Goal: Task Accomplishment & Management: Use online tool/utility

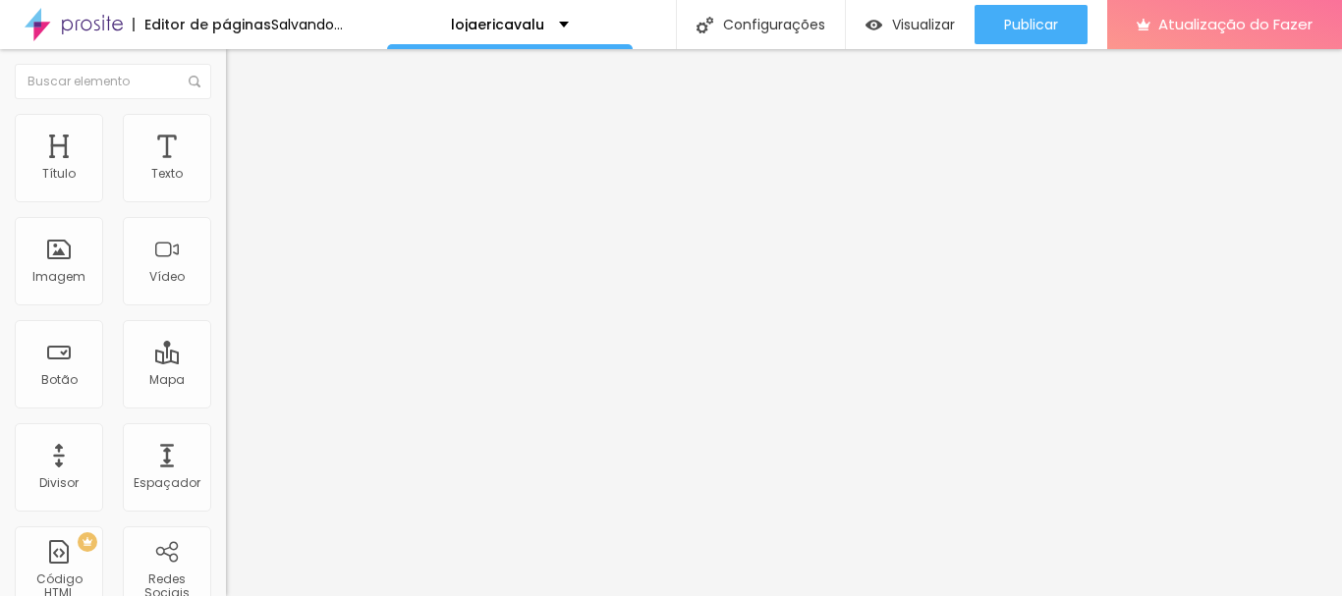
click at [238, 169] on font "Trocar imagem" at bounding box center [285, 160] width 95 height 17
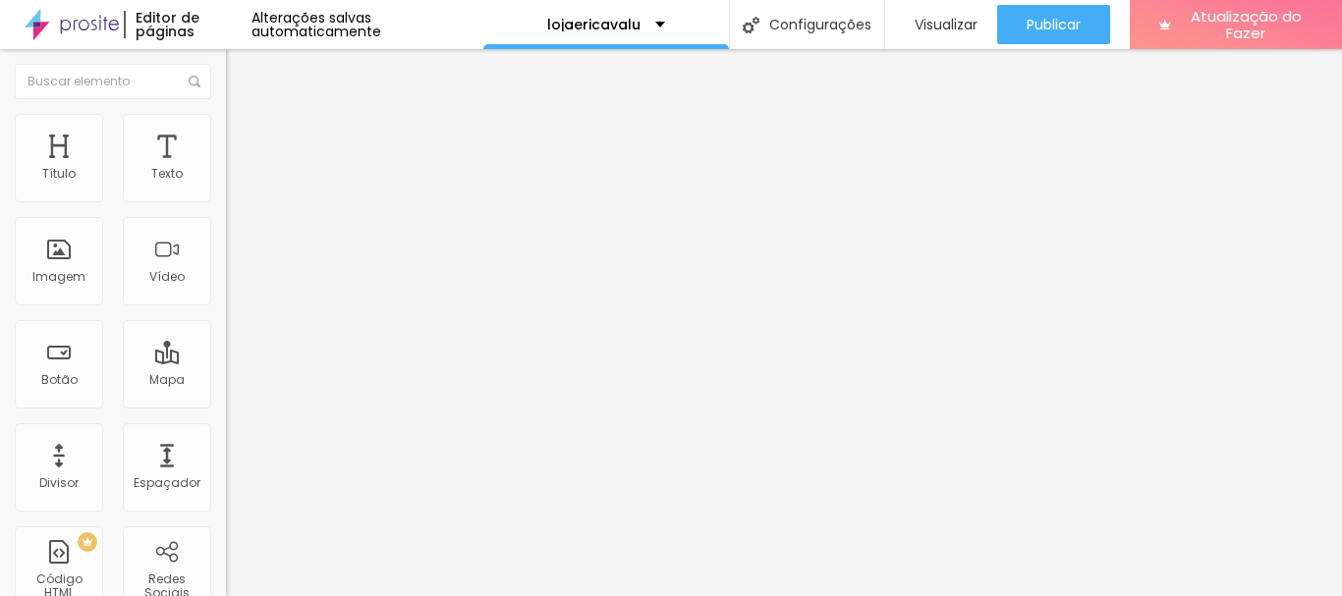
scroll to position [950, 0]
click at [238, 169] on font "Trocar imagem" at bounding box center [285, 160] width 95 height 17
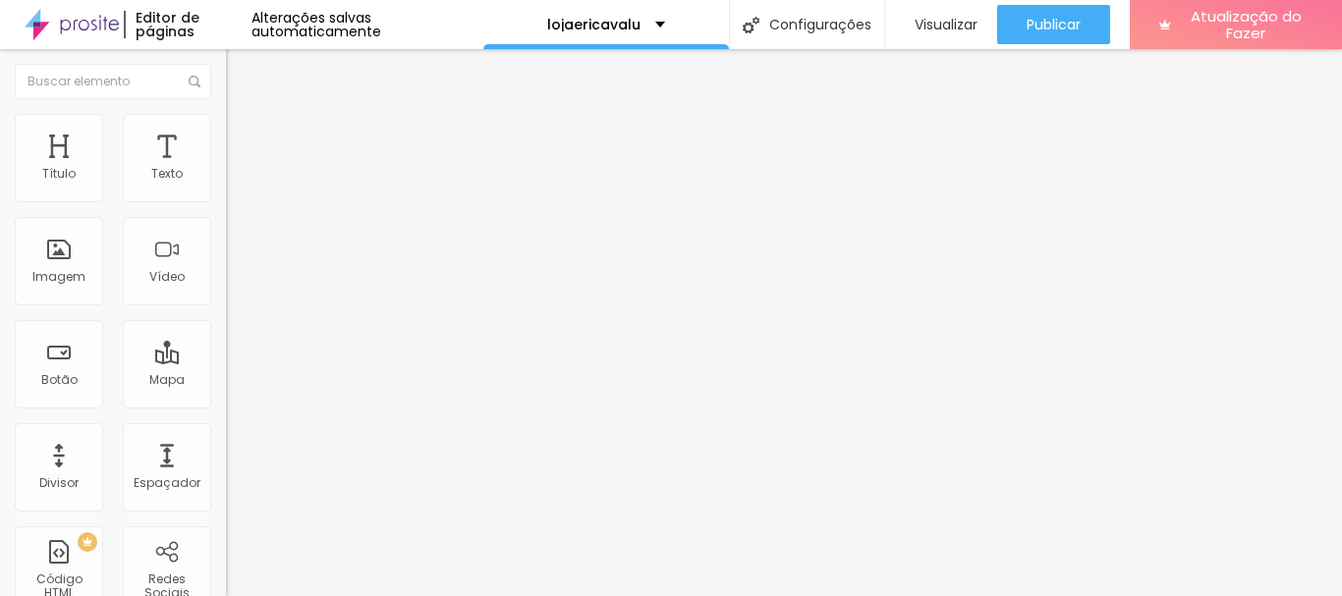
scroll to position [2292, 0]
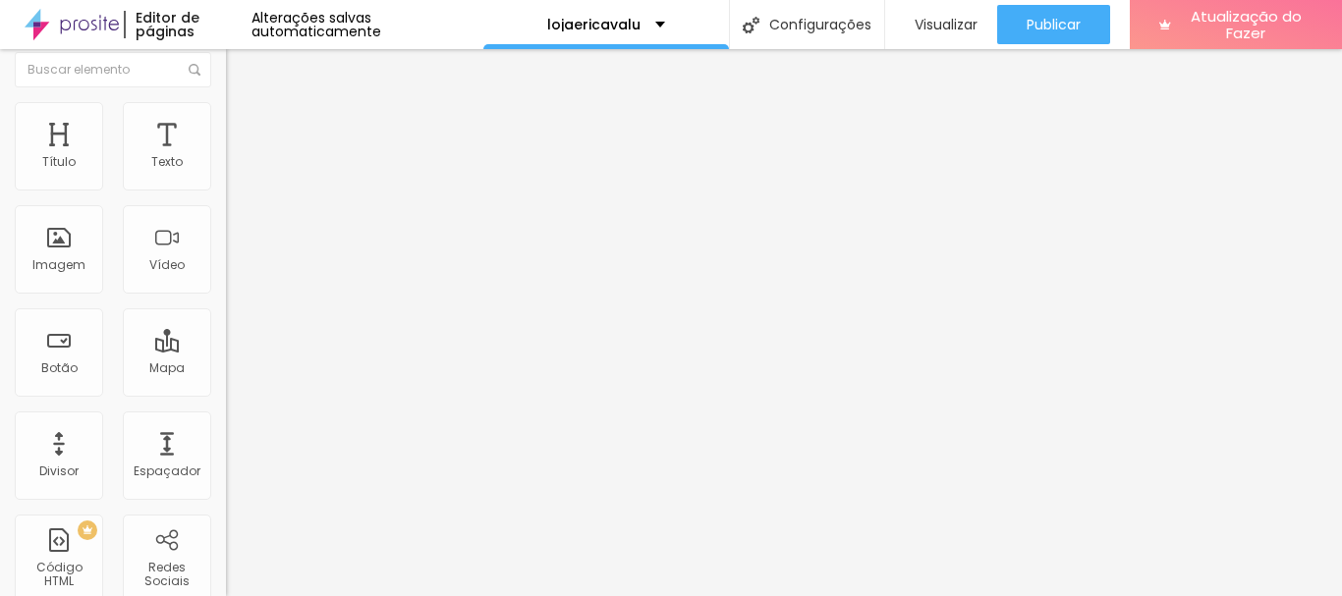
scroll to position [0, 0]
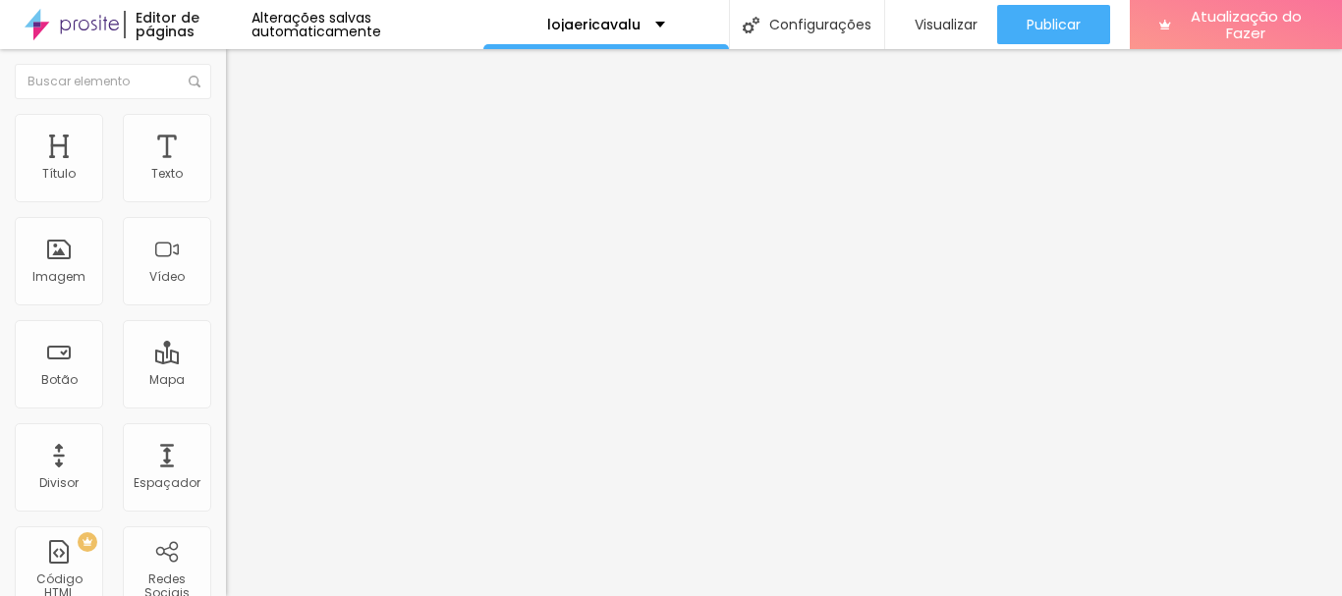
click at [244, 134] on font "Estilo" at bounding box center [259, 127] width 30 height 17
type input "85"
click at [226, 201] on input "range" at bounding box center [289, 194] width 127 height 16
type input "90"
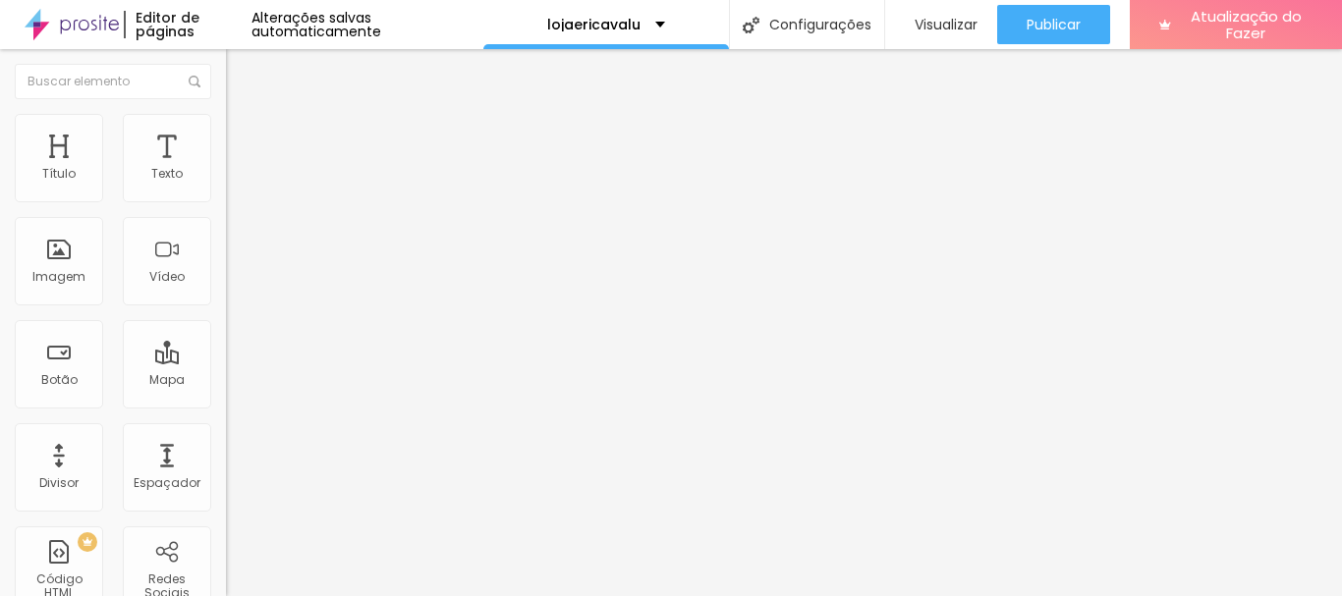
type input "90"
click at [226, 201] on input "range" at bounding box center [289, 194] width 127 height 16
type input "100"
click at [226, 201] on input "range" at bounding box center [289, 194] width 127 height 16
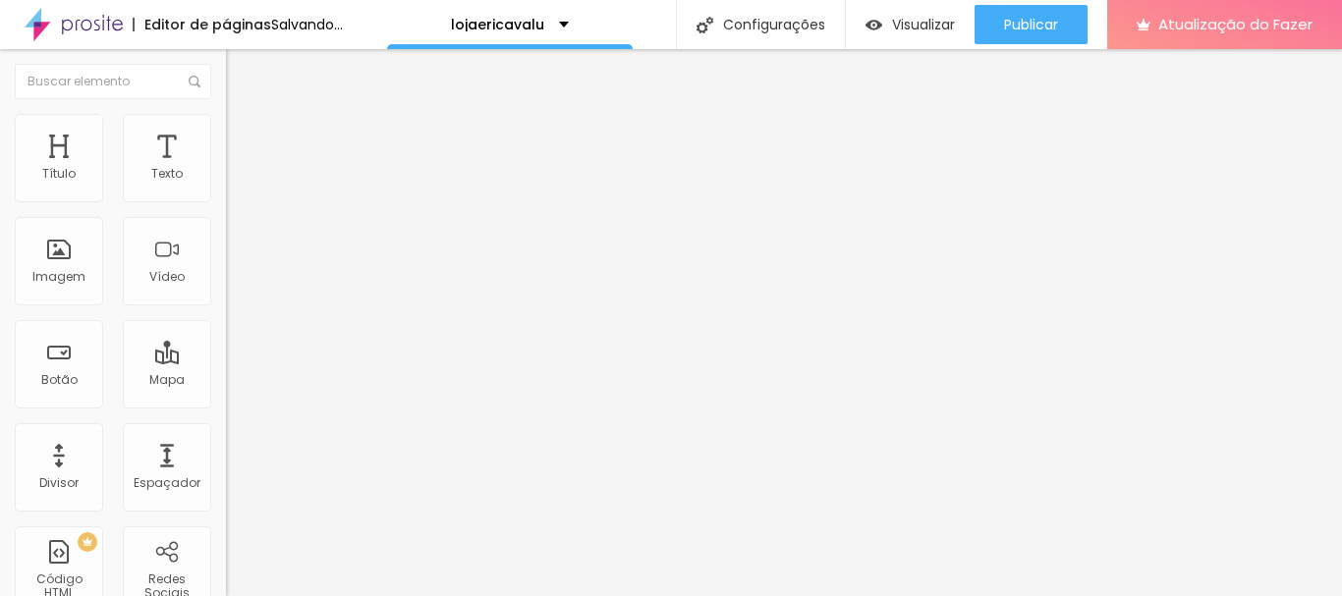
click at [226, 201] on input "range" at bounding box center [289, 194] width 127 height 16
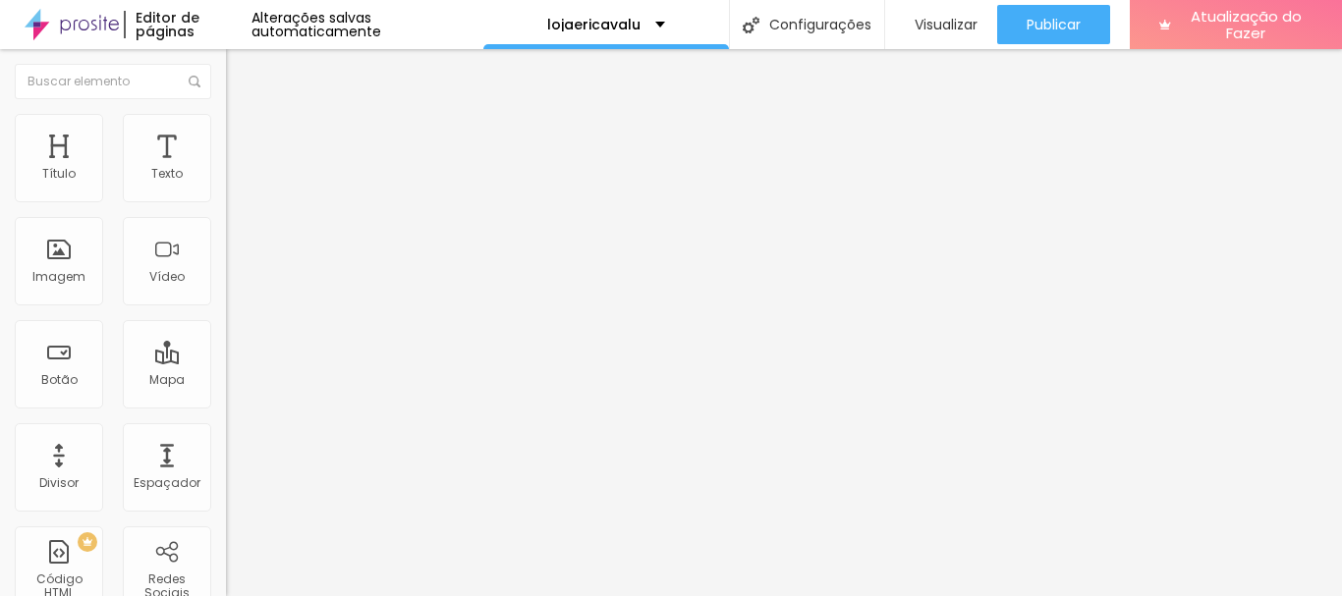
click at [238, 169] on font "Trocar imagem" at bounding box center [285, 160] width 95 height 17
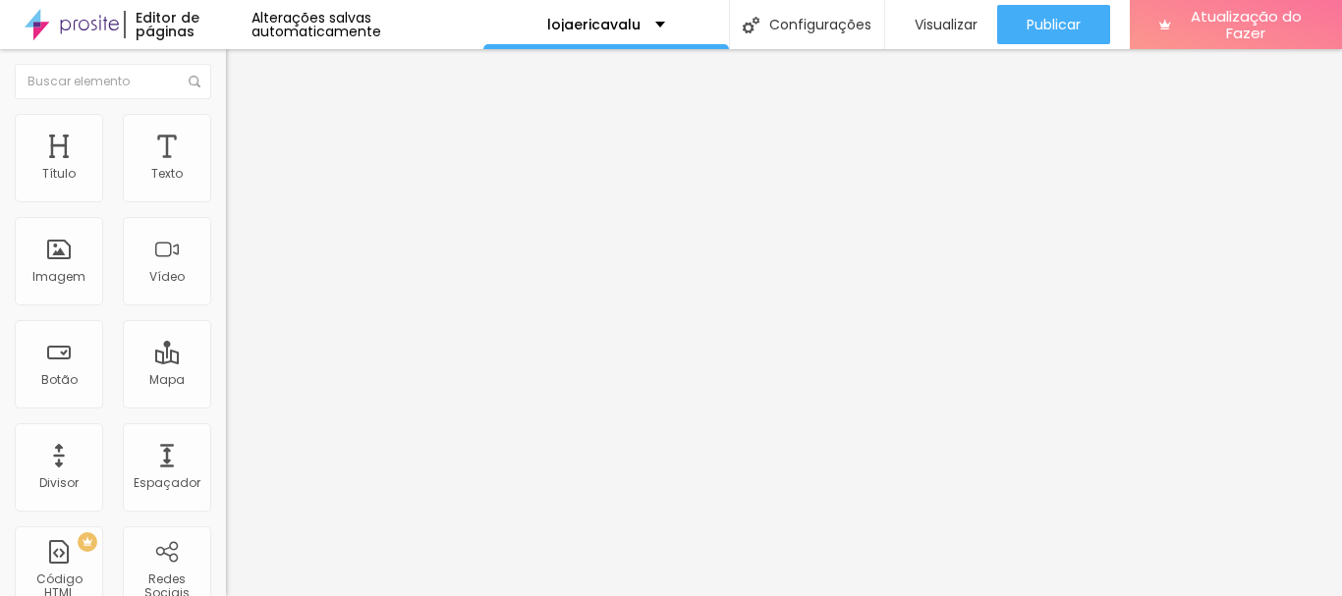
scroll to position [0, 0]
click at [238, 169] on font "Trocar imagem" at bounding box center [285, 160] width 95 height 17
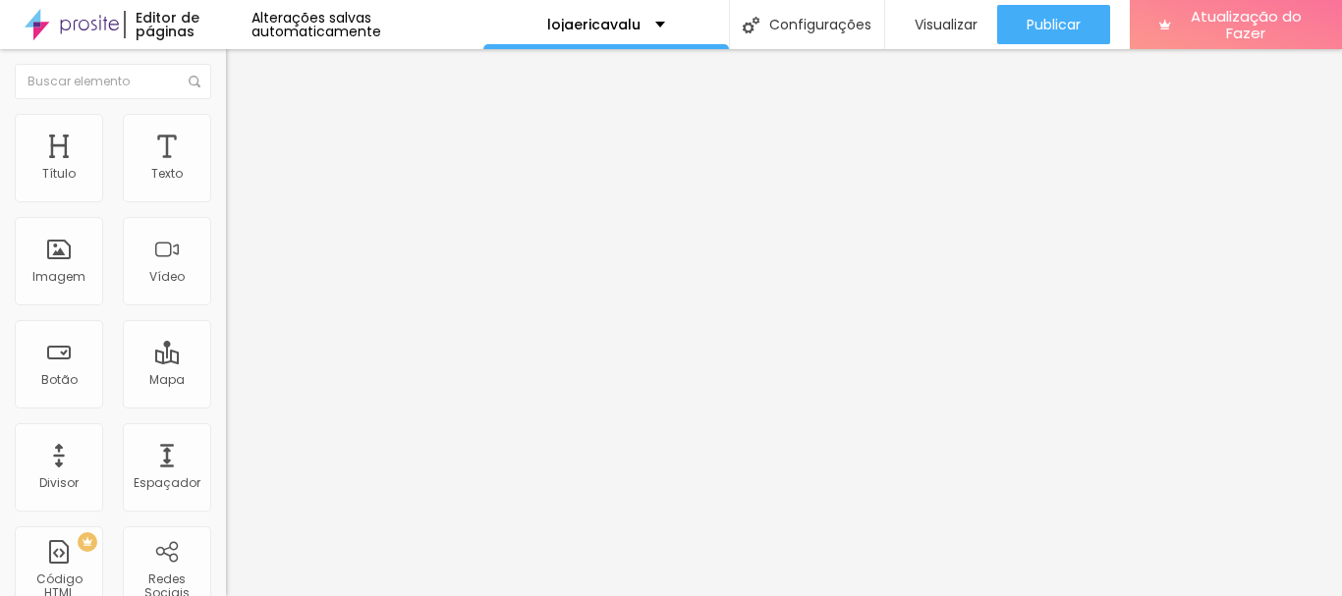
click at [238, 169] on font "Trocar imagem" at bounding box center [285, 160] width 95 height 17
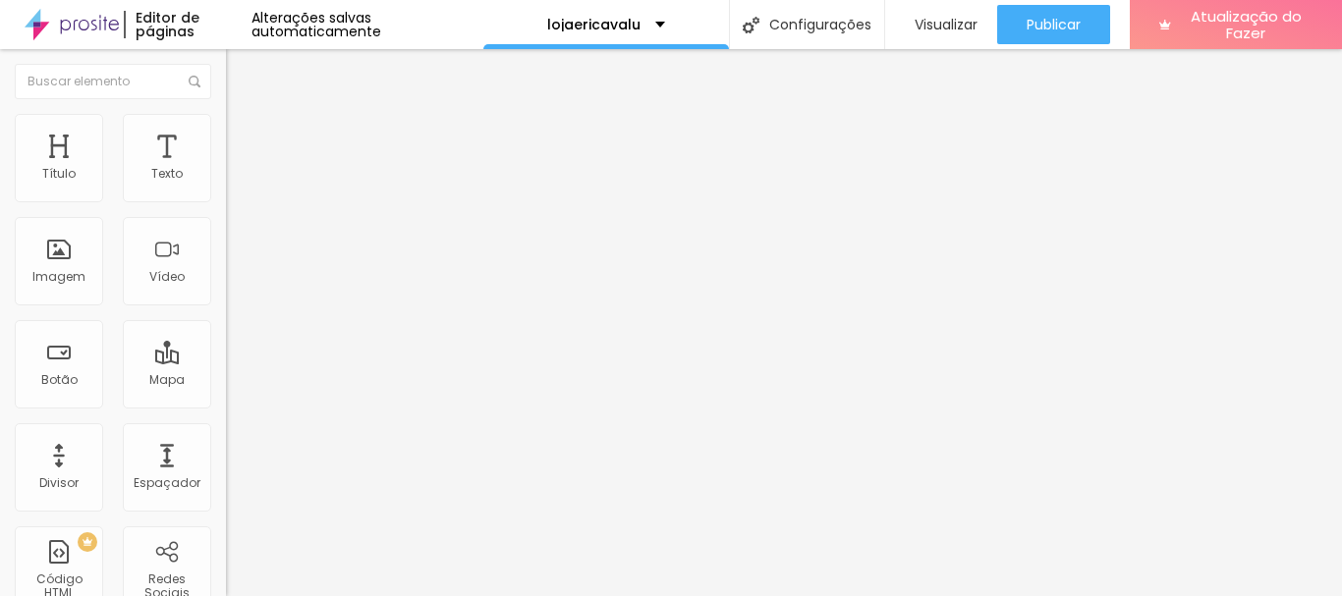
click at [238, 169] on font "Trocar imagem" at bounding box center [285, 160] width 95 height 17
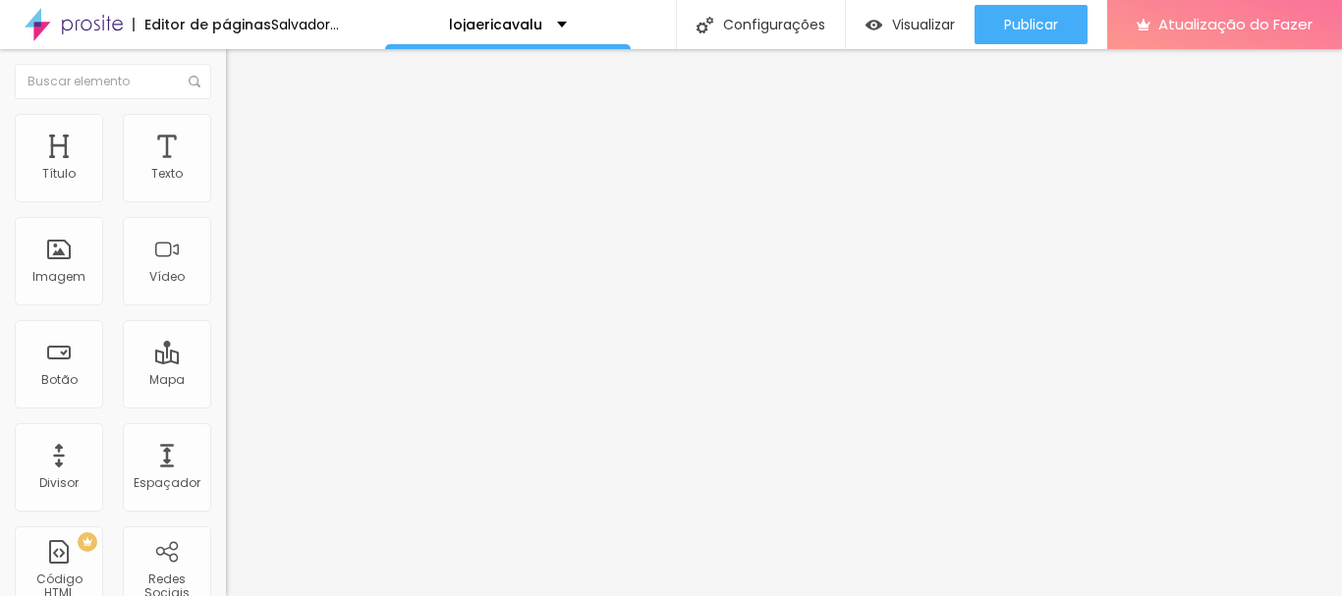
scroll to position [393, 0]
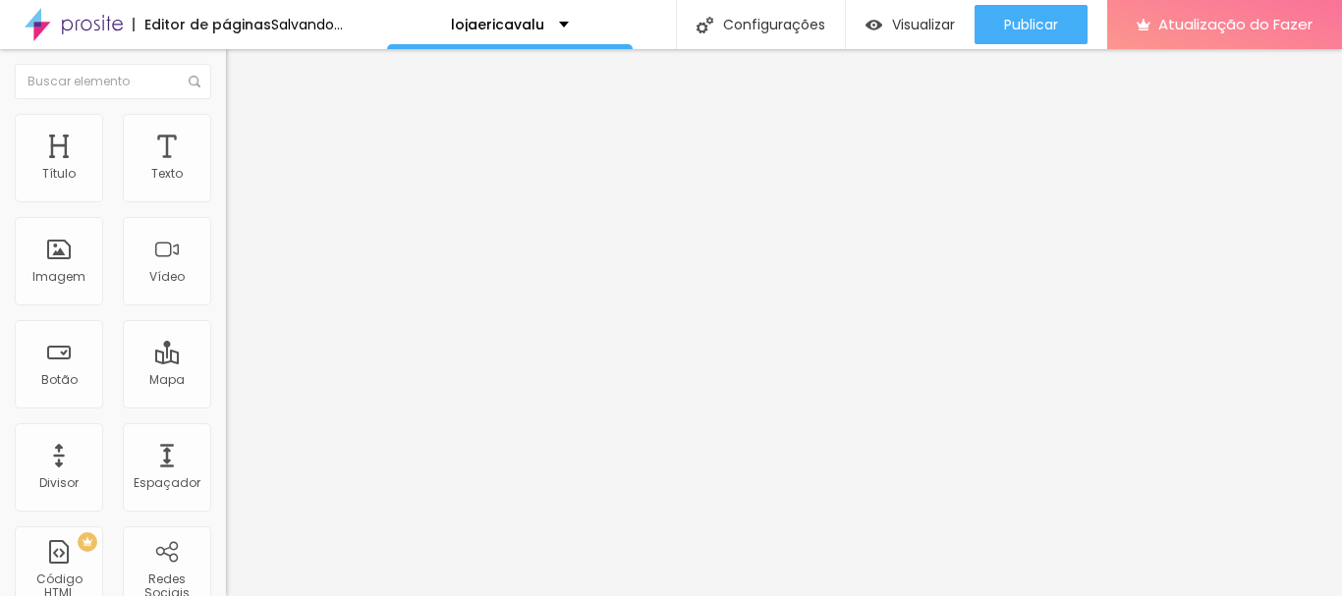
click at [226, 169] on span "Trocar imagem" at bounding box center [279, 160] width 107 height 17
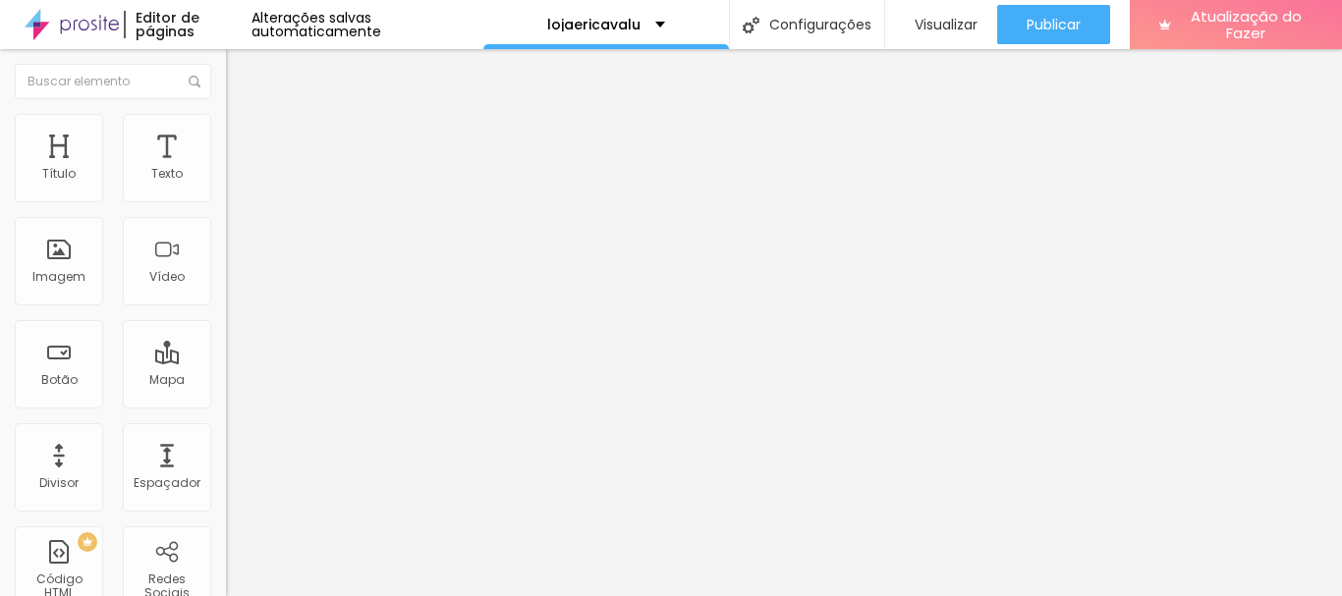
click at [238, 169] on font "Trocar imagem" at bounding box center [285, 160] width 95 height 17
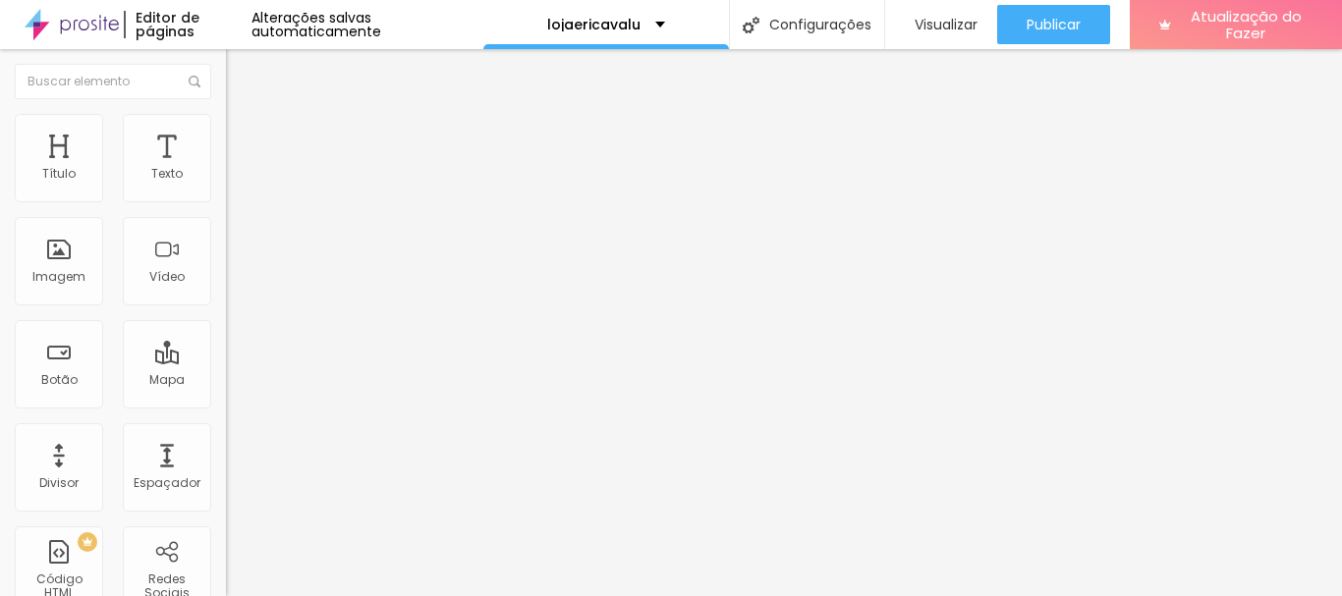
click at [238, 169] on font "Trocar imagem" at bounding box center [285, 160] width 95 height 17
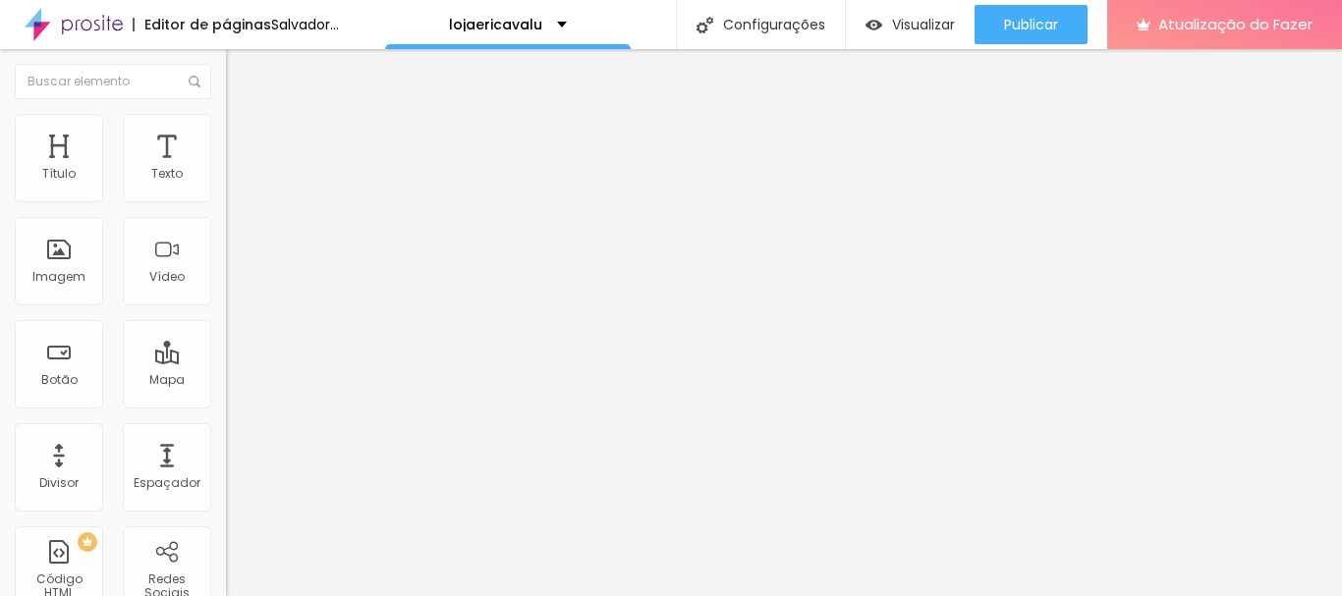
click at [238, 169] on font "Trocar imagem" at bounding box center [285, 160] width 95 height 17
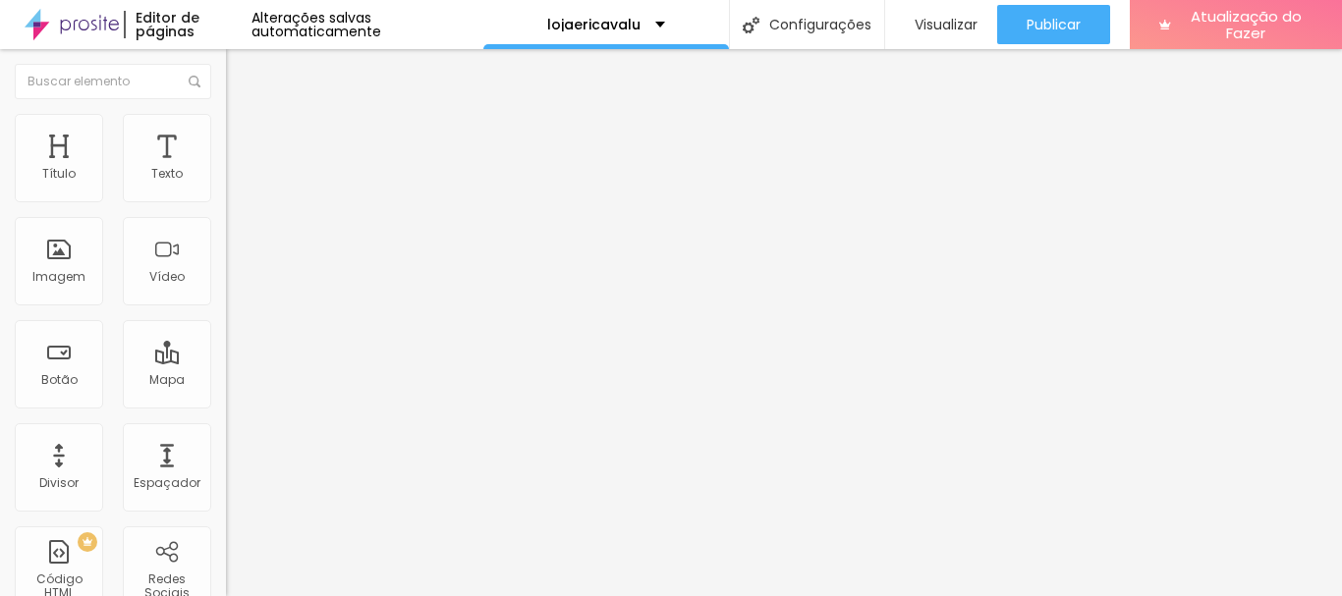
click at [226, 167] on div "Trocar imagem" at bounding box center [339, 160] width 226 height 14
click at [238, 169] on font "Trocar imagem" at bounding box center [285, 160] width 95 height 17
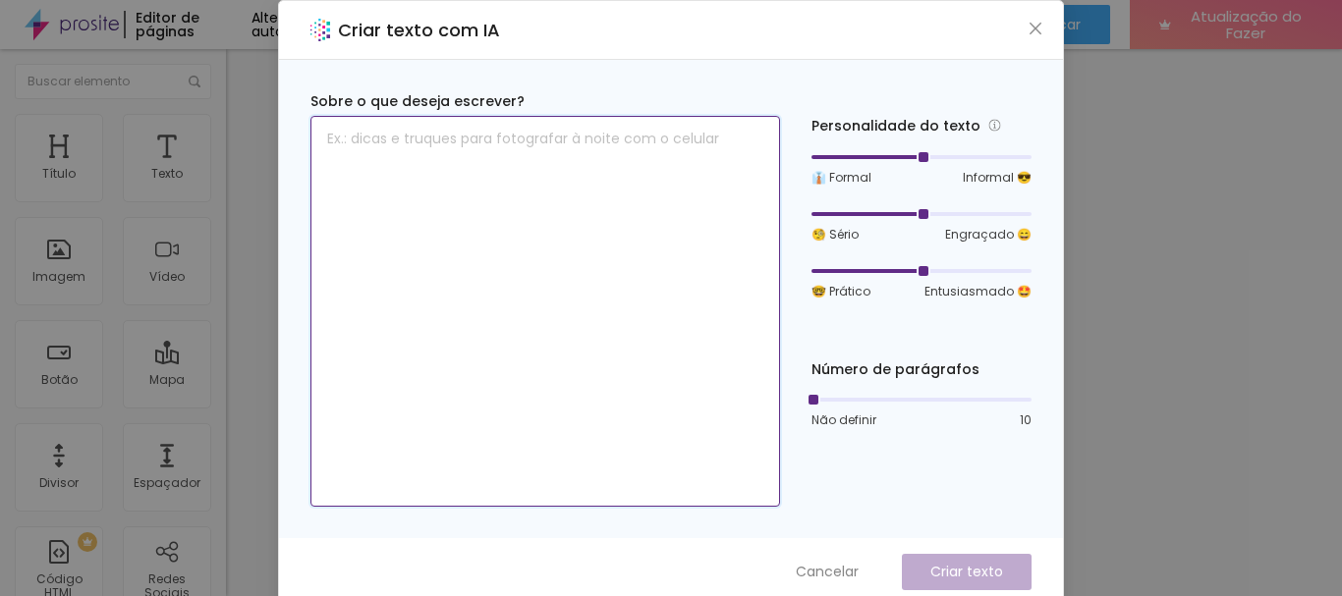
click at [505, 145] on textarea at bounding box center [544, 311] width 469 height 391
type textarea "s"
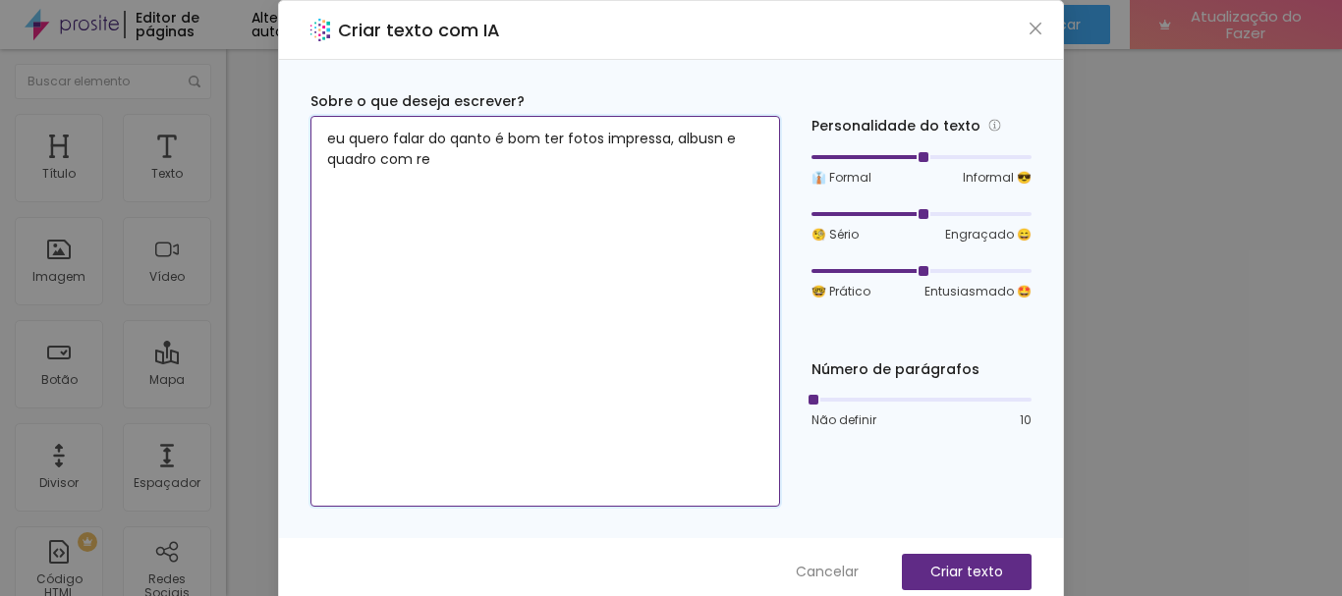
click at [456, 147] on textarea "eu quero falar do qanto é bom ter fotos impressa, albusn e quadro com re" at bounding box center [544, 311] width 469 height 391
click at [722, 134] on textarea "eu quero falar do quanto é bom ter fotos impressa, albusn e quadro com re" at bounding box center [544, 311] width 469 height 391
click at [482, 166] on textarea "eu quero falar do quanto é bom ter fotos impressa, albuns e quadro com re" at bounding box center [544, 311] width 469 height 391
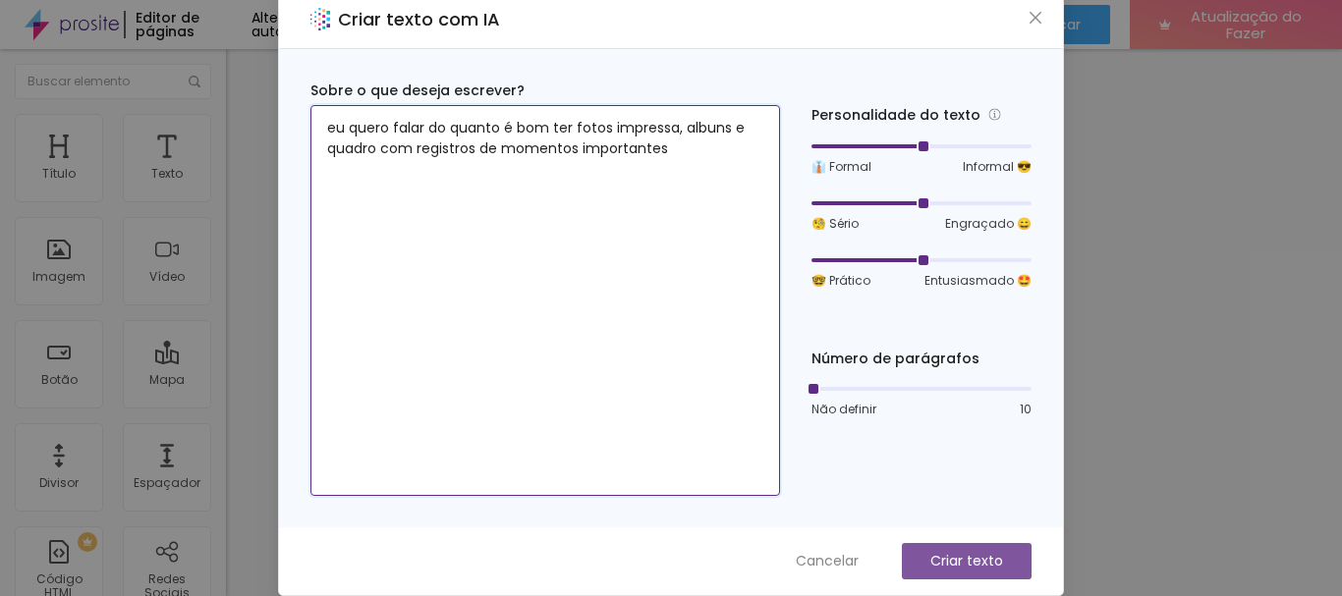
type textarea "eu quero falar do quanto é bom ter fotos impressa, albuns e quadro com registro…"
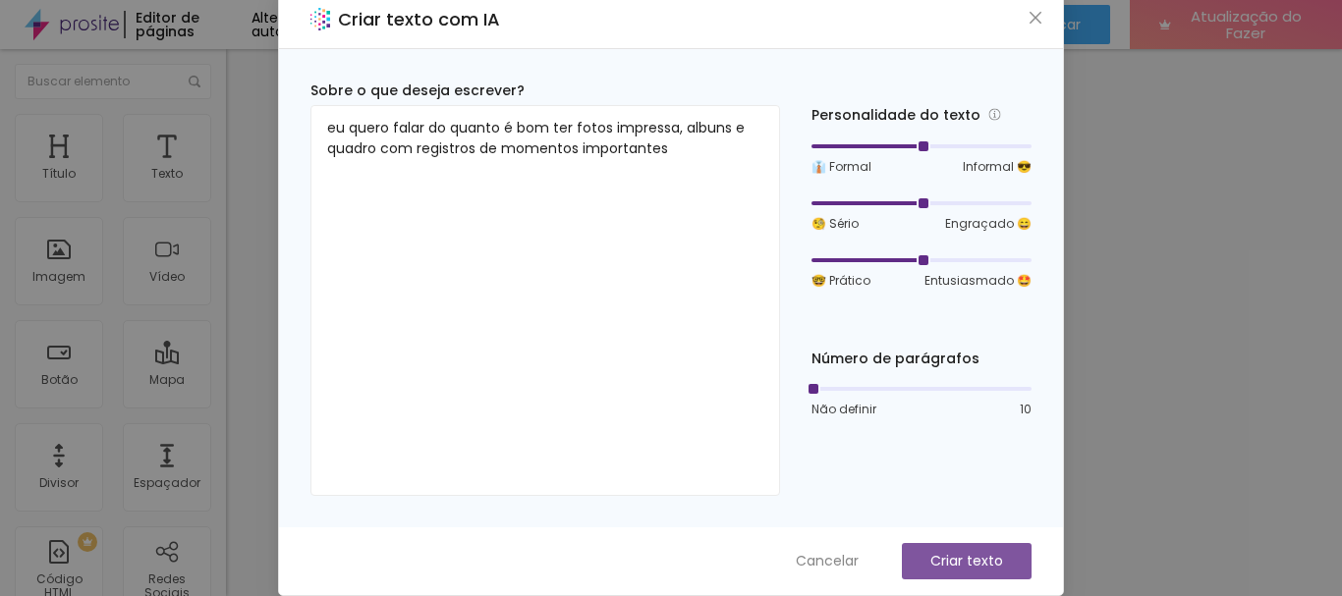
click at [963, 558] on font "Criar texto" at bounding box center [966, 561] width 73 height 20
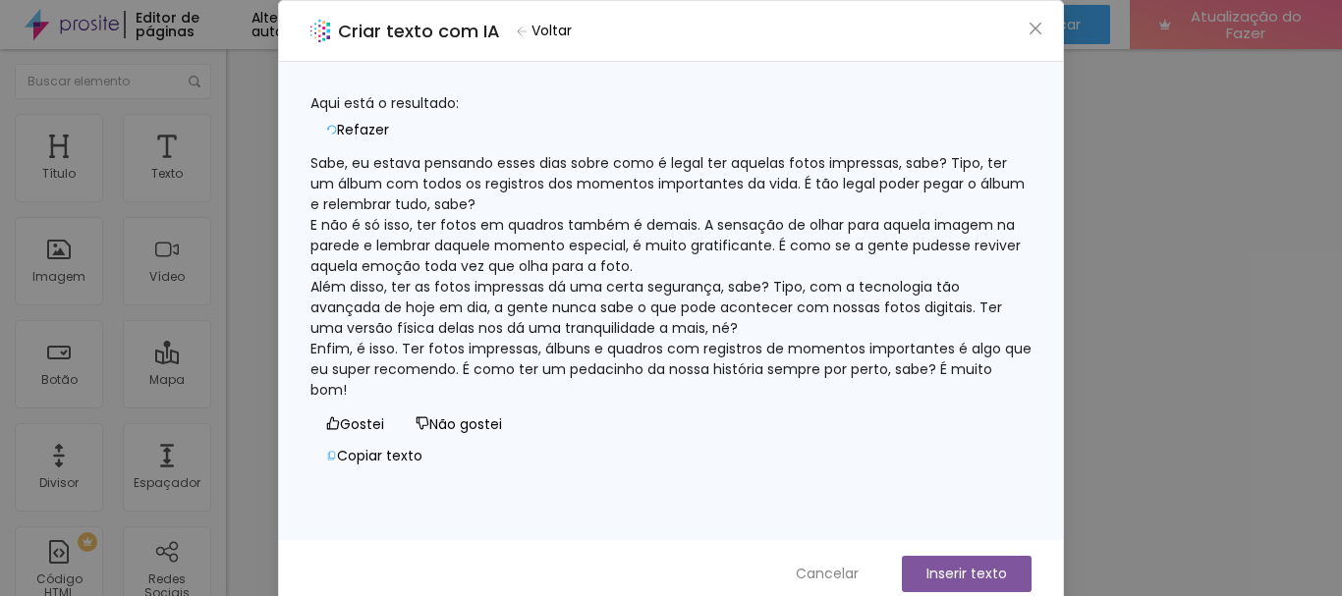
scroll to position [0, 0]
click at [967, 558] on button "Inserir texto" at bounding box center [967, 574] width 130 height 36
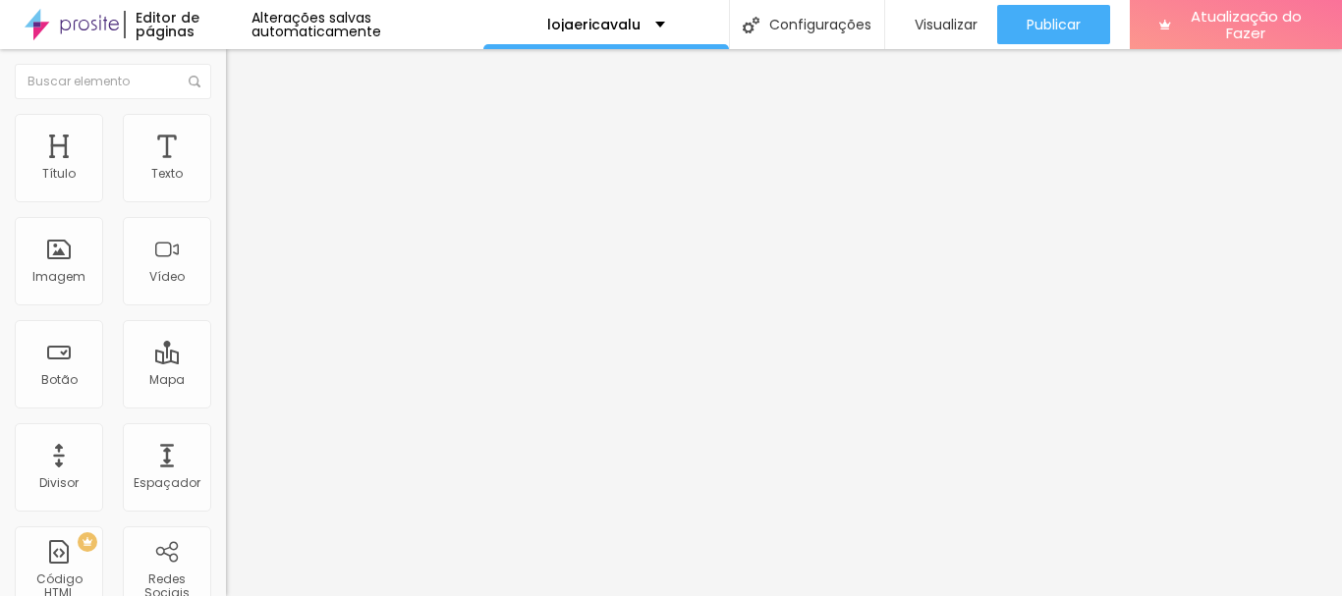
click at [226, 186] on font "Título 2" at bounding box center [258, 173] width 65 height 25
click at [226, 169] on font "Título 1" at bounding box center [259, 155] width 66 height 28
click at [162, 152] on div "Texto" at bounding box center [167, 158] width 88 height 88
click at [238, 169] on font "Trocar imagem" at bounding box center [285, 160] width 95 height 17
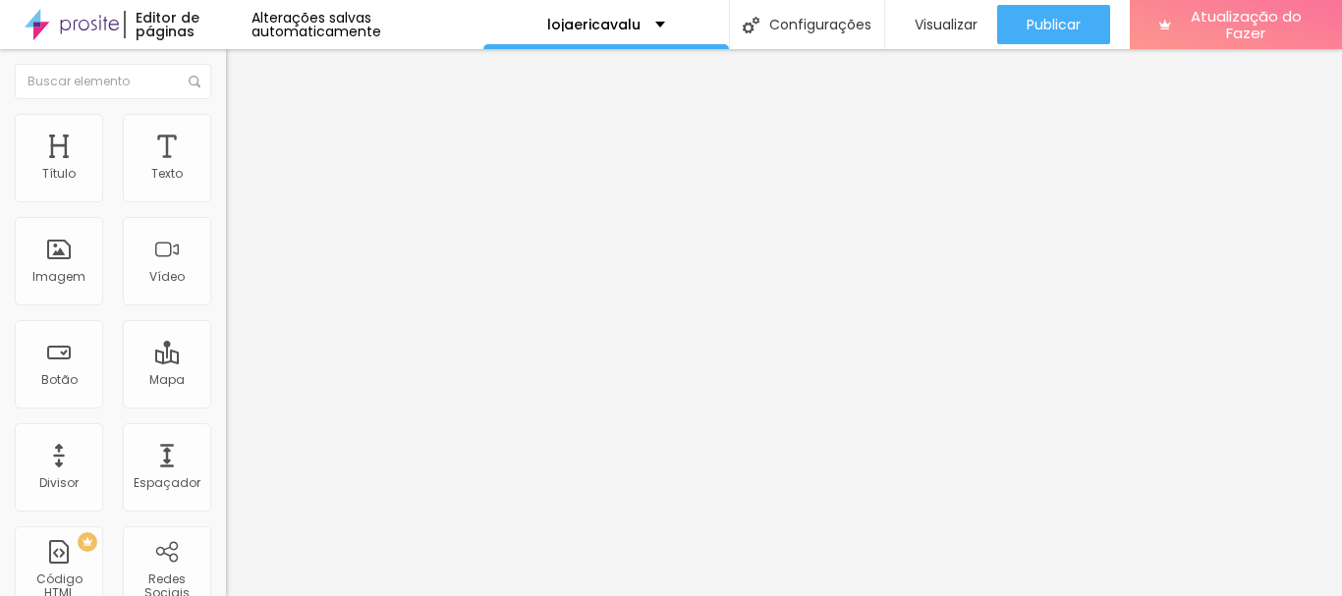
click at [238, 169] on font "Trocar imagem" at bounding box center [285, 160] width 95 height 17
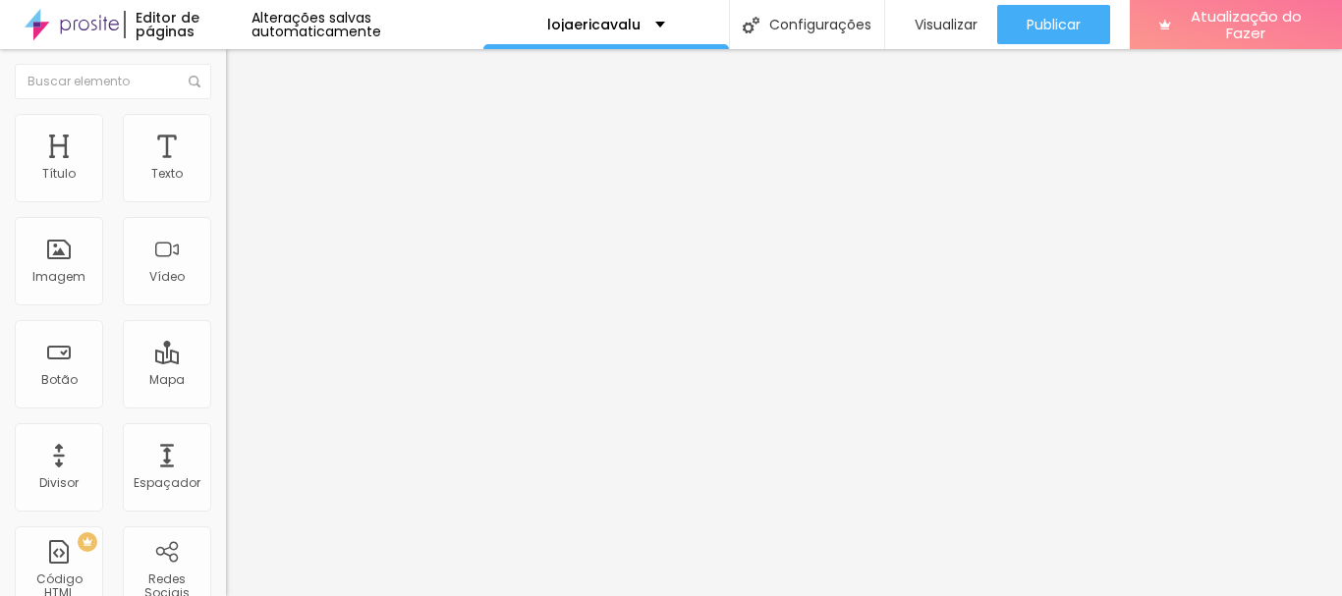
click at [238, 169] on font "Trocar imagem" at bounding box center [285, 160] width 95 height 17
drag, startPoint x: 148, startPoint y: 251, endPoint x: 183, endPoint y: 260, distance: 35.5
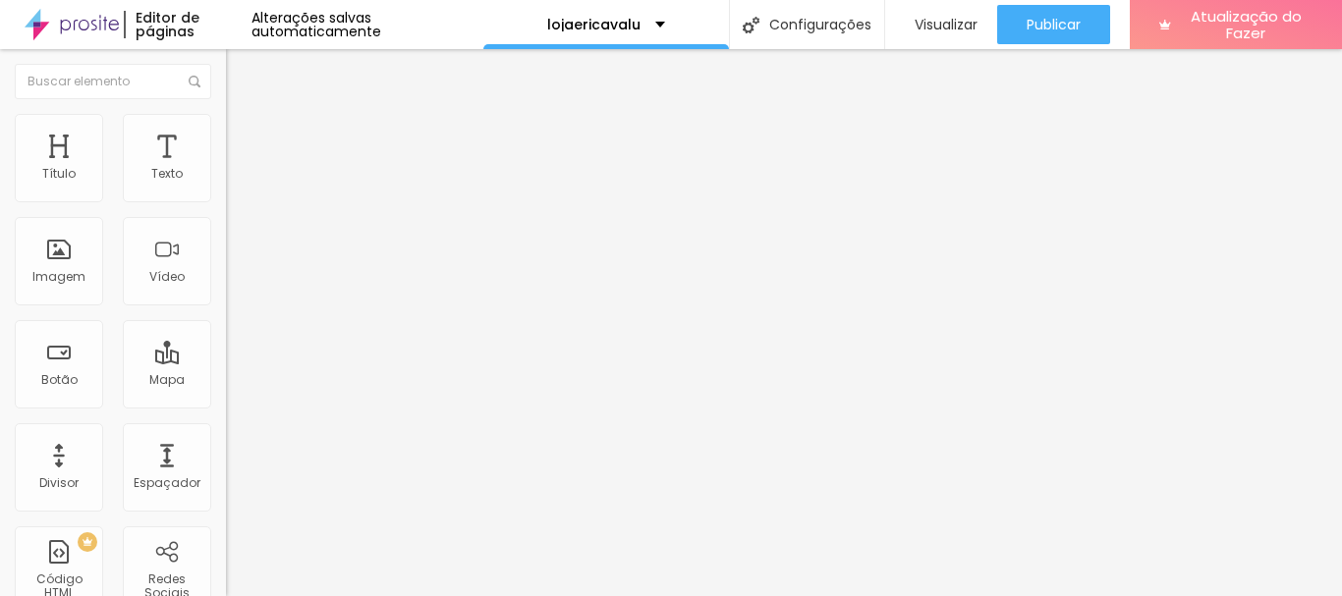
click at [226, 131] on li "Estilo" at bounding box center [339, 124] width 226 height 20
type input "90"
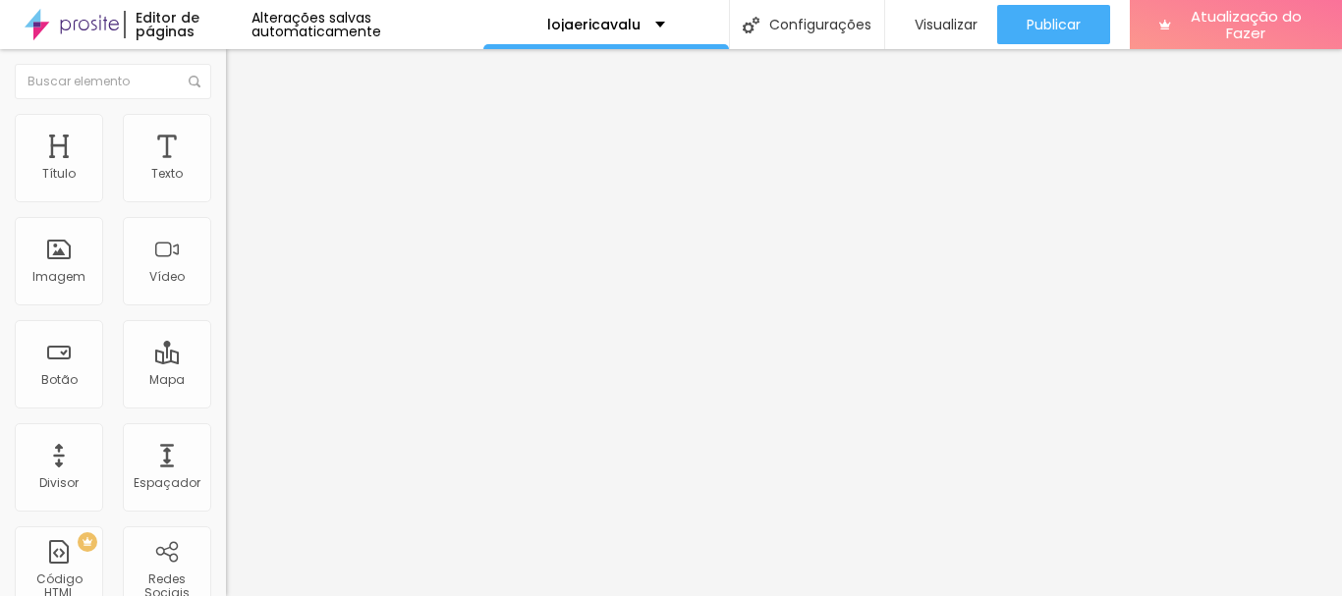
type input "80"
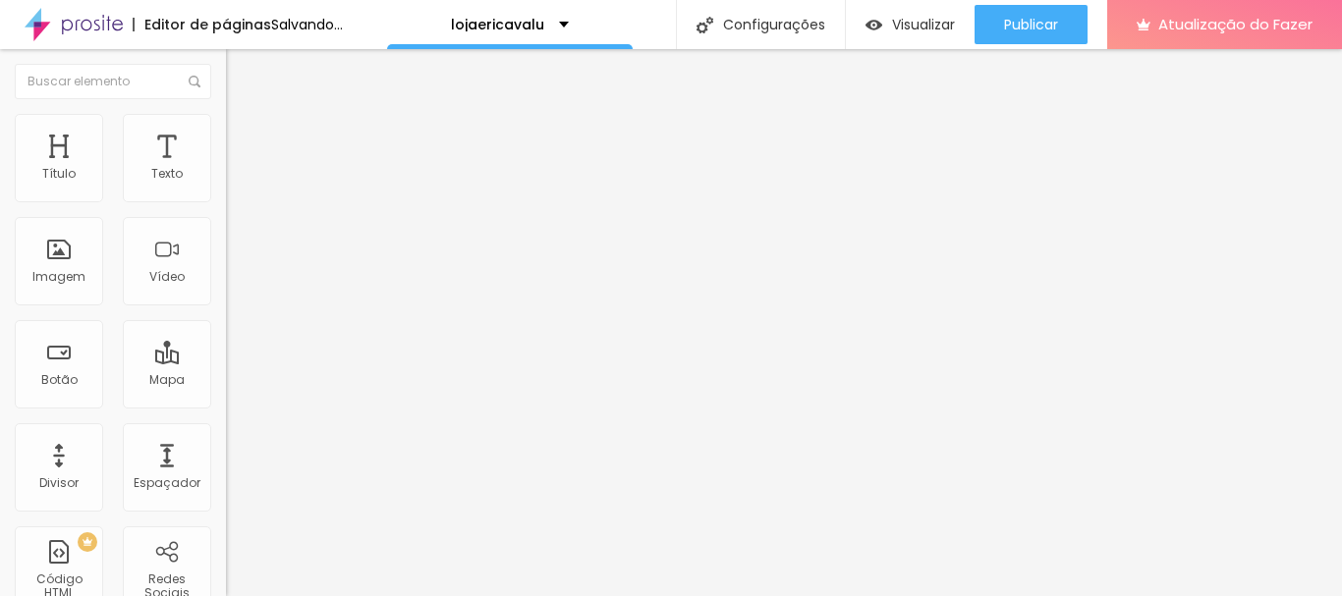
type input "75"
type input "55"
type input "50"
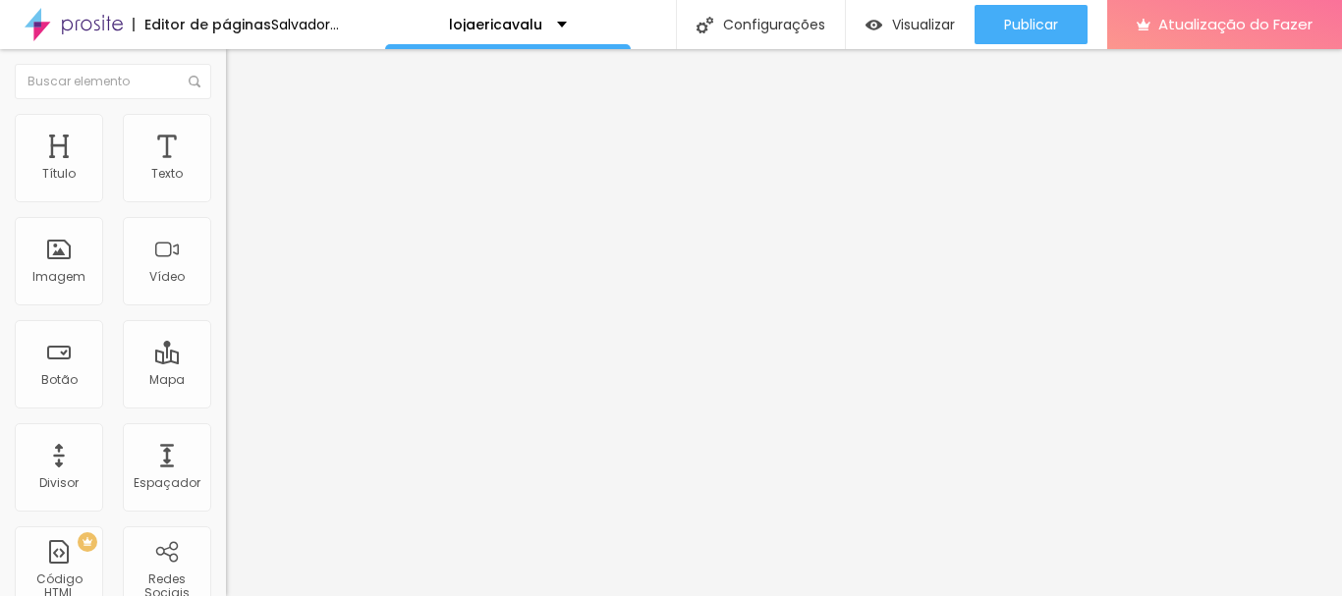
type input "50"
type input "55"
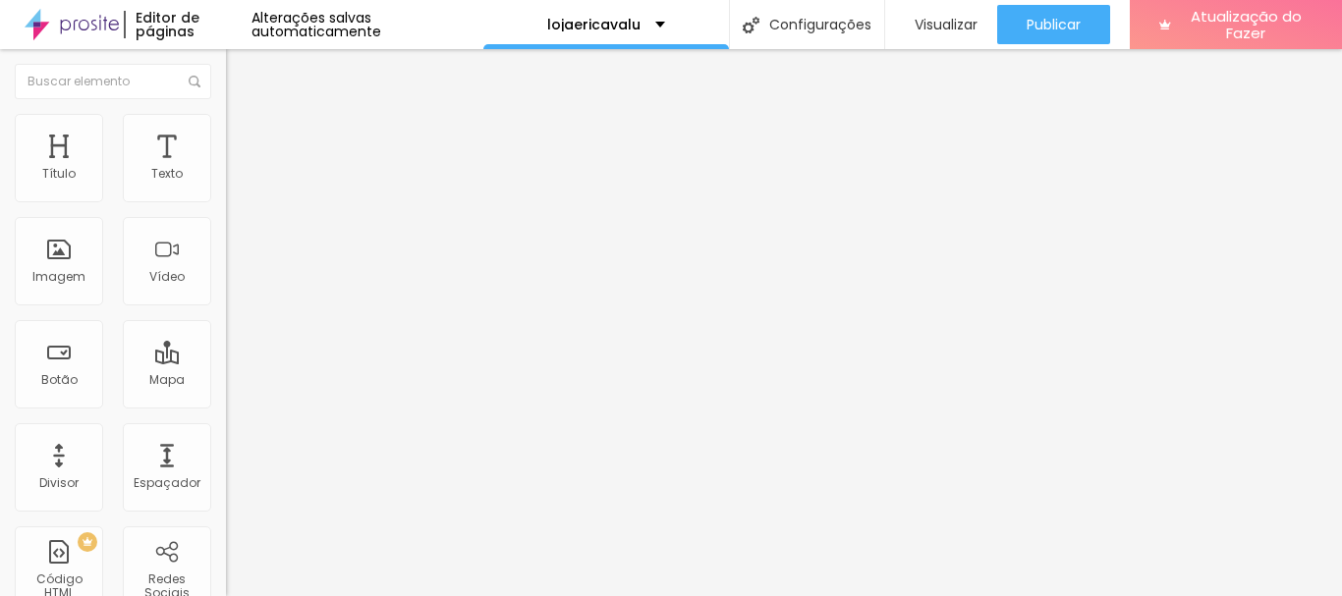
type input "60"
type input "65"
drag, startPoint x: 189, startPoint y: 208, endPoint x: 130, endPoint y: 205, distance: 59.0
type input "65"
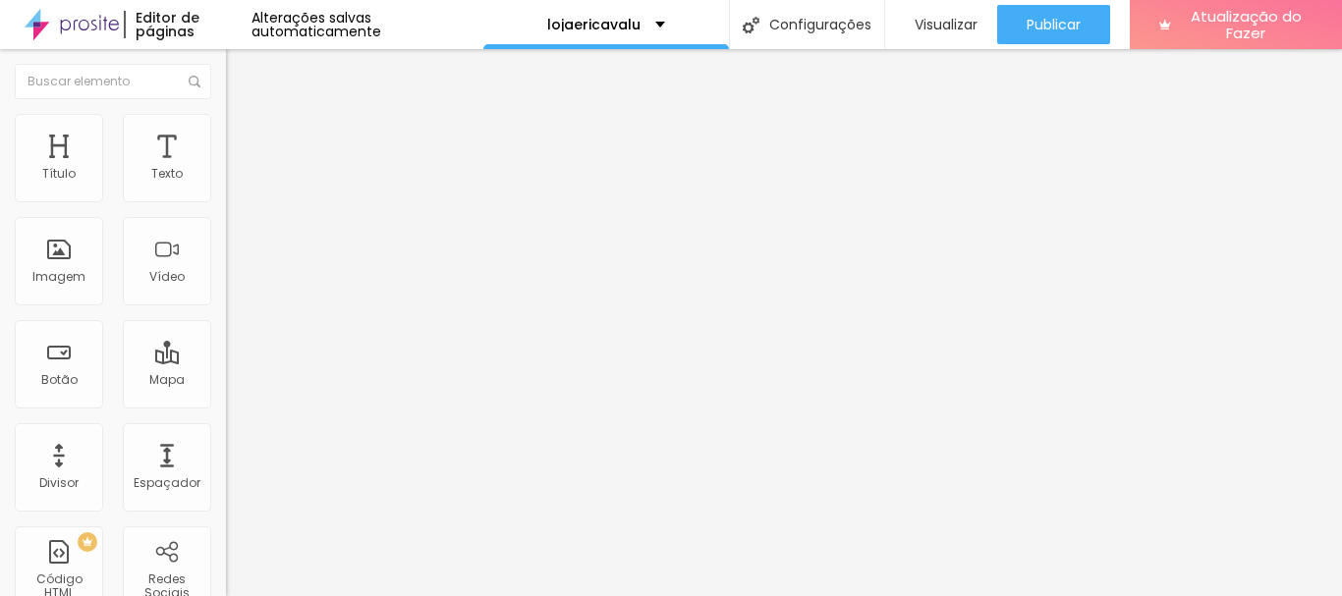
click at [226, 201] on input "range" at bounding box center [289, 194] width 127 height 16
click at [226, 122] on img at bounding box center [235, 123] width 18 height 18
type input "75"
click at [226, 201] on input "range" at bounding box center [289, 194] width 127 height 16
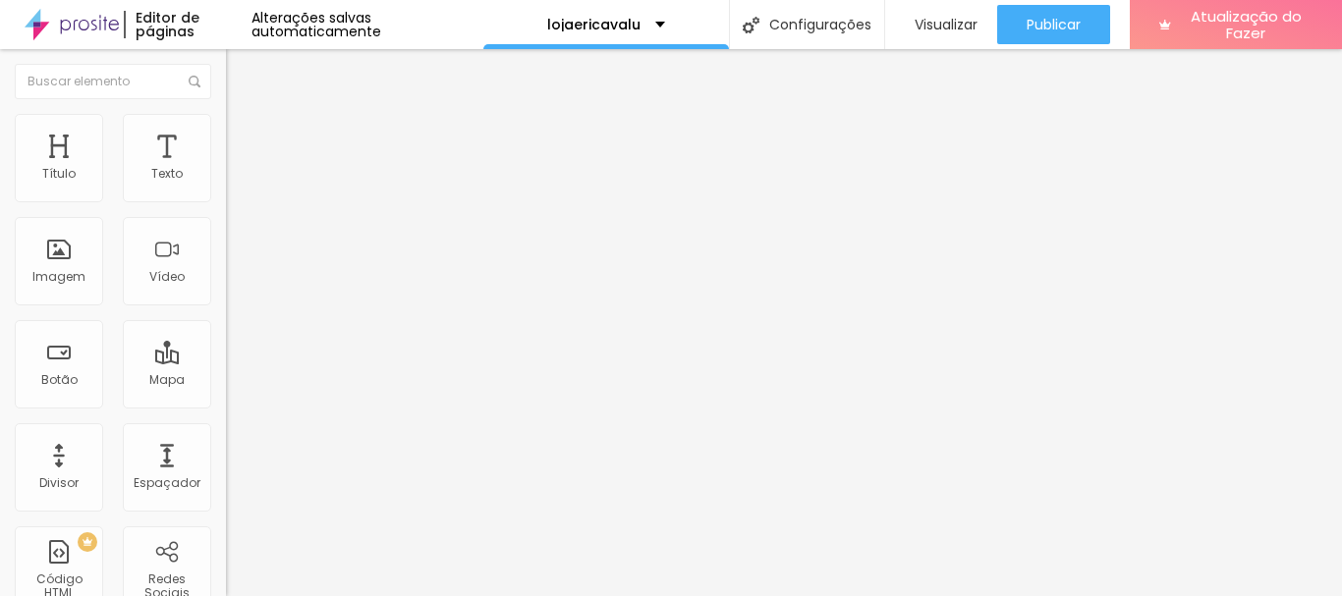
click at [238, 169] on font "Trocar imagem" at bounding box center [285, 160] width 95 height 17
click at [390, 595] on div "Subindo 0/0 arquivos" at bounding box center [671, 602] width 1342 height 12
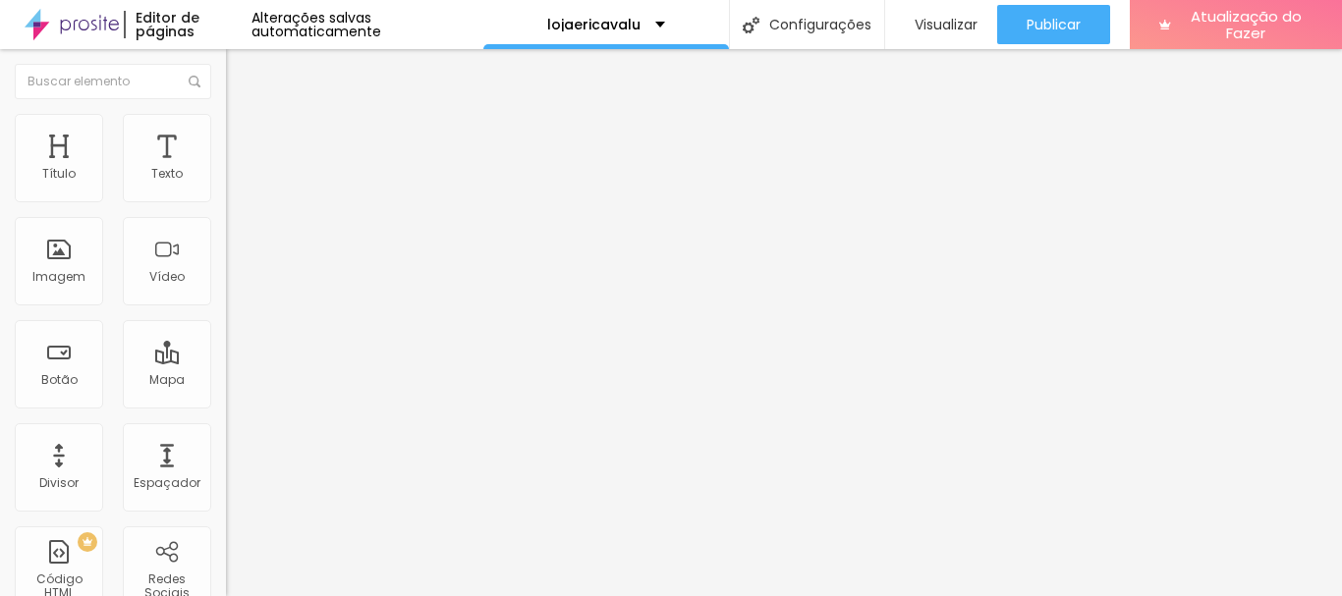
click at [238, 169] on font "Trocar imagem" at bounding box center [285, 160] width 95 height 17
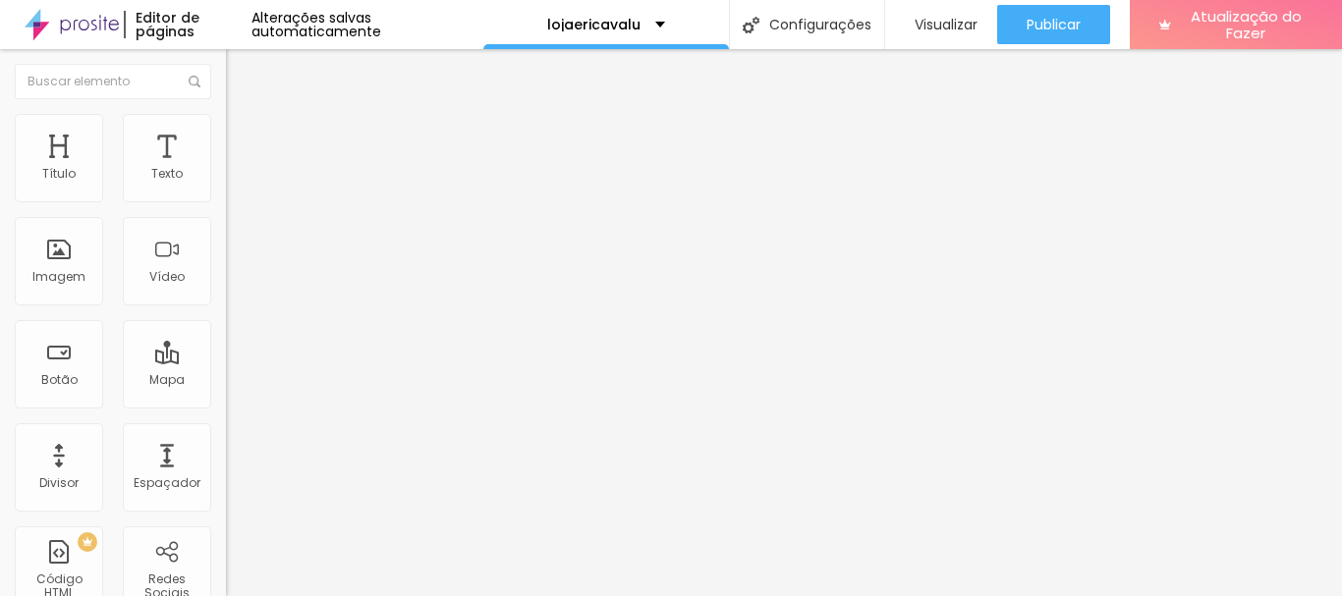
click at [226, 114] on img at bounding box center [235, 123] width 18 height 18
type input "75"
click at [226, 201] on input "range" at bounding box center [289, 194] width 127 height 16
click at [238, 169] on font "Trocar imagem" at bounding box center [285, 160] width 95 height 17
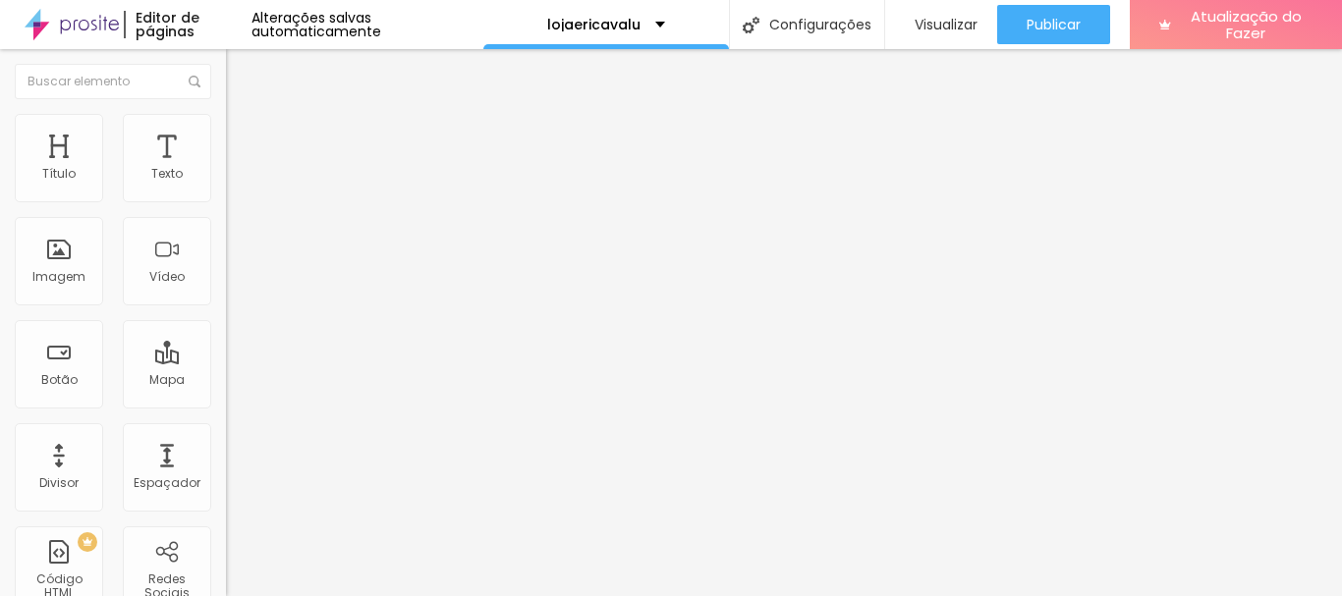
click at [238, 169] on font "Trocar imagem" at bounding box center [285, 160] width 95 height 17
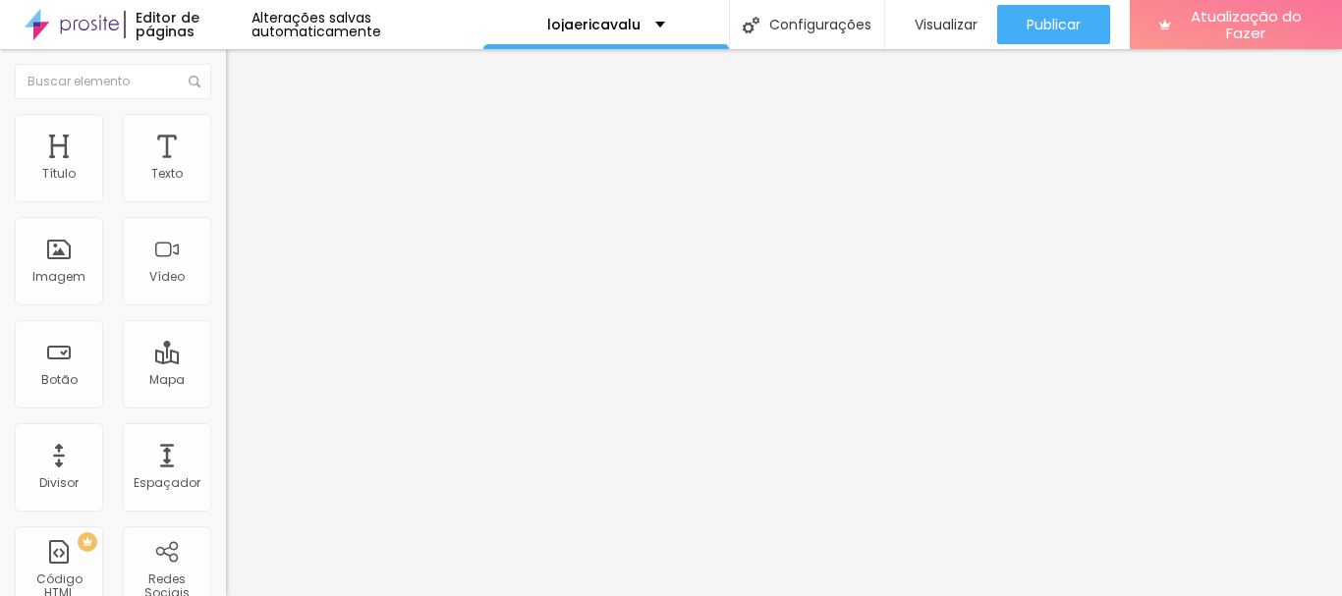
type input "22"
type input "32"
type input "33"
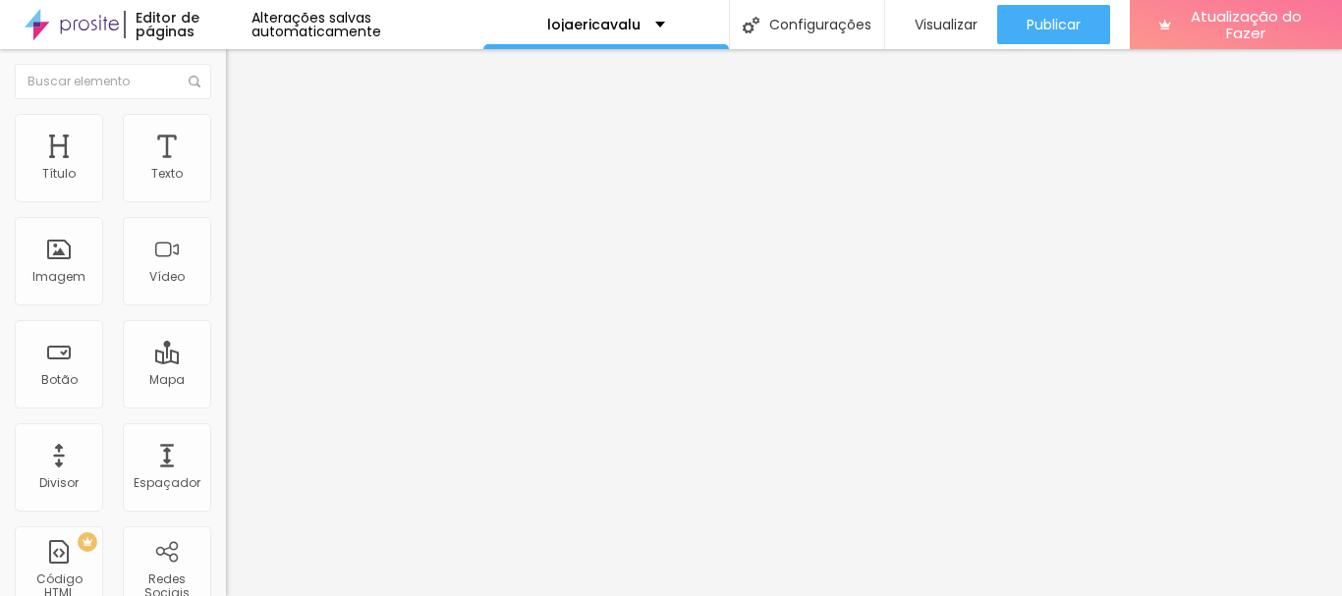
type input "33"
drag, startPoint x: 54, startPoint y: 414, endPoint x: 73, endPoint y: 414, distance: 18.7
type input "33"
click at [226, 464] on input "range" at bounding box center [289, 472] width 127 height 16
click at [226, 122] on img at bounding box center [235, 123] width 18 height 18
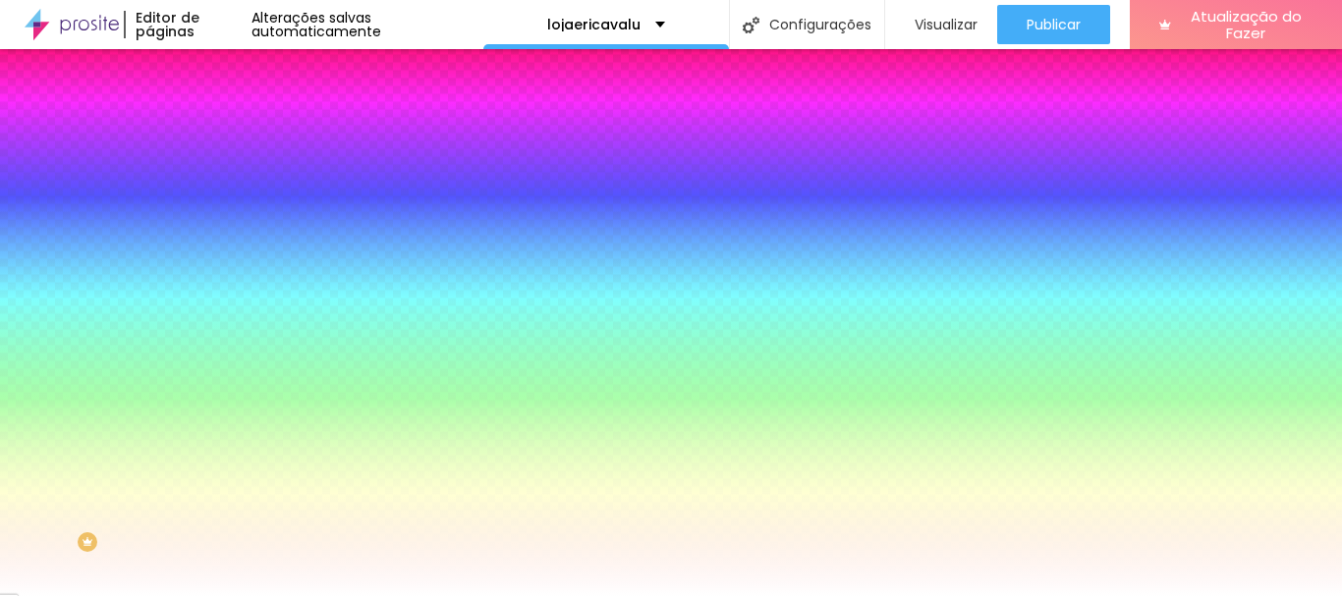
click at [226, 134] on img at bounding box center [235, 143] width 18 height 18
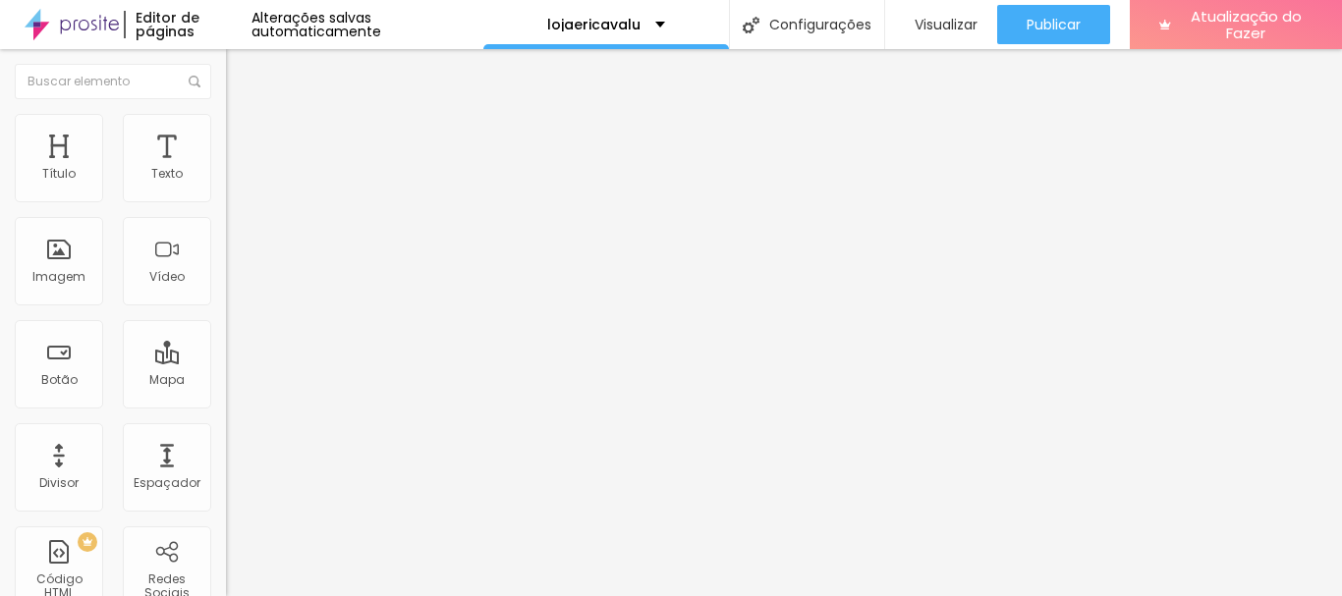
click at [226, 122] on img at bounding box center [235, 123] width 18 height 18
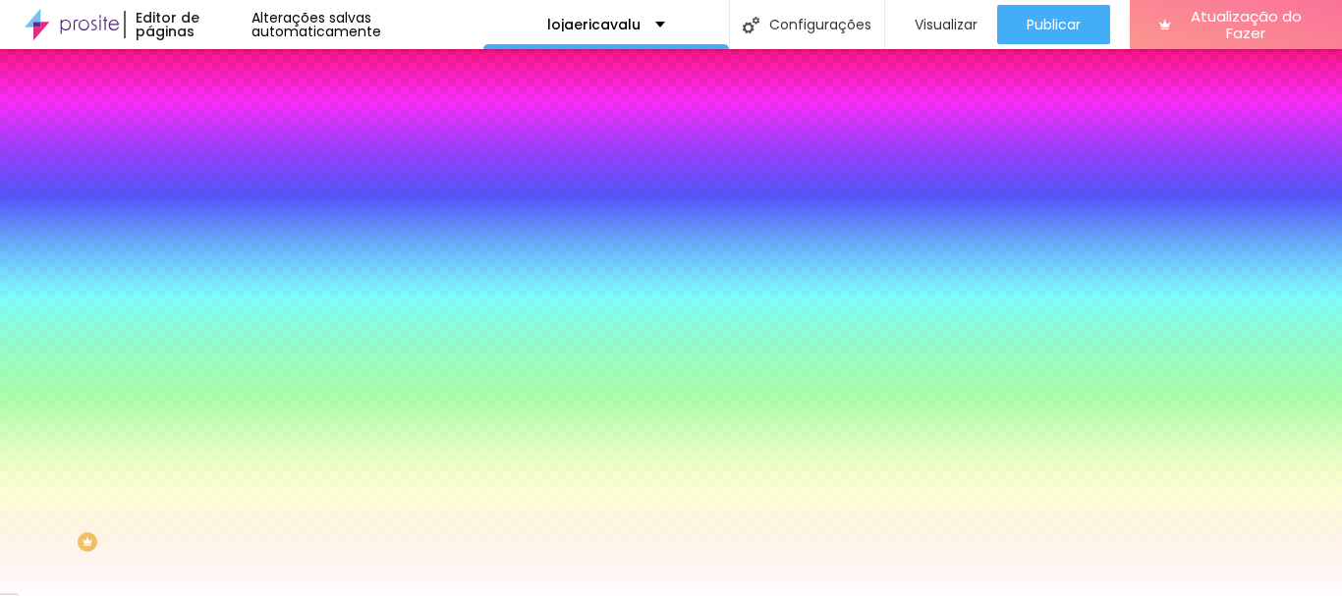
click at [226, 188] on div at bounding box center [339, 188] width 226 height 0
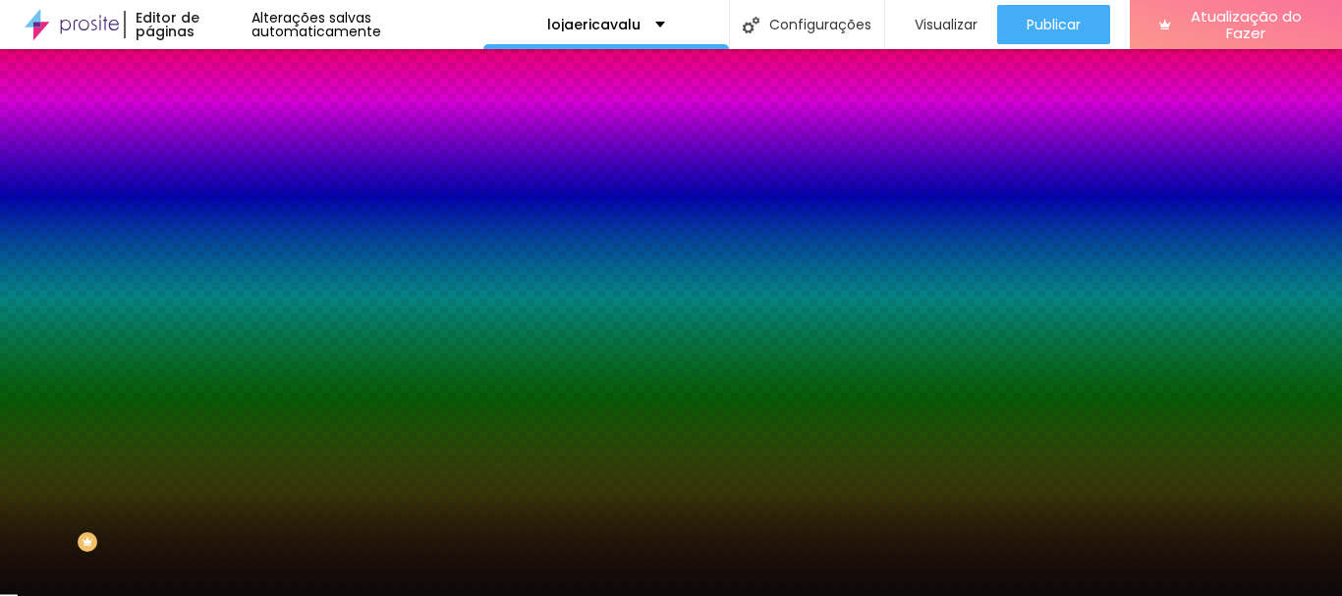
click at [51, 362] on div at bounding box center [671, 298] width 1342 height 596
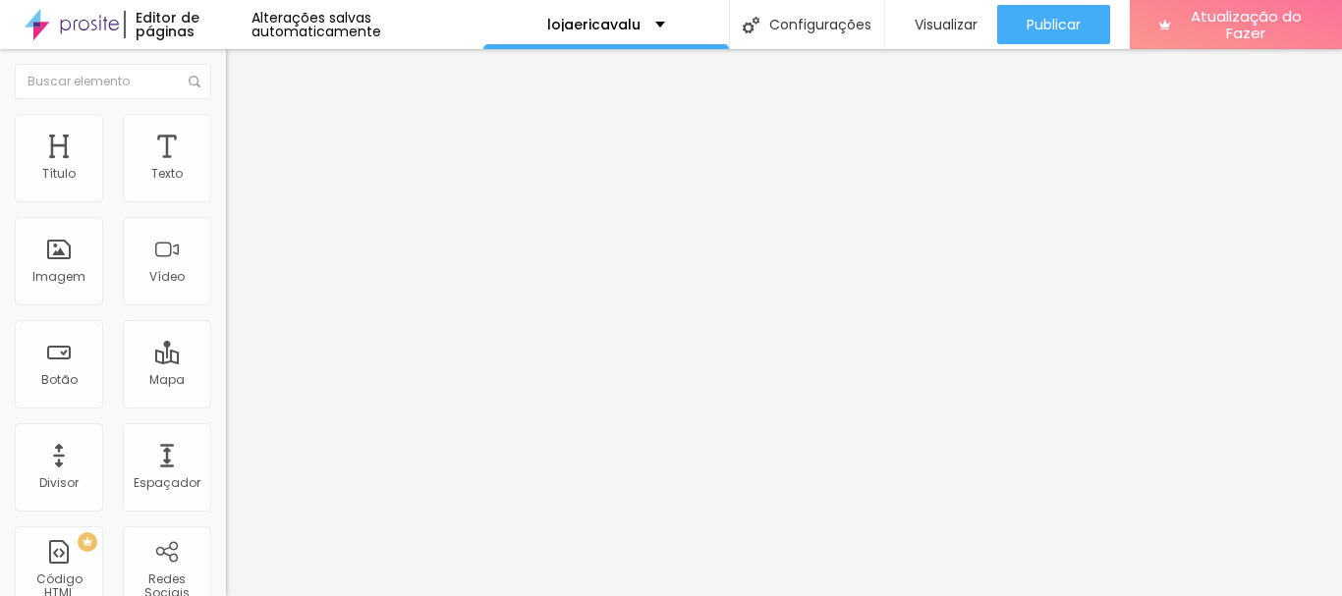
click at [226, 116] on li "Estilo" at bounding box center [339, 124] width 226 height 20
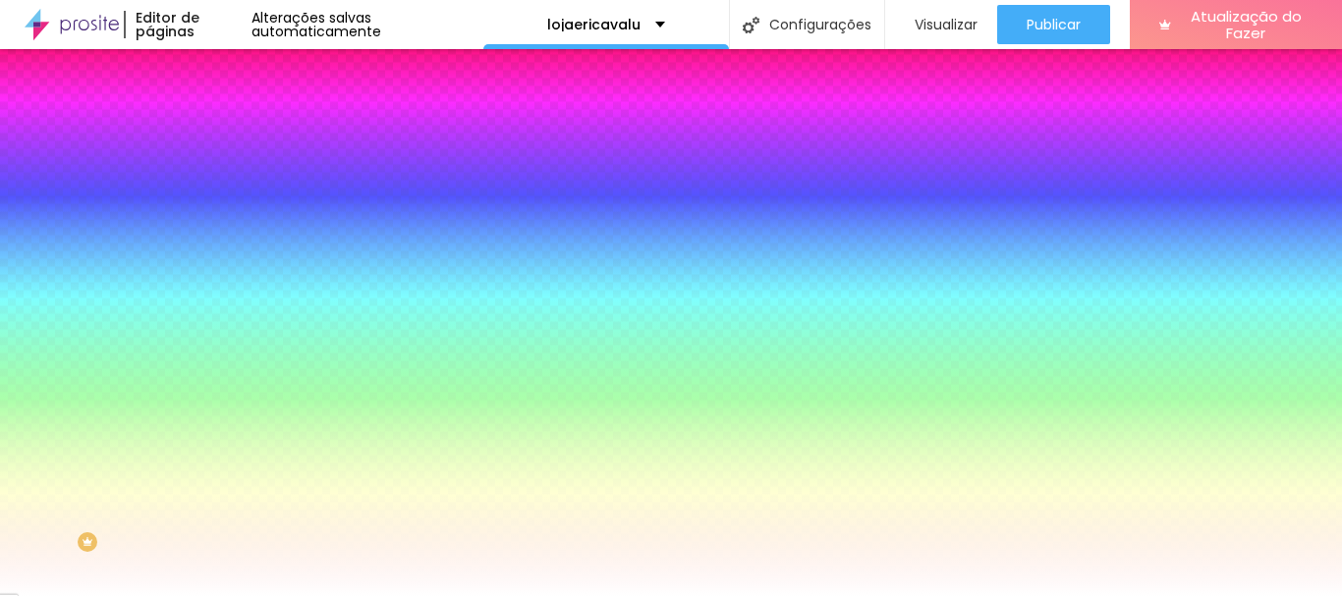
click at [226, 134] on li "Avançado" at bounding box center [339, 144] width 226 height 20
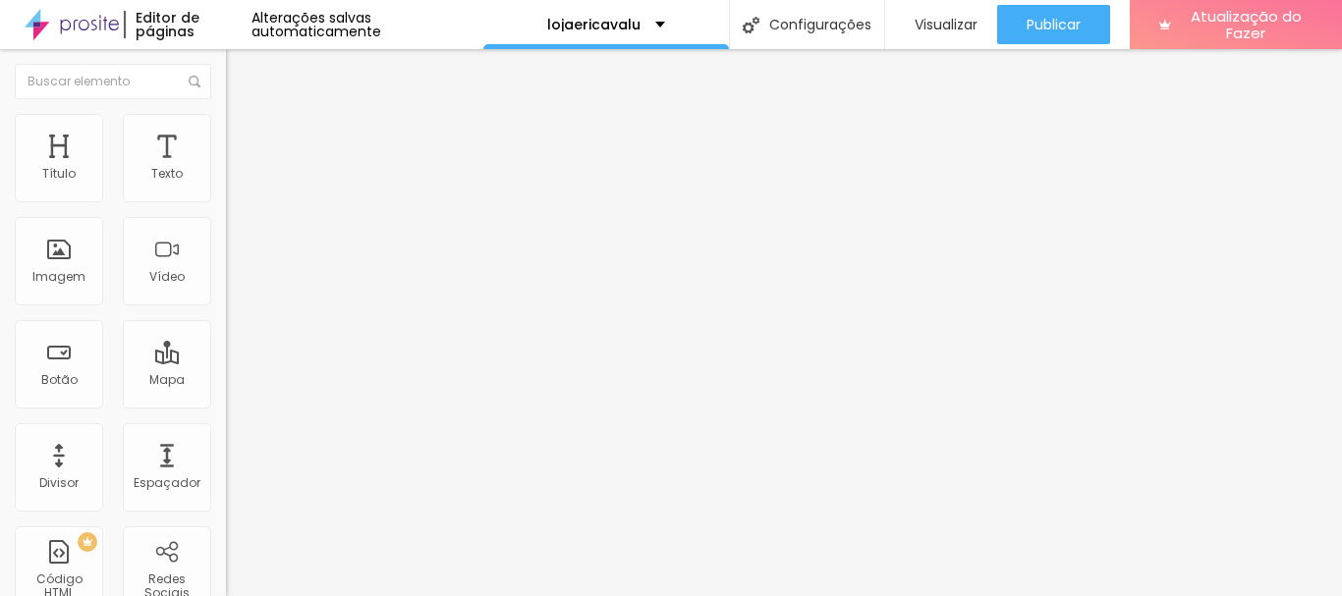
click at [226, 131] on li "Estilo" at bounding box center [339, 124] width 226 height 20
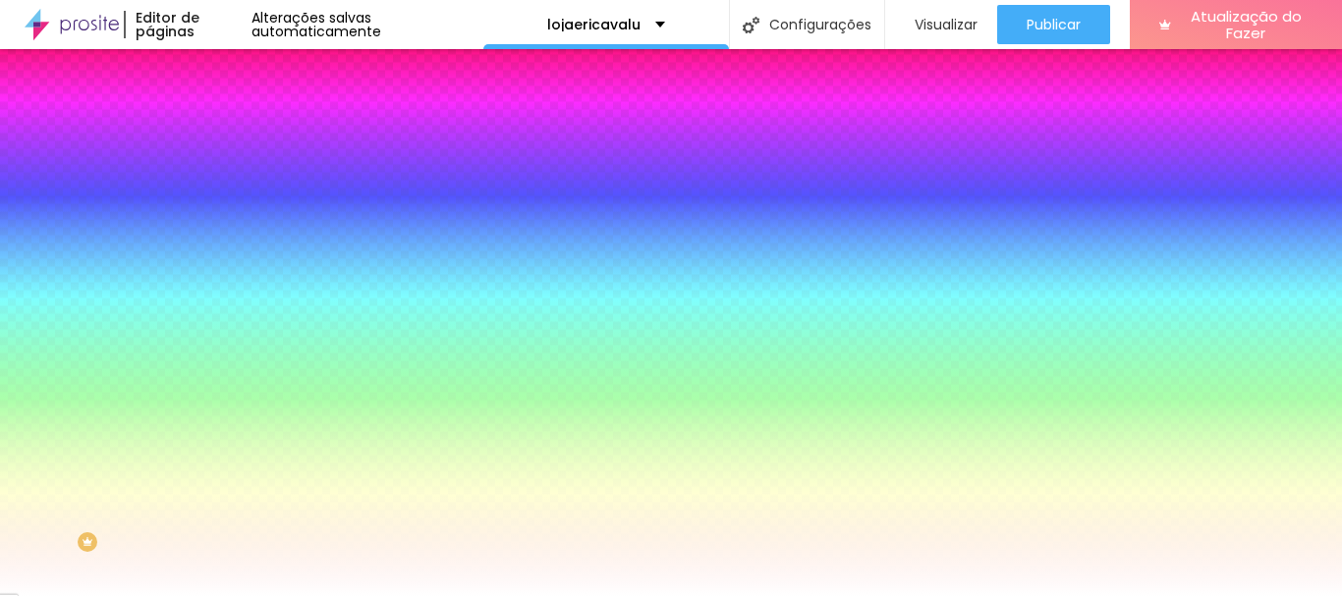
click at [226, 134] on li "Avançado" at bounding box center [339, 144] width 226 height 20
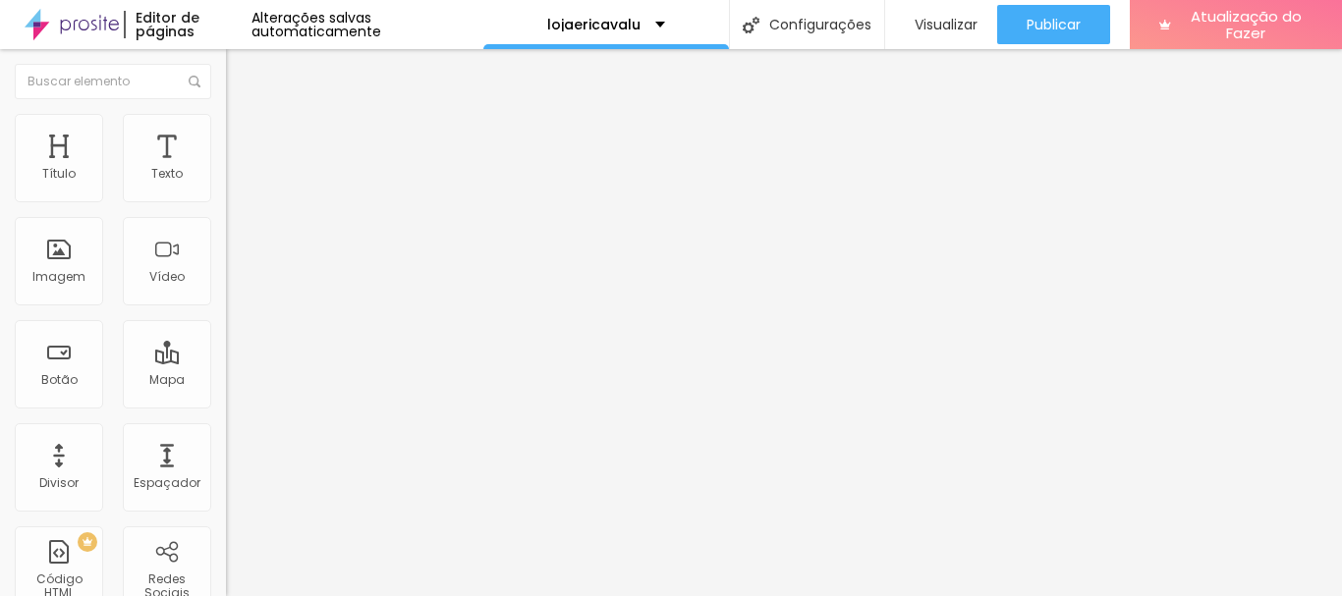
click at [241, 73] on img "button" at bounding box center [249, 72] width 16 height 16
click at [226, 117] on li "Avançado" at bounding box center [339, 124] width 226 height 20
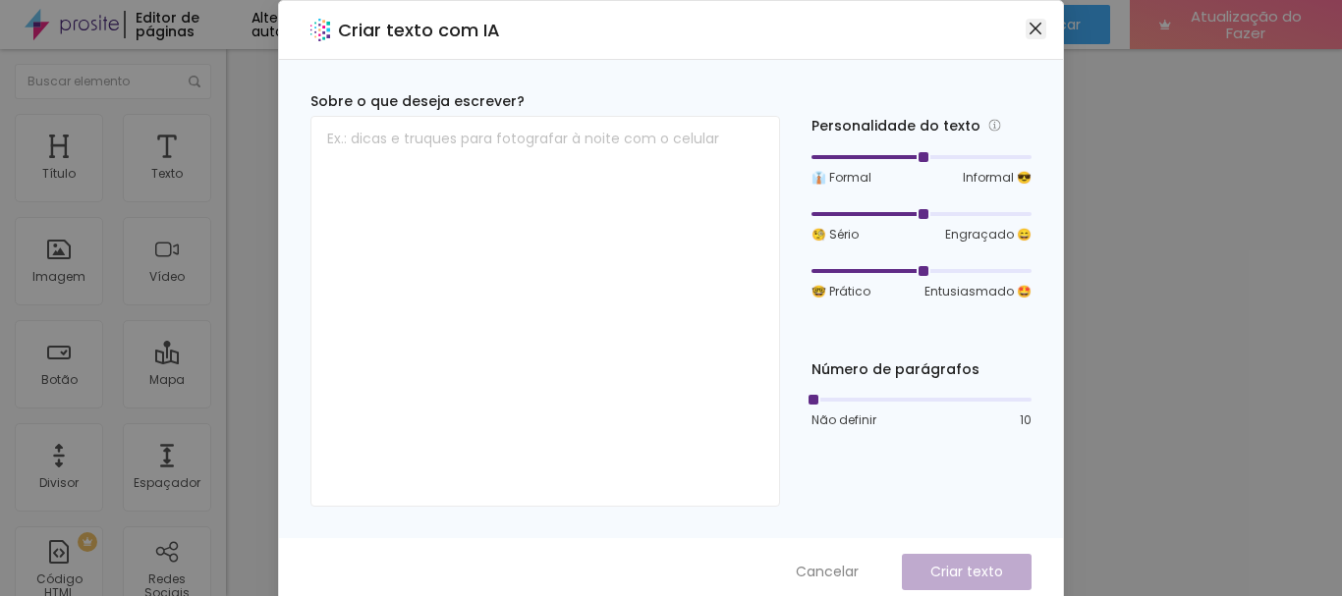
click at [1027, 24] on icon "fechar" at bounding box center [1035, 29] width 16 height 16
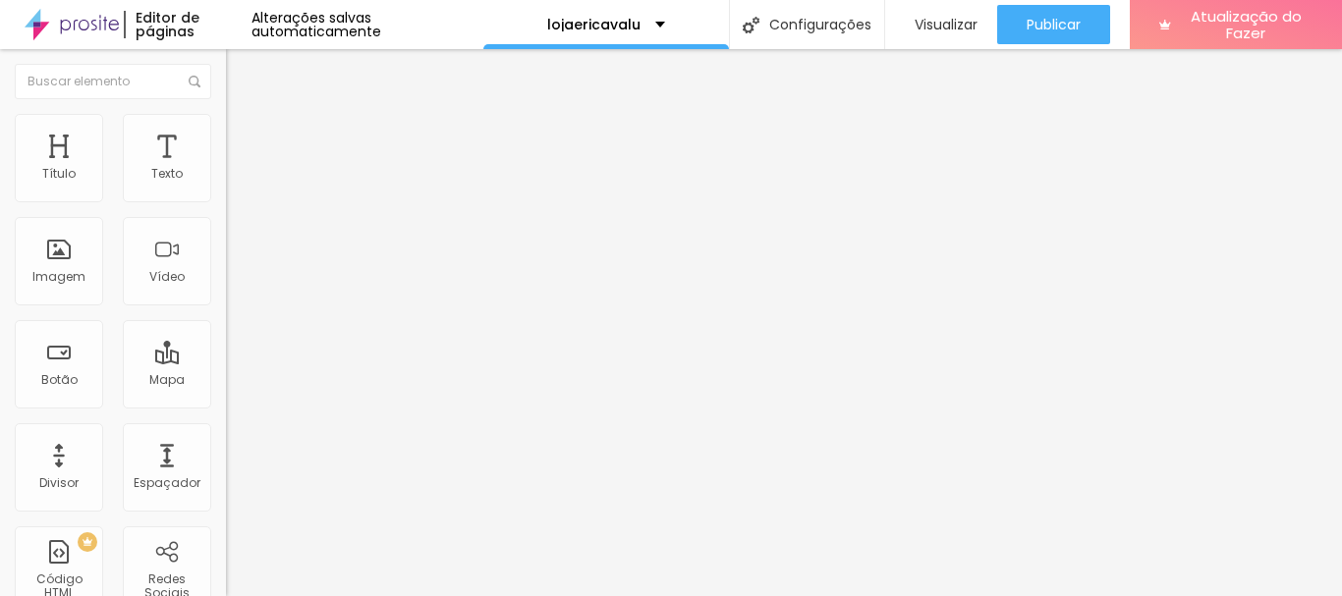
click at [241, 78] on img "button" at bounding box center [249, 72] width 16 height 16
click at [238, 169] on font "Adicionar imagem" at bounding box center [295, 160] width 115 height 17
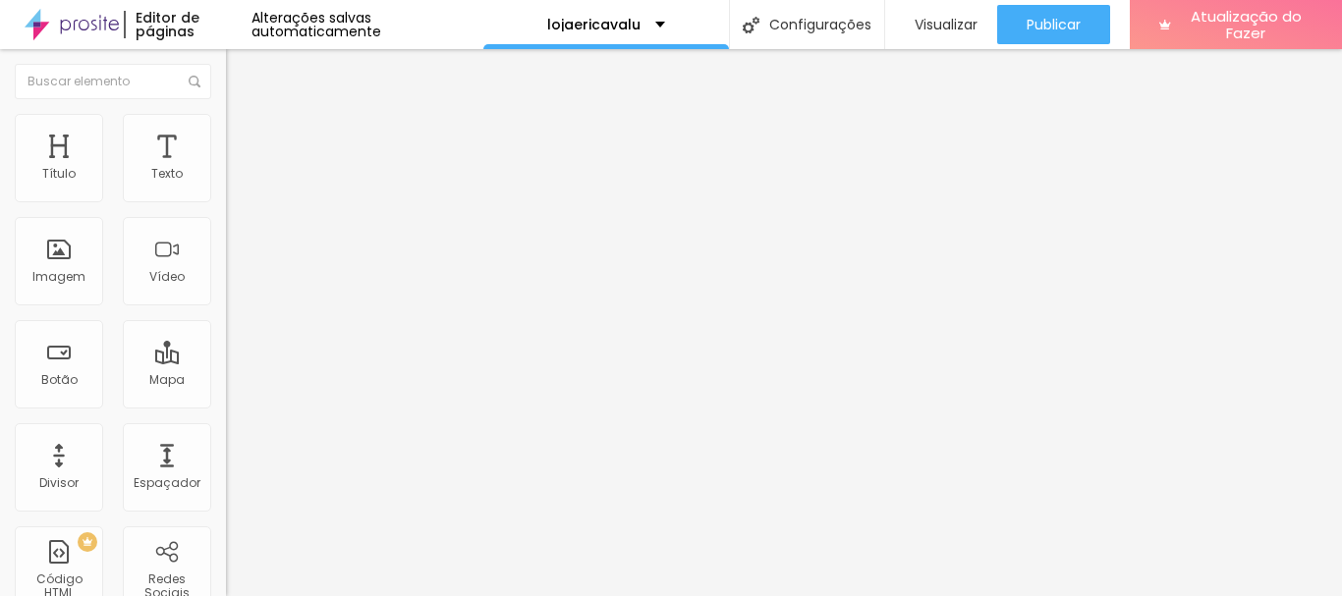
click at [226, 134] on li "Avançado" at bounding box center [339, 144] width 226 height 20
click at [244, 132] on font "Estilo" at bounding box center [259, 127] width 30 height 17
type input "80"
type input "75"
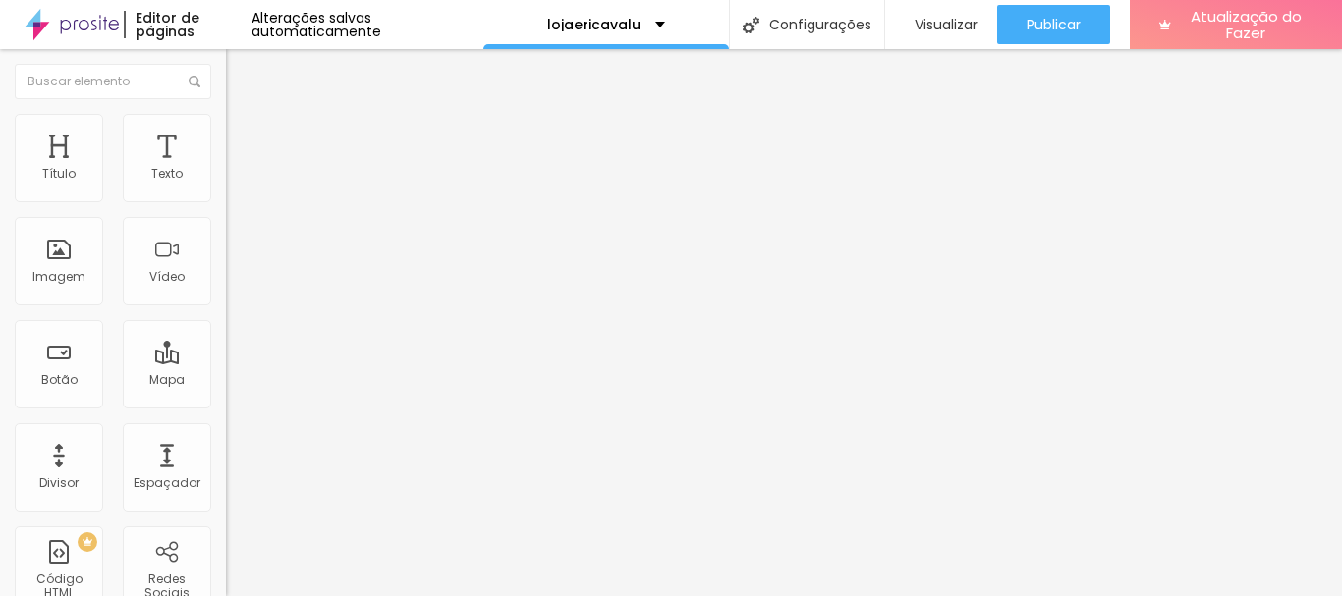
type input "75"
type input "70"
type input "65"
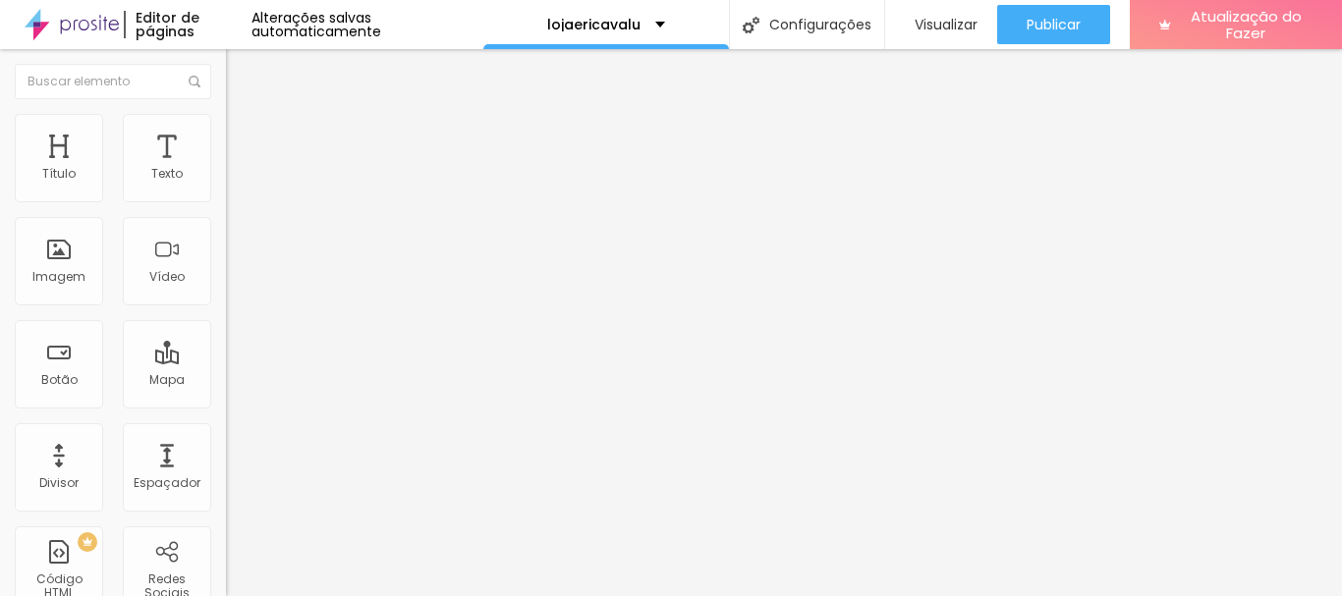
type input "60"
drag, startPoint x: 181, startPoint y: 208, endPoint x: 122, endPoint y: 210, distance: 59.0
type input "60"
click at [226, 201] on input "range" at bounding box center [289, 194] width 127 height 16
type input "40"
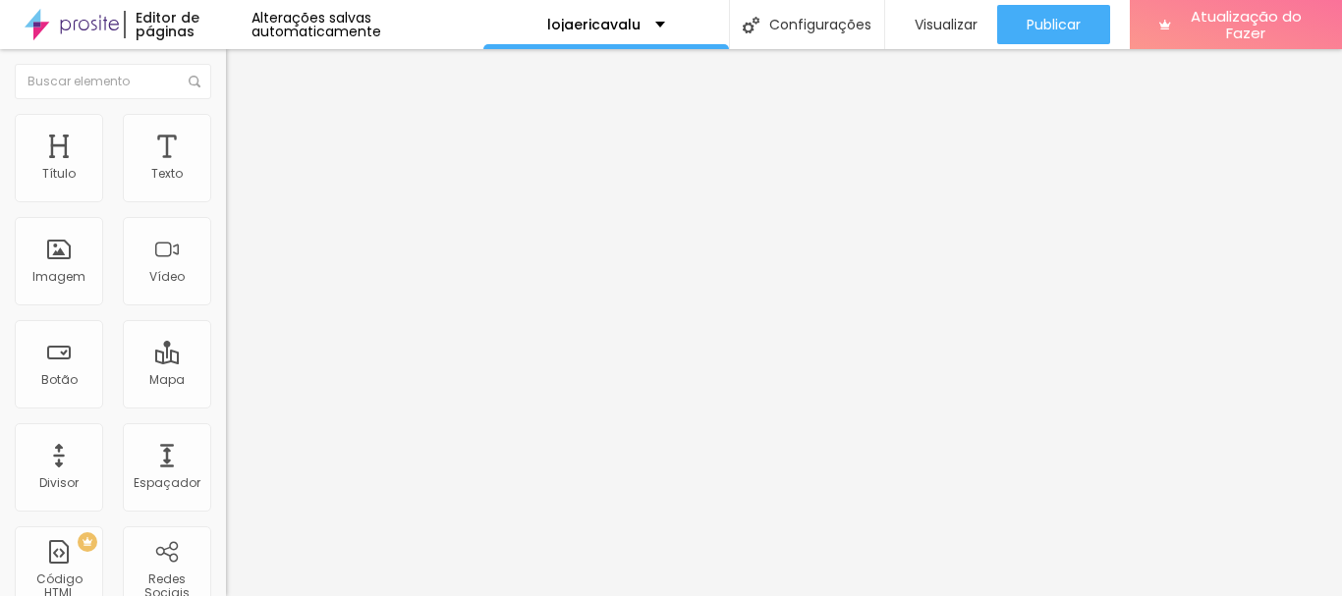
type input "40"
type input "35"
drag, startPoint x: 118, startPoint y: 209, endPoint x: 72, endPoint y: 209, distance: 46.2
type input "35"
click at [226, 201] on input "range" at bounding box center [289, 194] width 127 height 16
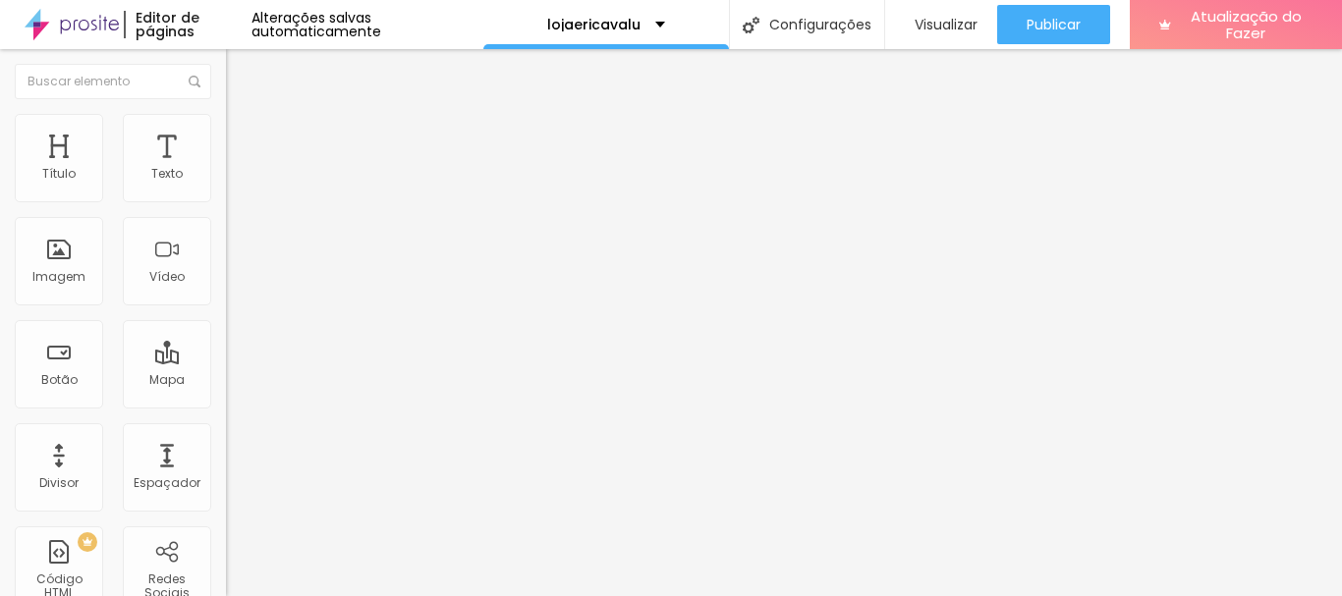
type input "55"
click at [226, 201] on input "range" at bounding box center [289, 194] width 127 height 16
click at [238, 169] on font "Trocar imagem" at bounding box center [285, 160] width 95 height 17
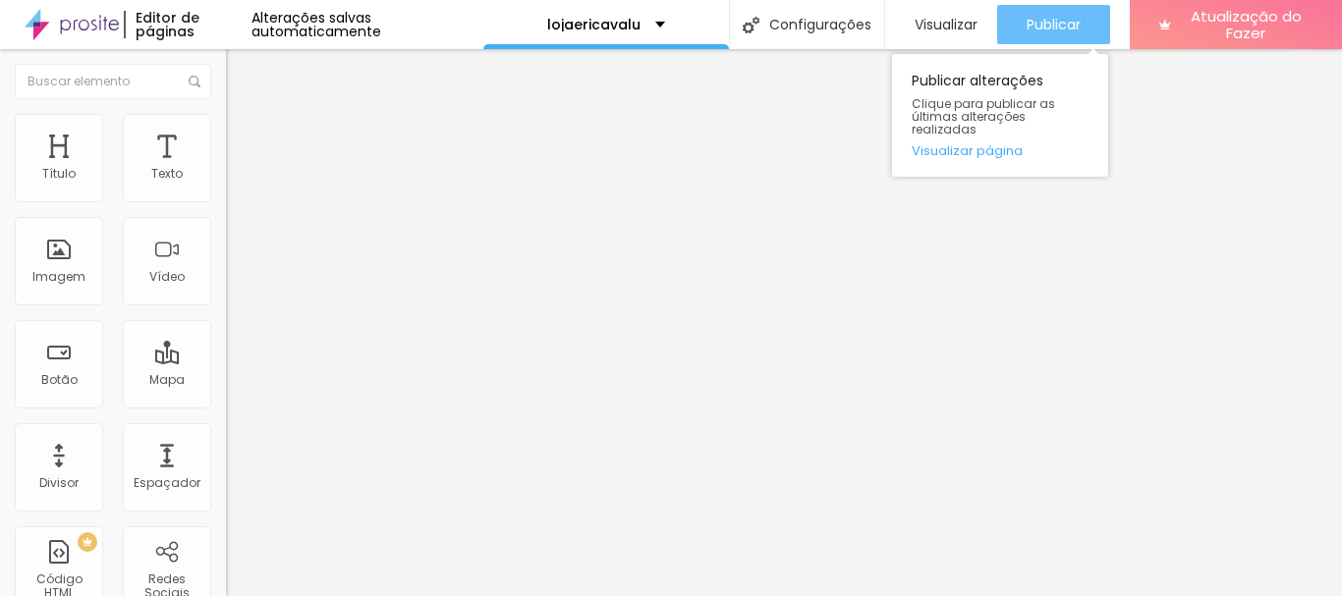
click at [1072, 25] on font "Publicar" at bounding box center [1053, 25] width 54 height 20
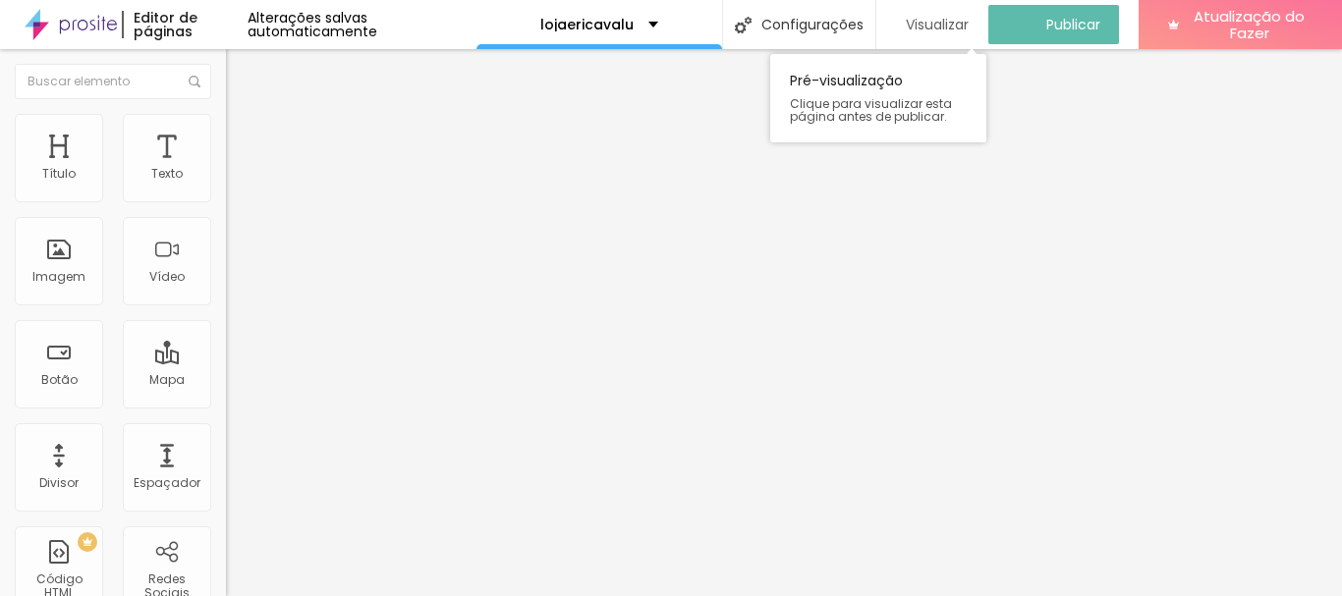
click at [937, 9] on div "Visualizar" at bounding box center [932, 24] width 73 height 39
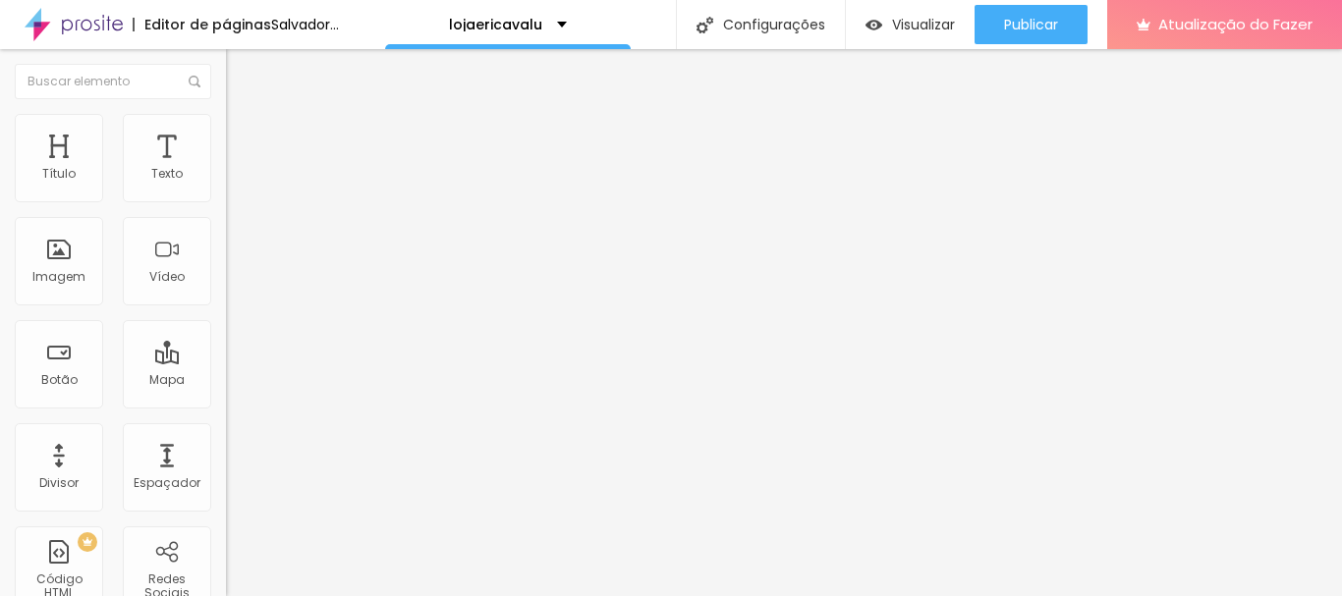
click at [241, 69] on img "button" at bounding box center [249, 72] width 16 height 16
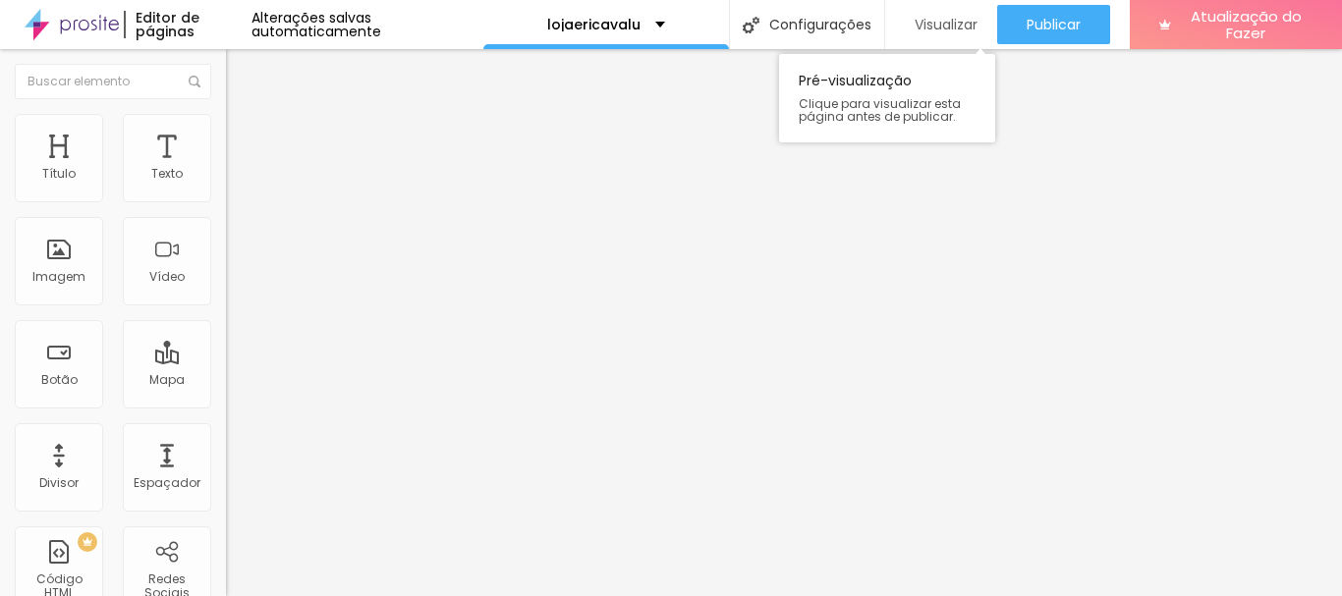
click at [923, 28] on font "Visualizar" at bounding box center [945, 25] width 63 height 20
click at [226, 131] on li "Estilo" at bounding box center [339, 124] width 226 height 20
type input "45"
click at [226, 201] on input "range" at bounding box center [289, 194] width 127 height 16
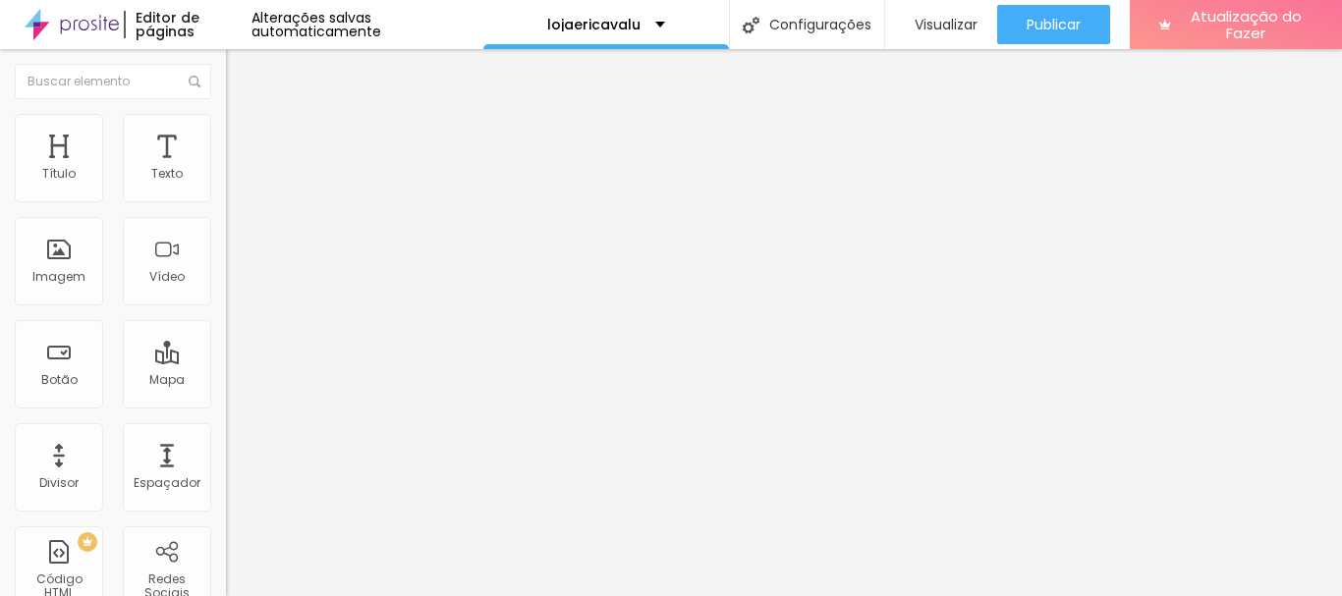
type input "35"
click at [226, 201] on input "range" at bounding box center [289, 194] width 127 height 16
click at [226, 115] on img at bounding box center [235, 123] width 18 height 18
type input "60"
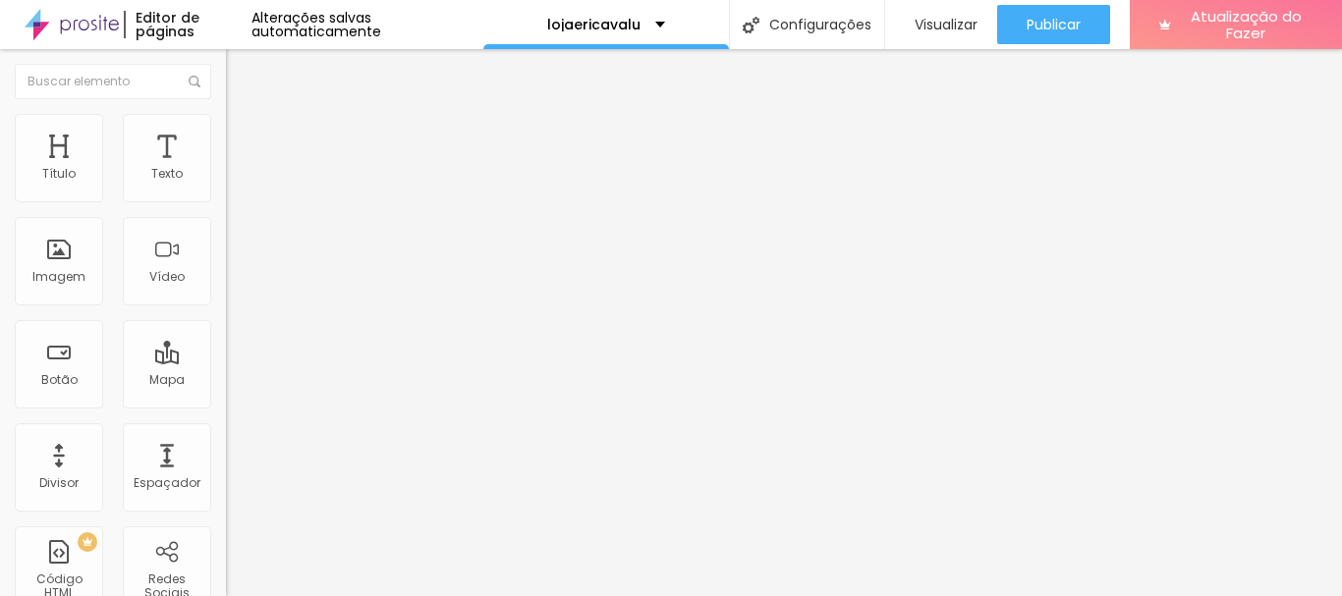
type input "60"
click at [226, 201] on input "range" at bounding box center [289, 194] width 127 height 16
type input "50"
click at [226, 201] on input "range" at bounding box center [289, 194] width 127 height 16
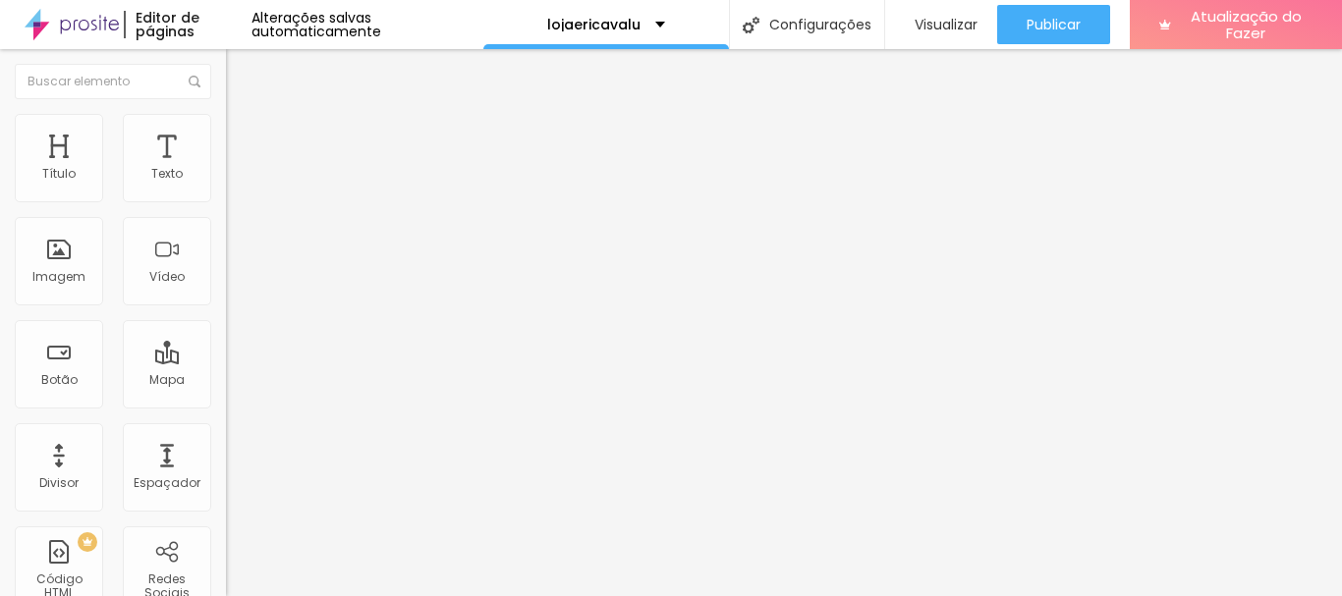
click at [226, 120] on li "Estilo" at bounding box center [339, 124] width 226 height 20
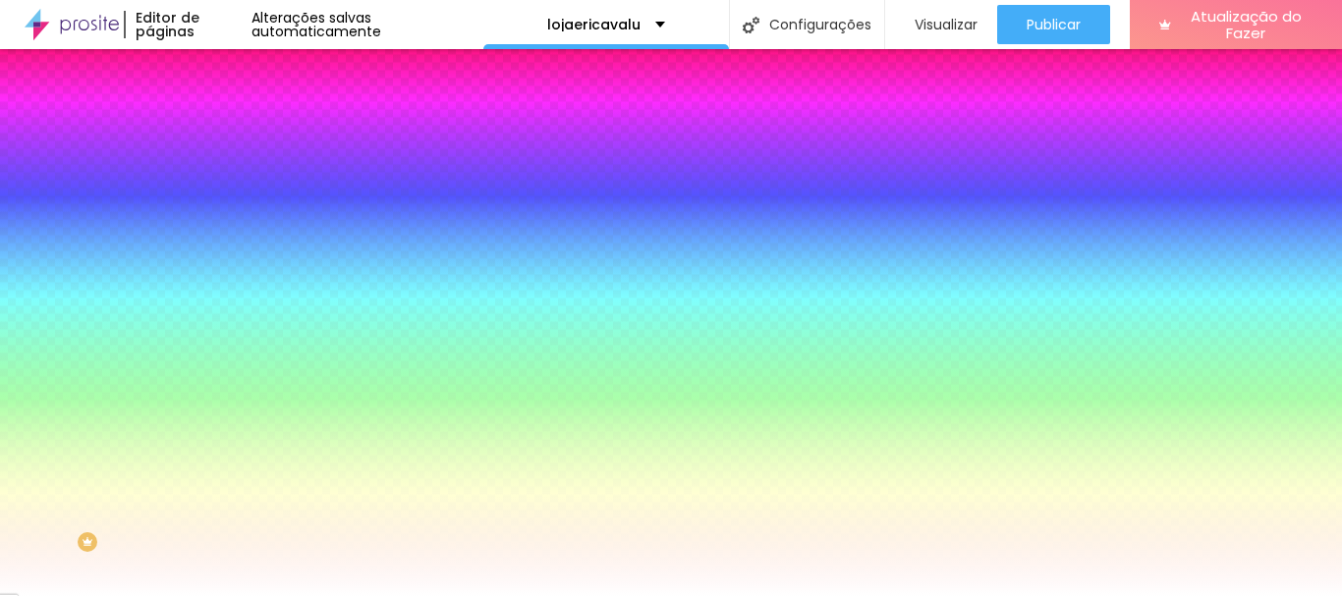
click at [226, 114] on li "Conteúdo" at bounding box center [339, 104] width 226 height 20
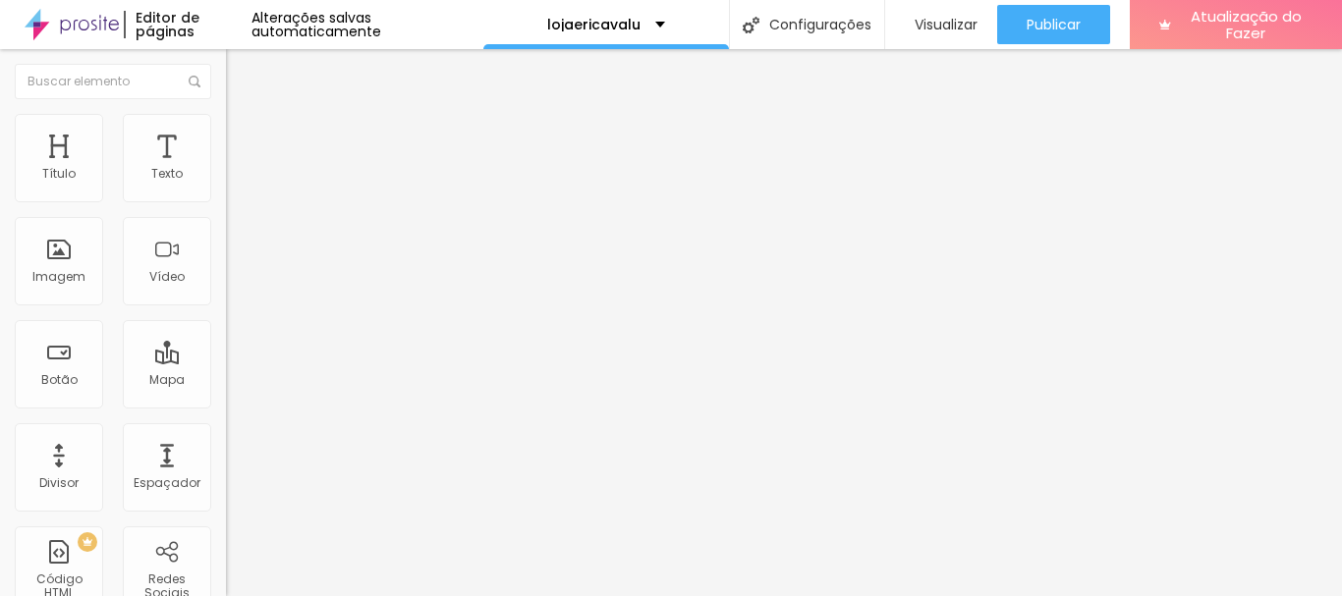
click at [241, 68] on img "button" at bounding box center [249, 72] width 16 height 16
click at [238, 169] on font "Adicionar imagem" at bounding box center [295, 160] width 115 height 17
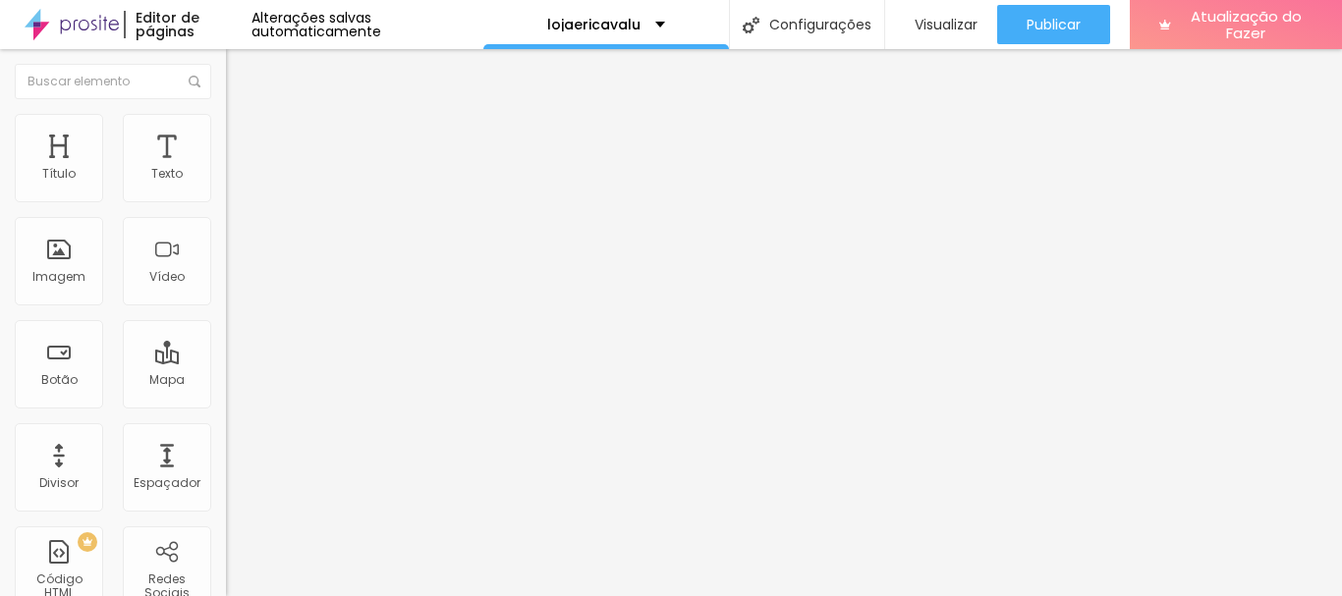
click at [226, 131] on li "Estilo" at bounding box center [339, 124] width 226 height 20
click at [226, 134] on li "Avançado" at bounding box center [339, 144] width 226 height 20
click at [226, 114] on li "Estilo" at bounding box center [339, 124] width 226 height 20
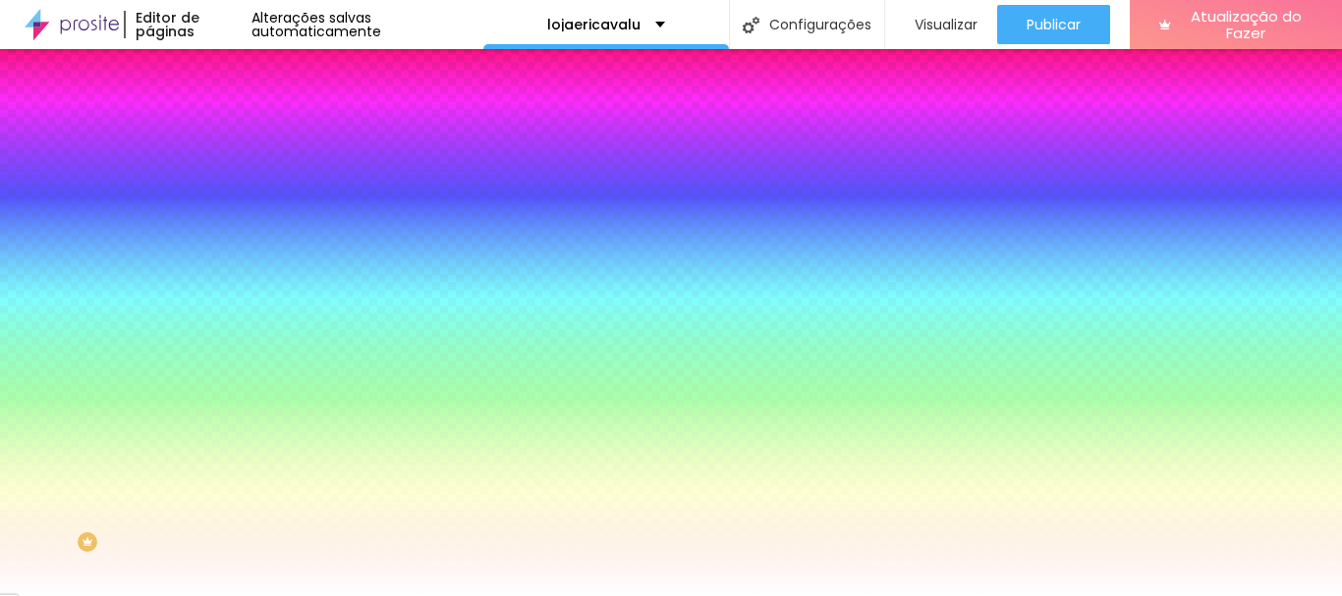
click at [238, 181] on font "Trocar imagem" at bounding box center [285, 172] width 95 height 17
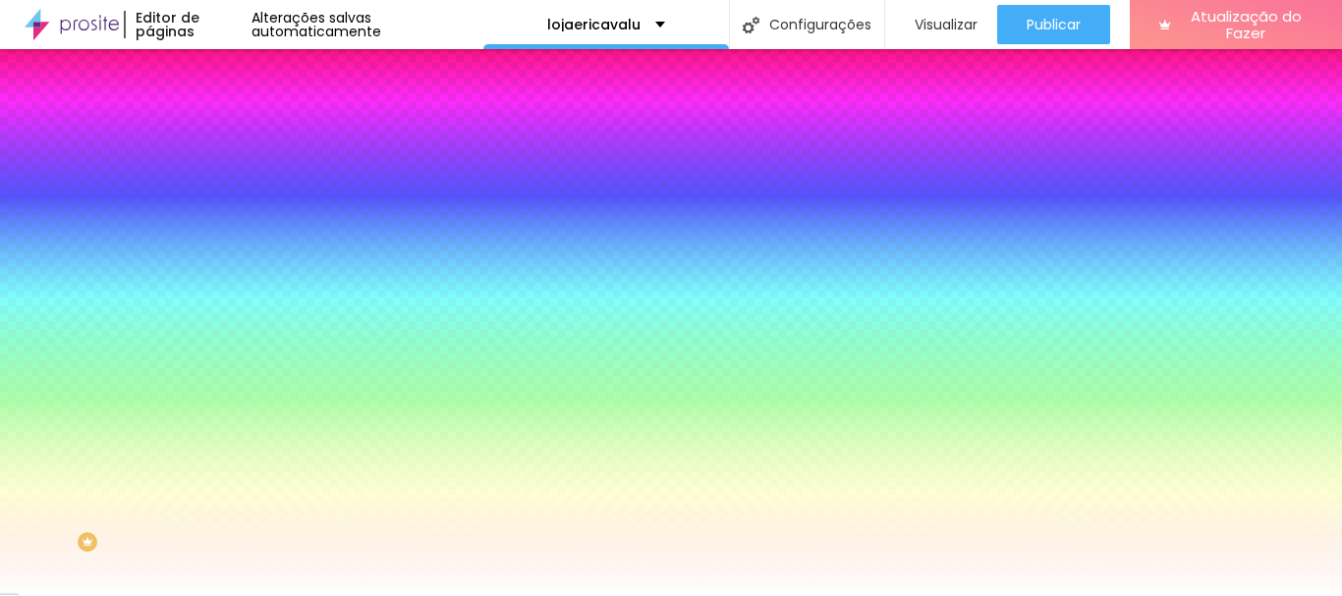
click at [226, 134] on img at bounding box center [235, 143] width 18 height 18
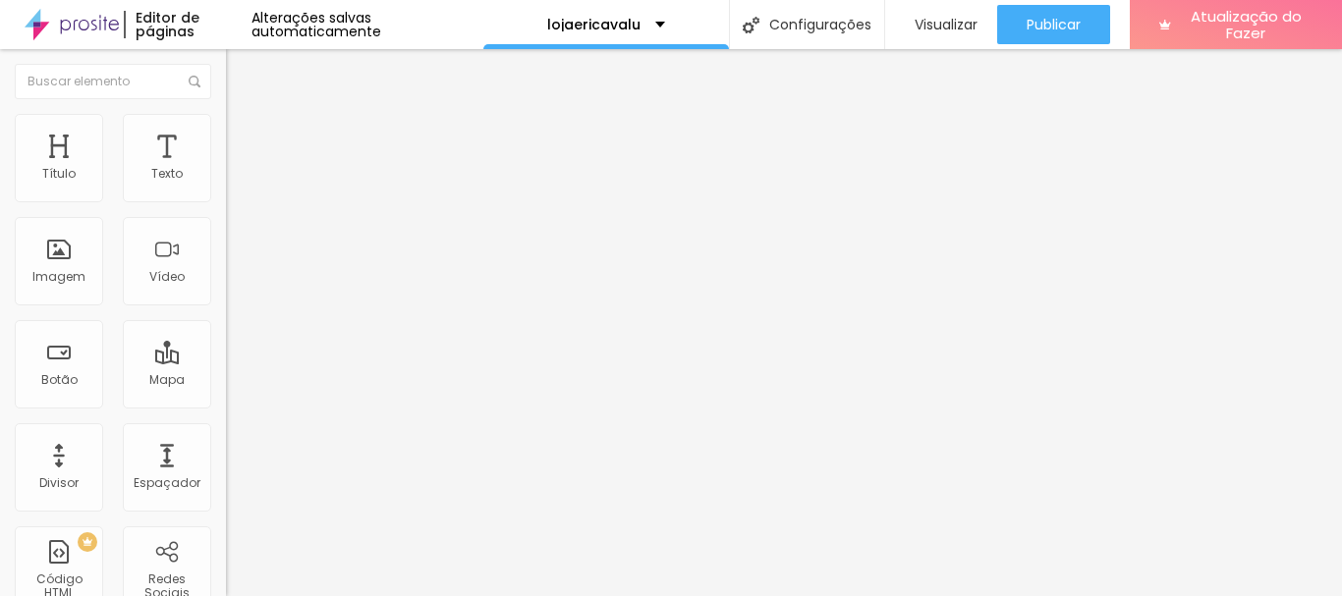
click at [226, 119] on img at bounding box center [235, 123] width 18 height 18
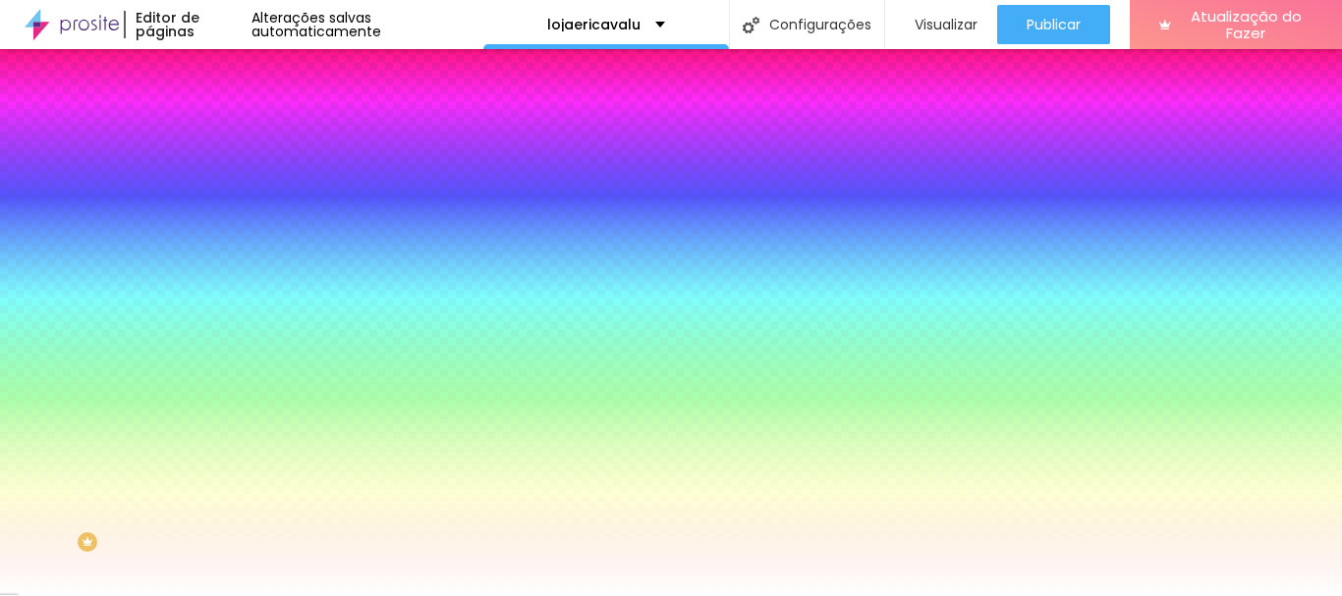
click at [226, 179] on div "Trocar imagem" at bounding box center [339, 172] width 226 height 14
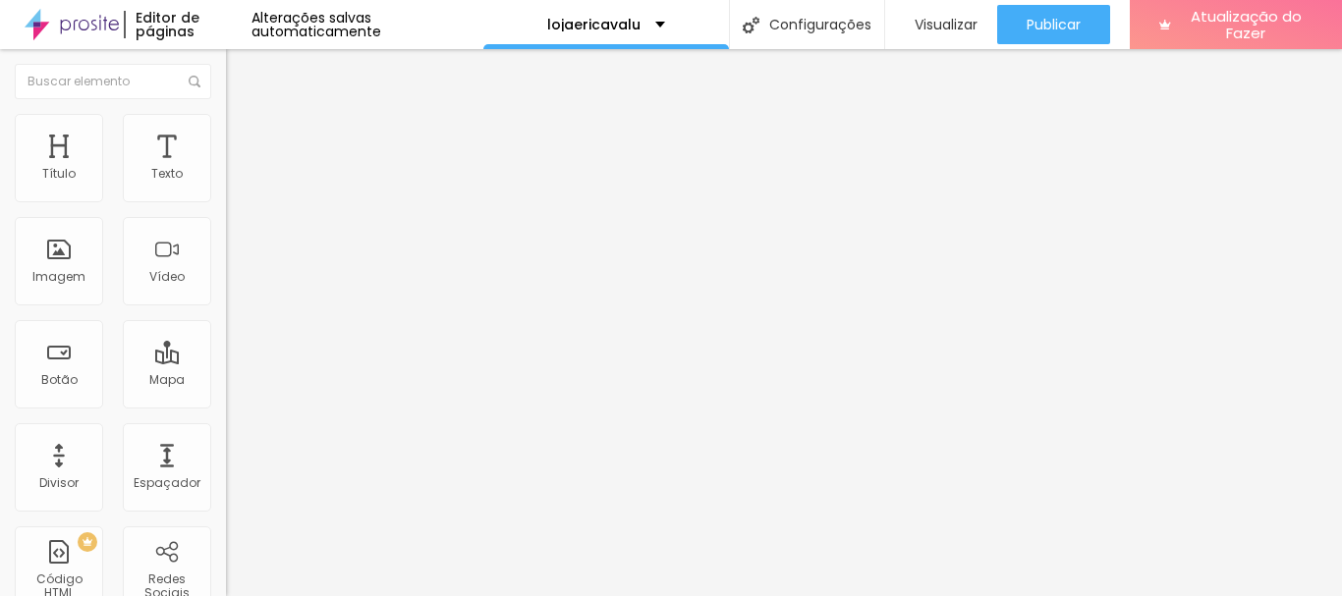
click at [333, 165] on img at bounding box center [339, 159] width 12 height 12
click at [226, 121] on img at bounding box center [235, 123] width 18 height 18
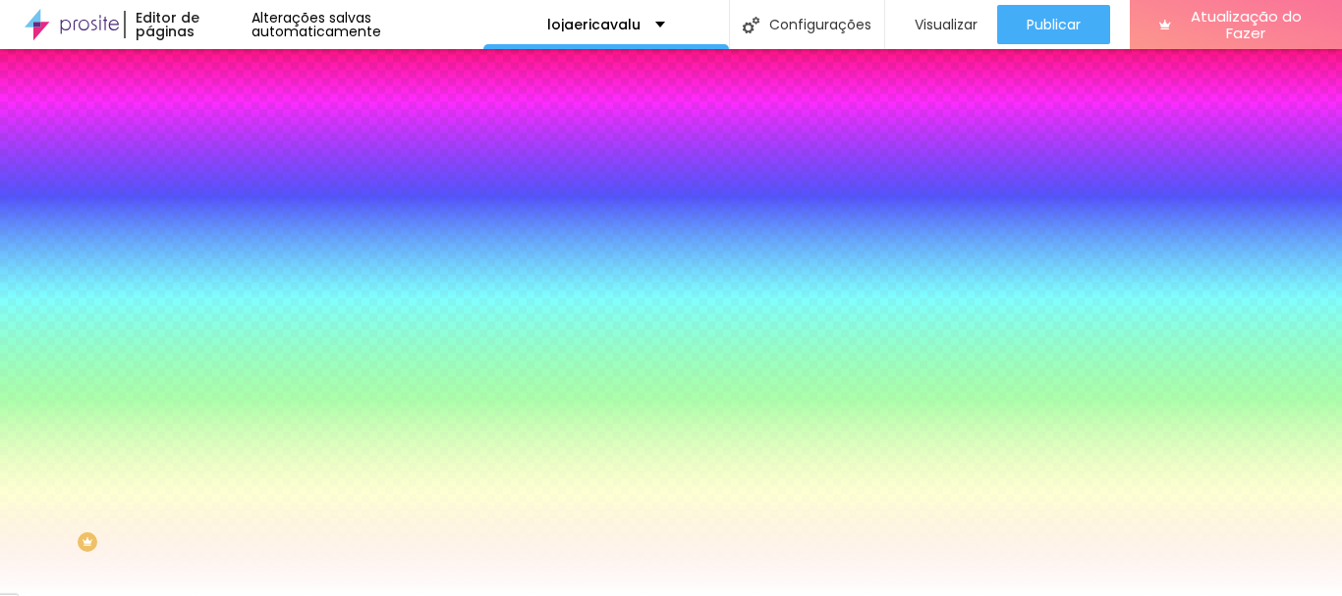
click at [333, 181] on span at bounding box center [339, 172] width 12 height 17
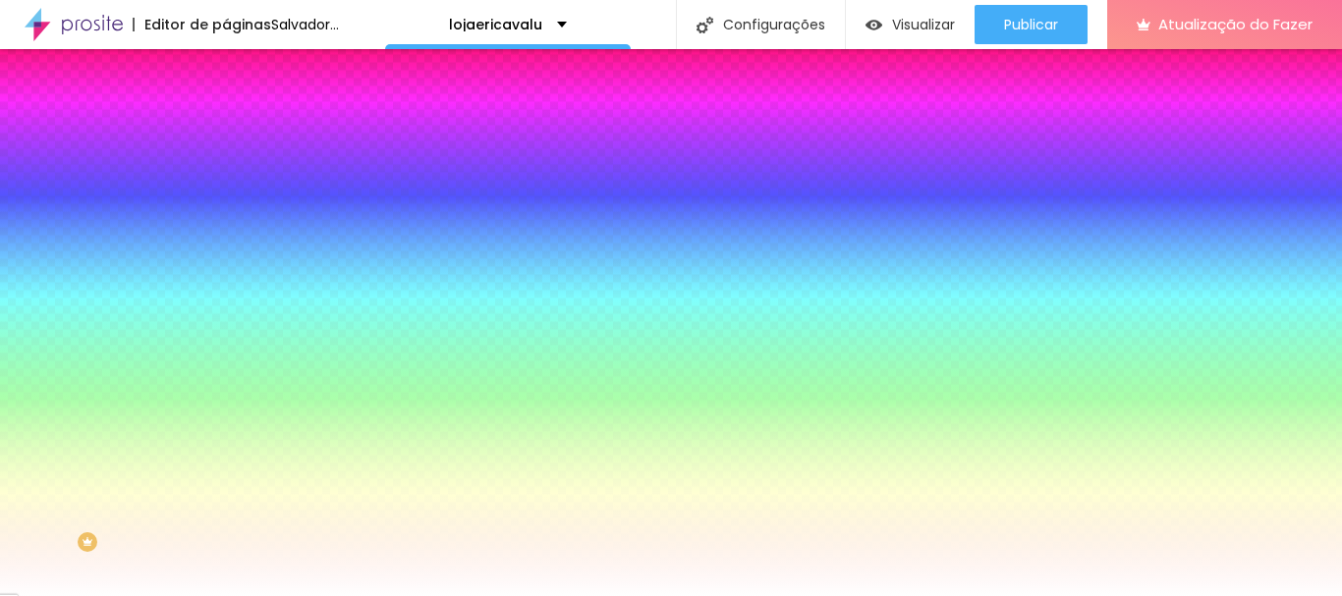
click at [238, 181] on font "Trocar imagem" at bounding box center [285, 172] width 95 height 17
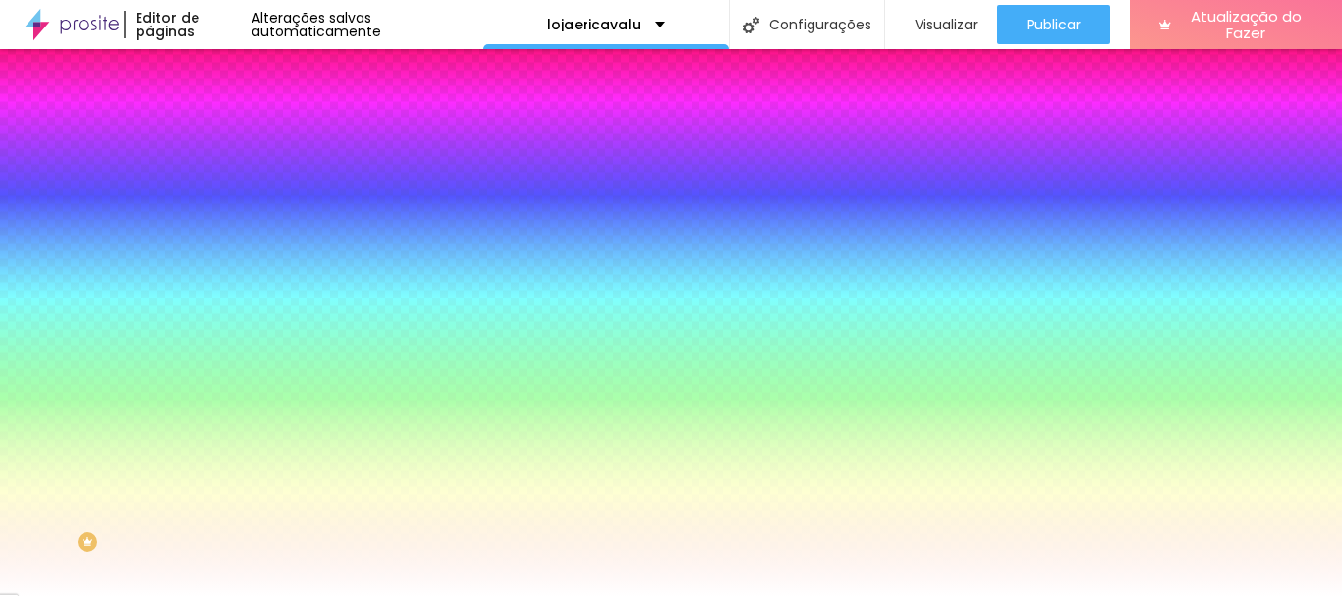
scroll to position [1375, 0]
click at [333, 181] on span at bounding box center [339, 172] width 12 height 17
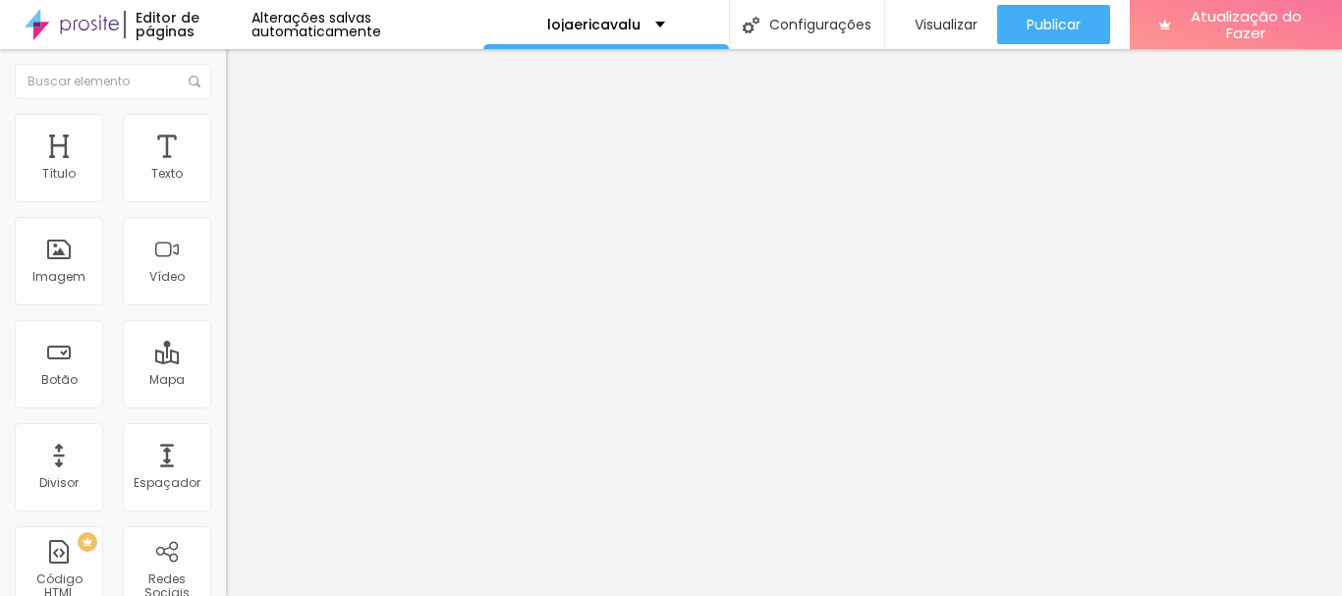
click at [238, 169] on font "Adicionar imagem" at bounding box center [295, 160] width 115 height 17
click at [226, 126] on li "Estilo" at bounding box center [339, 124] width 226 height 20
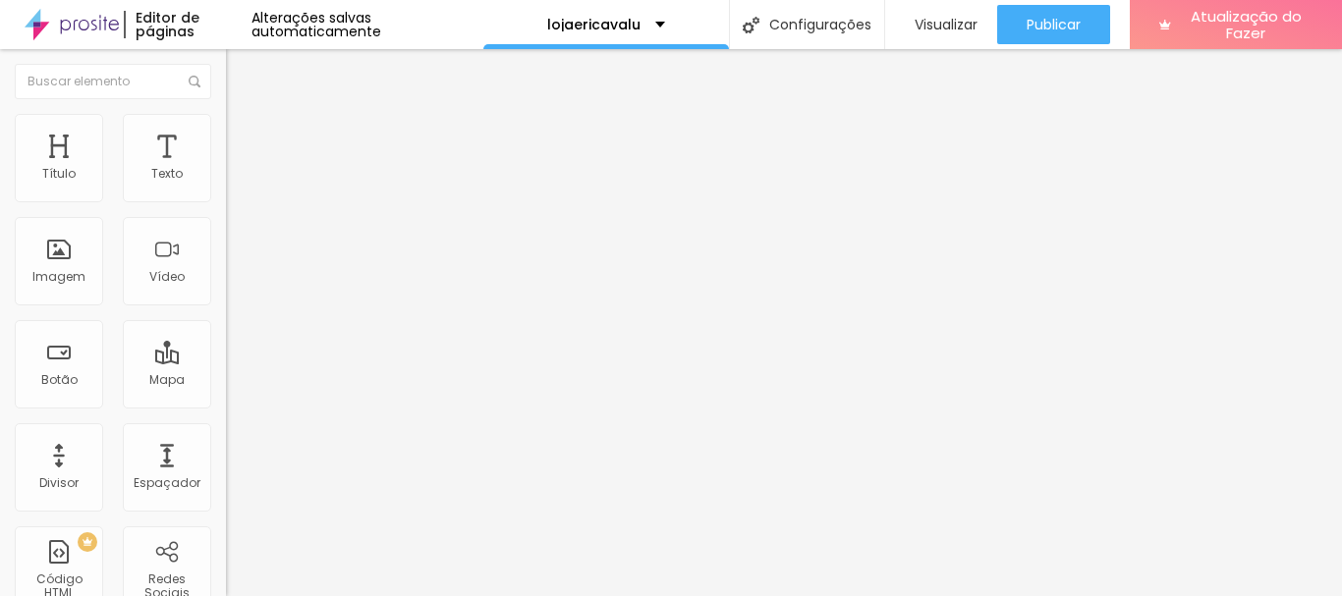
type input "50"
click at [226, 201] on input "range" at bounding box center [289, 194] width 127 height 16
click at [953, 28] on font "Visualizar" at bounding box center [945, 25] width 63 height 20
click at [226, 115] on ul "Conteúdo Estilo Avançado" at bounding box center [339, 123] width 226 height 59
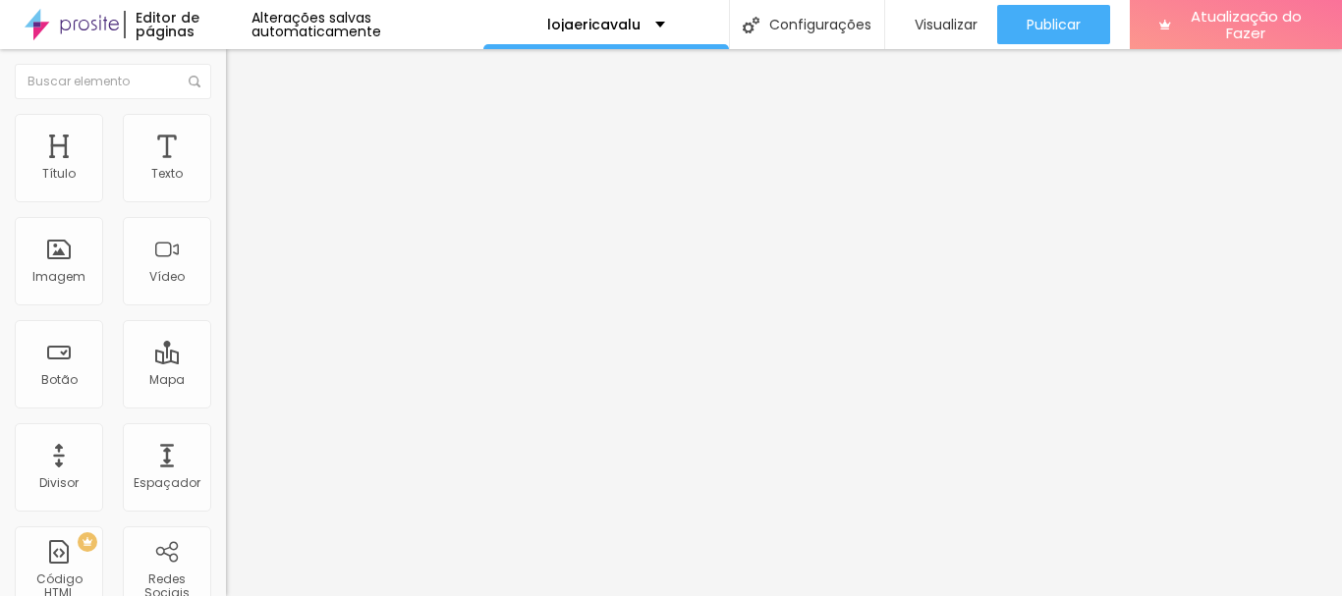
click at [226, 124] on img at bounding box center [235, 123] width 18 height 18
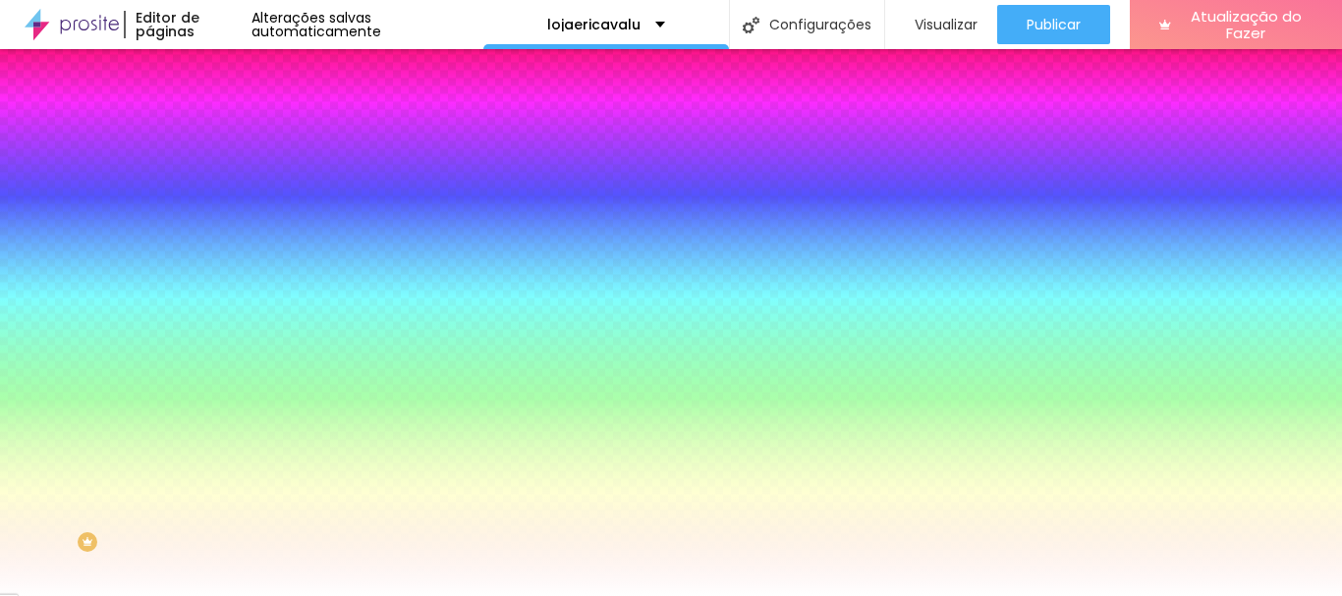
click at [333, 177] on img at bounding box center [339, 171] width 12 height 12
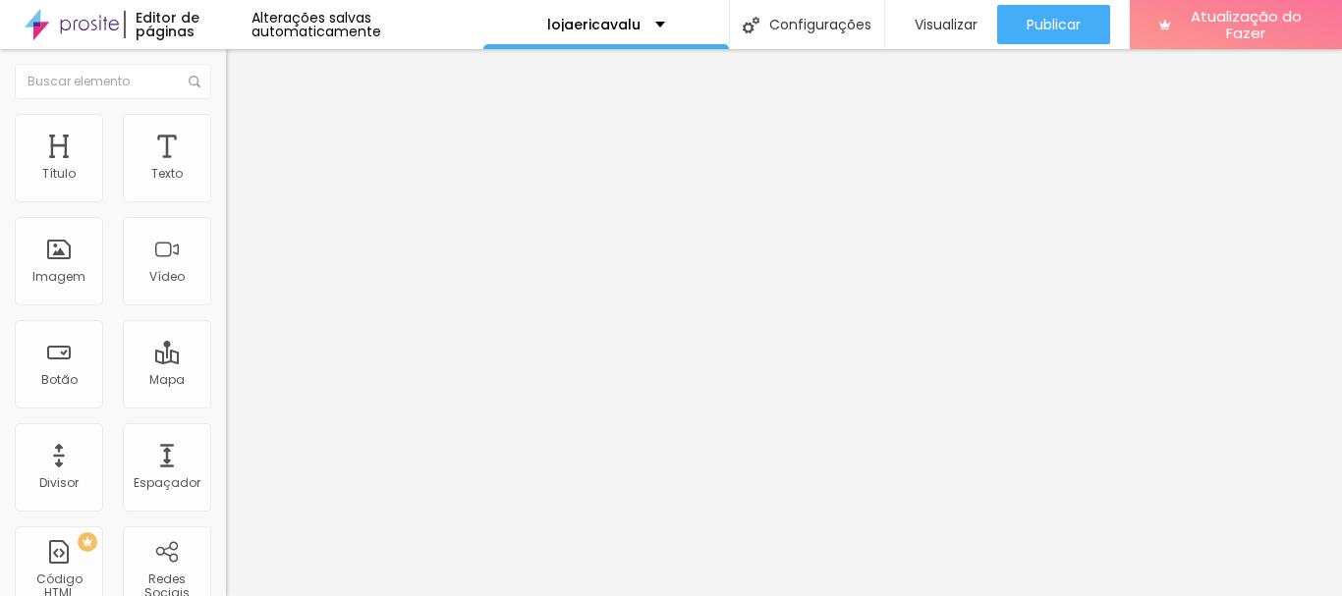
click at [226, 186] on font "Título 2" at bounding box center [258, 173] width 65 height 25
click at [226, 114] on img at bounding box center [235, 123] width 18 height 18
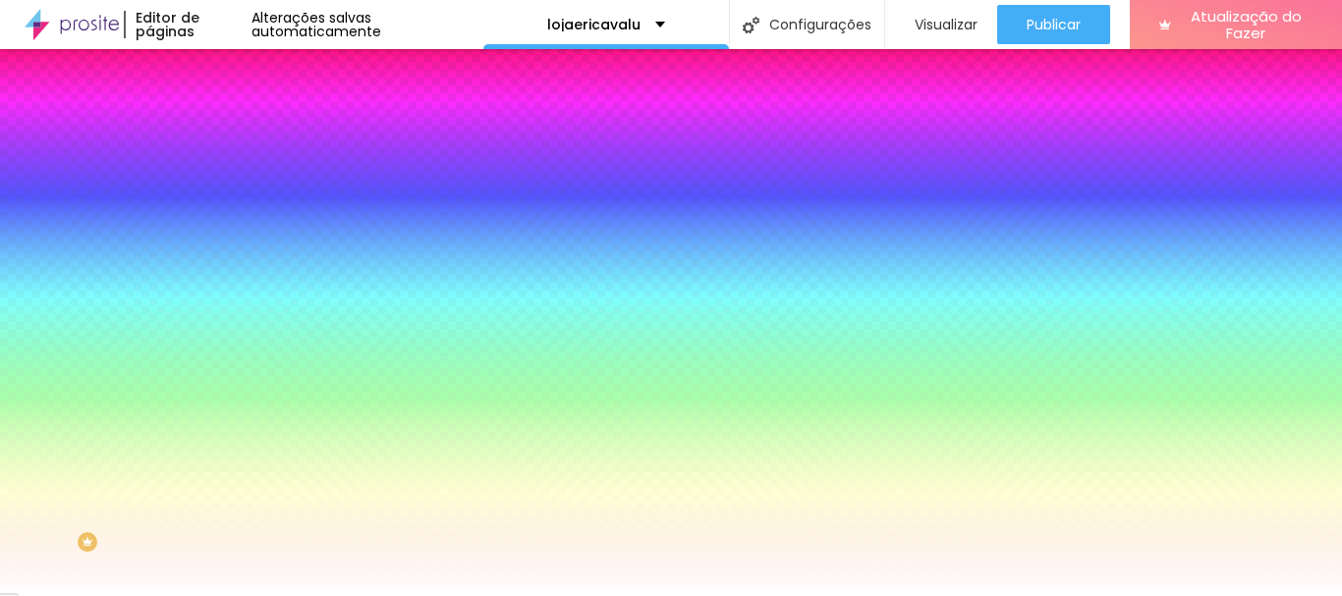
click at [226, 267] on div at bounding box center [339, 267] width 226 height 0
click at [42, 517] on div at bounding box center [671, 298] width 1342 height 596
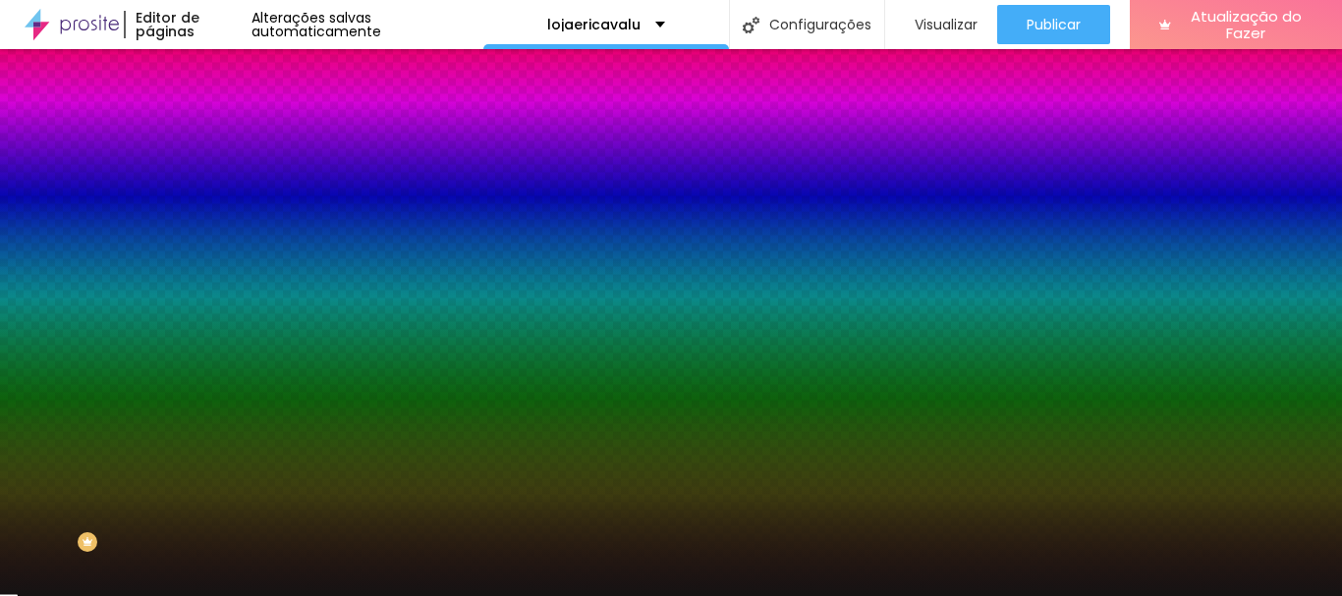
type input "#151313"
click at [34, 397] on div at bounding box center [671, 298] width 1342 height 596
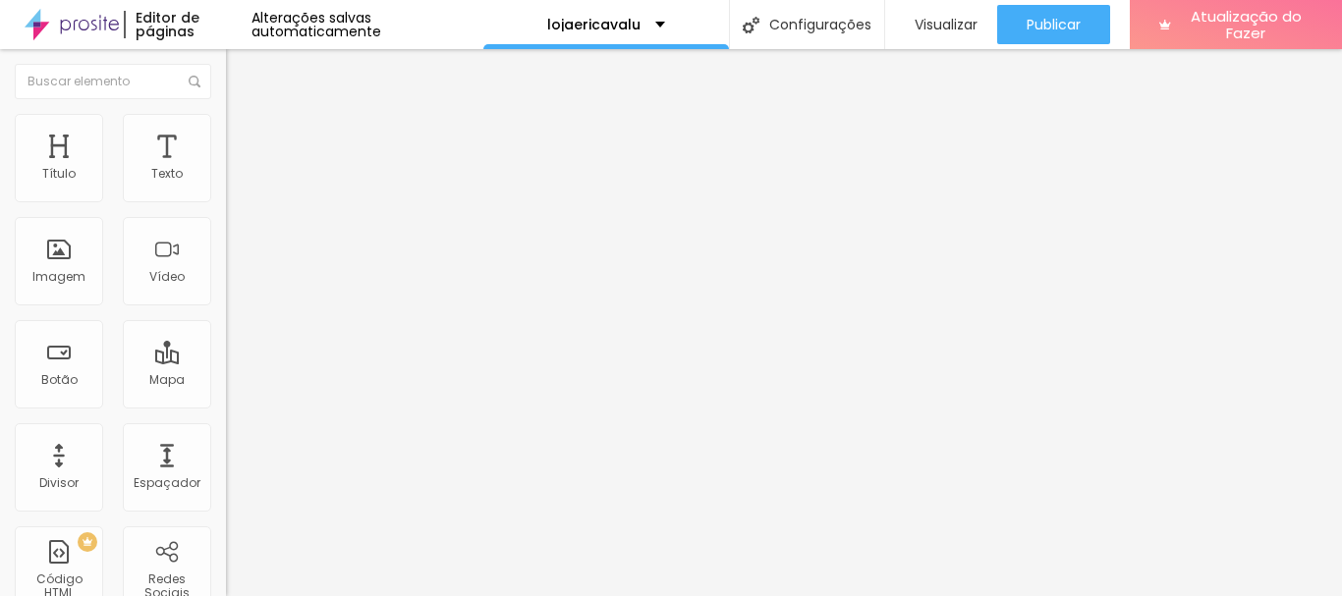
click at [226, 118] on img at bounding box center [235, 123] width 18 height 18
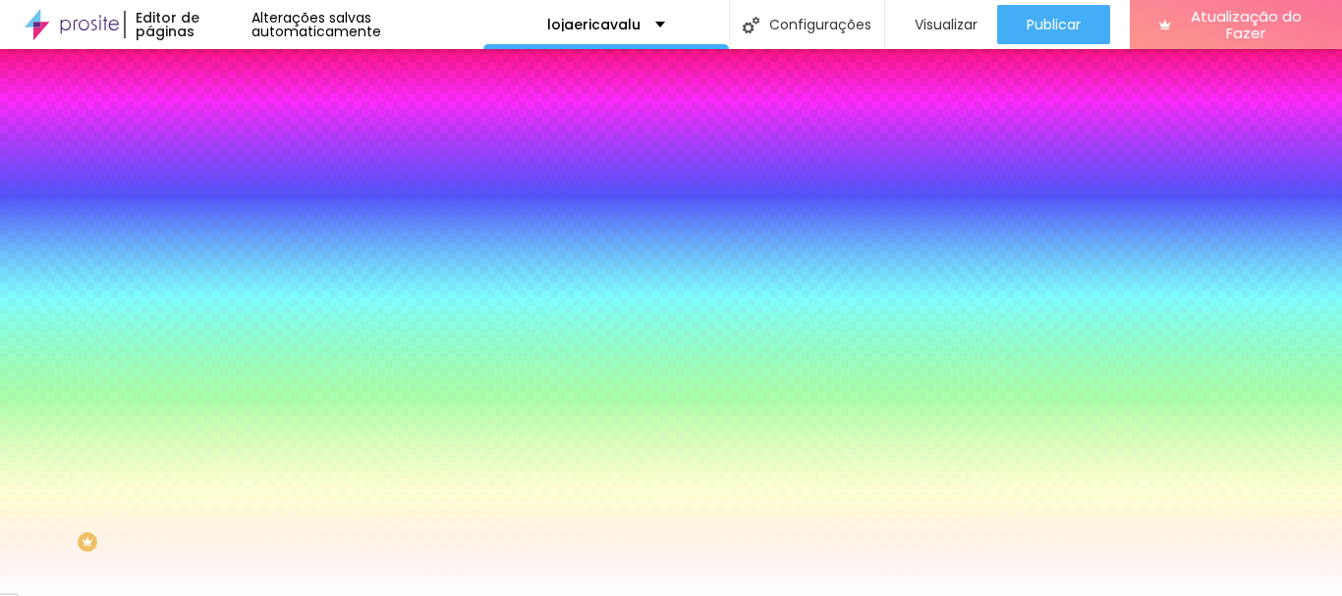
click at [226, 267] on div at bounding box center [339, 267] width 226 height 0
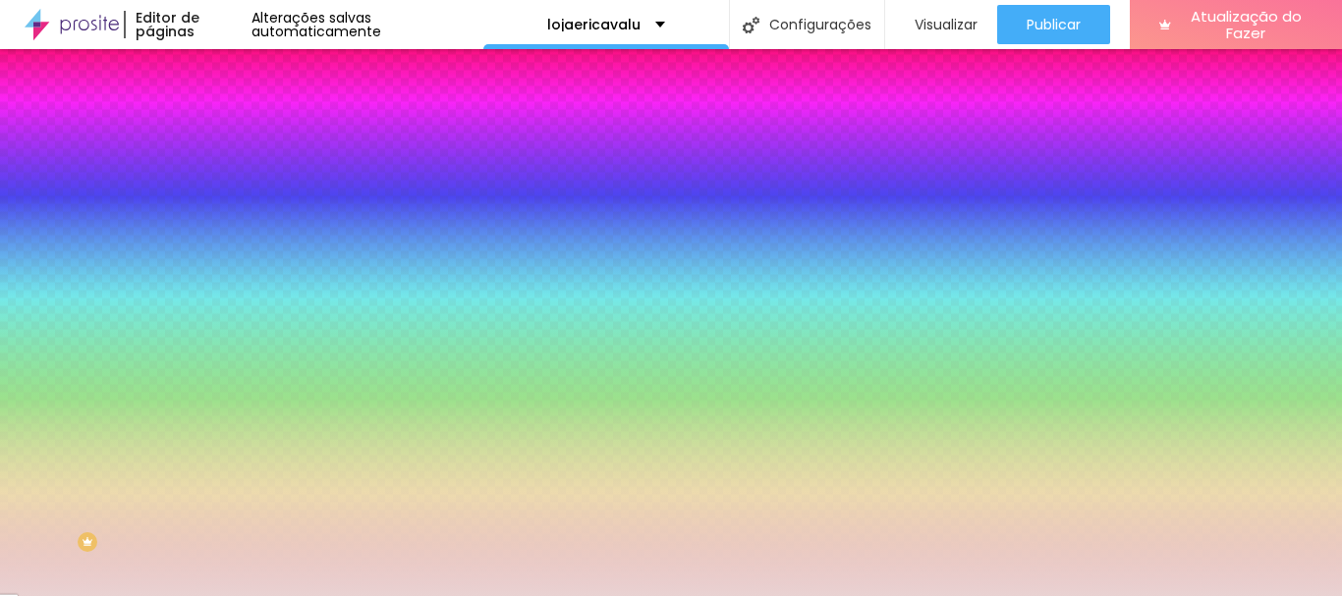
click at [43, 394] on div at bounding box center [671, 298] width 1342 height 596
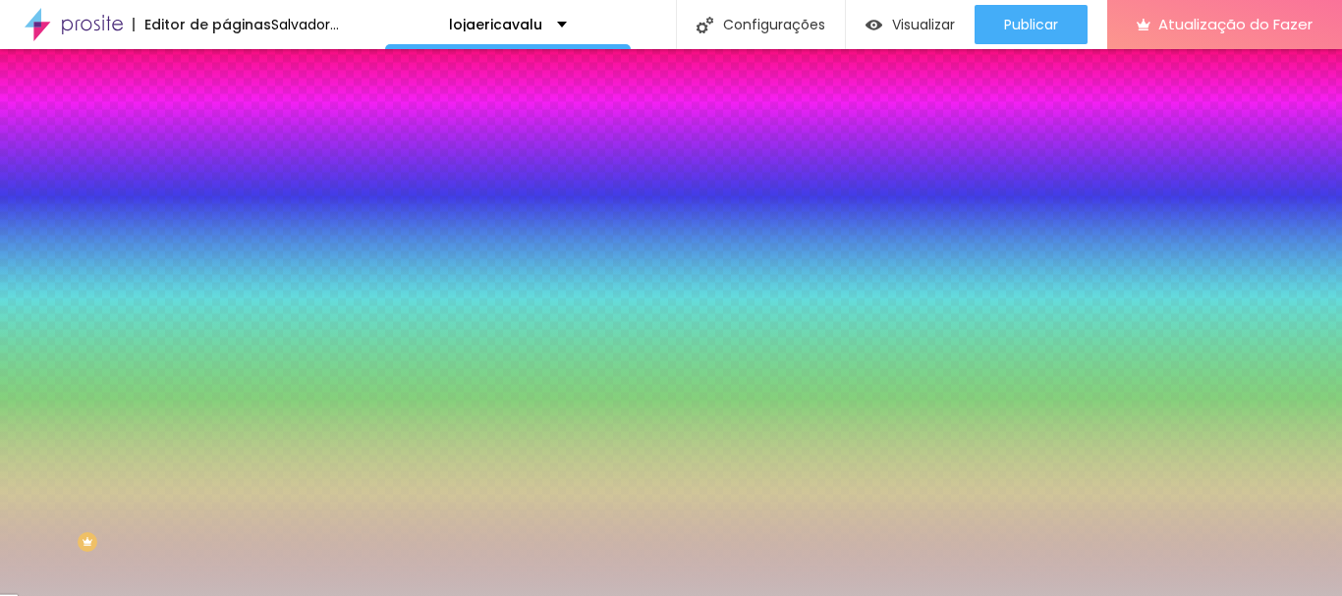
click at [39, 414] on div at bounding box center [671, 298] width 1342 height 596
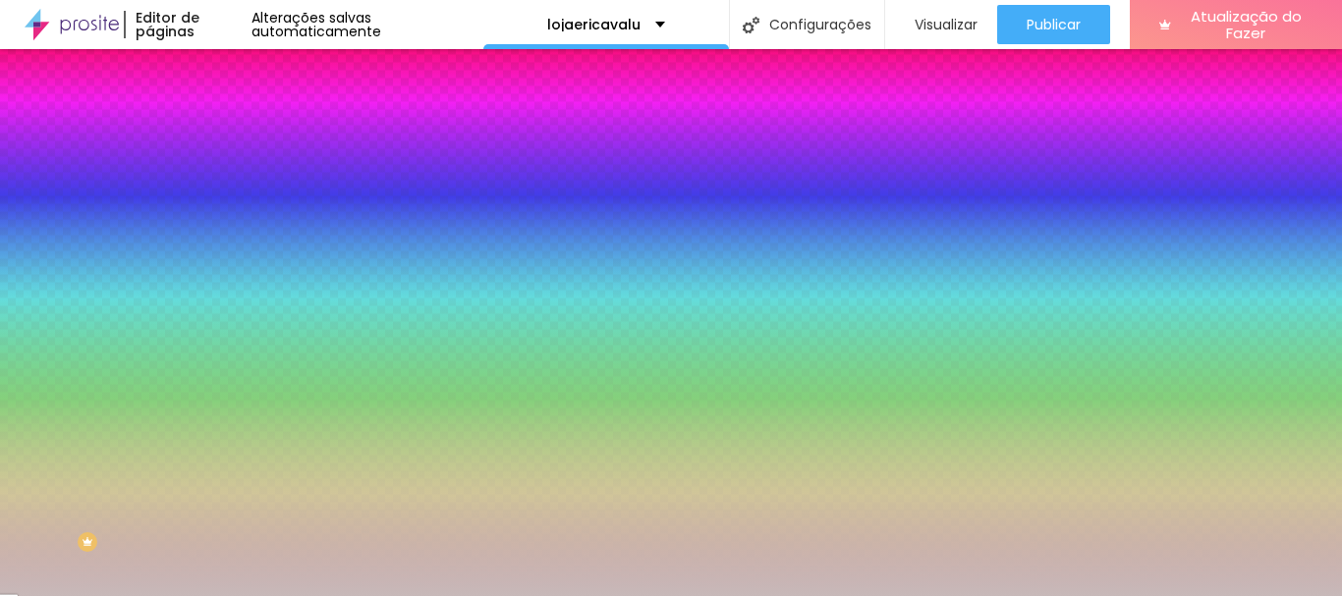
click at [166, 500] on div at bounding box center [671, 298] width 1342 height 596
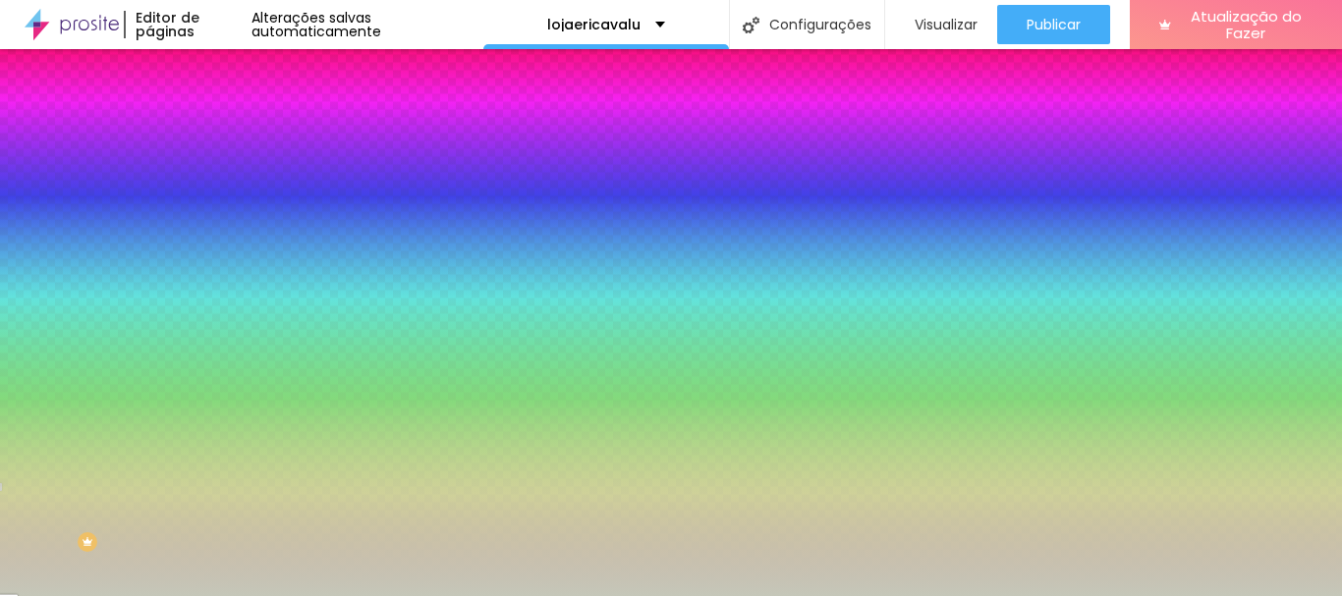
click at [65, 389] on div at bounding box center [671, 298] width 1342 height 596
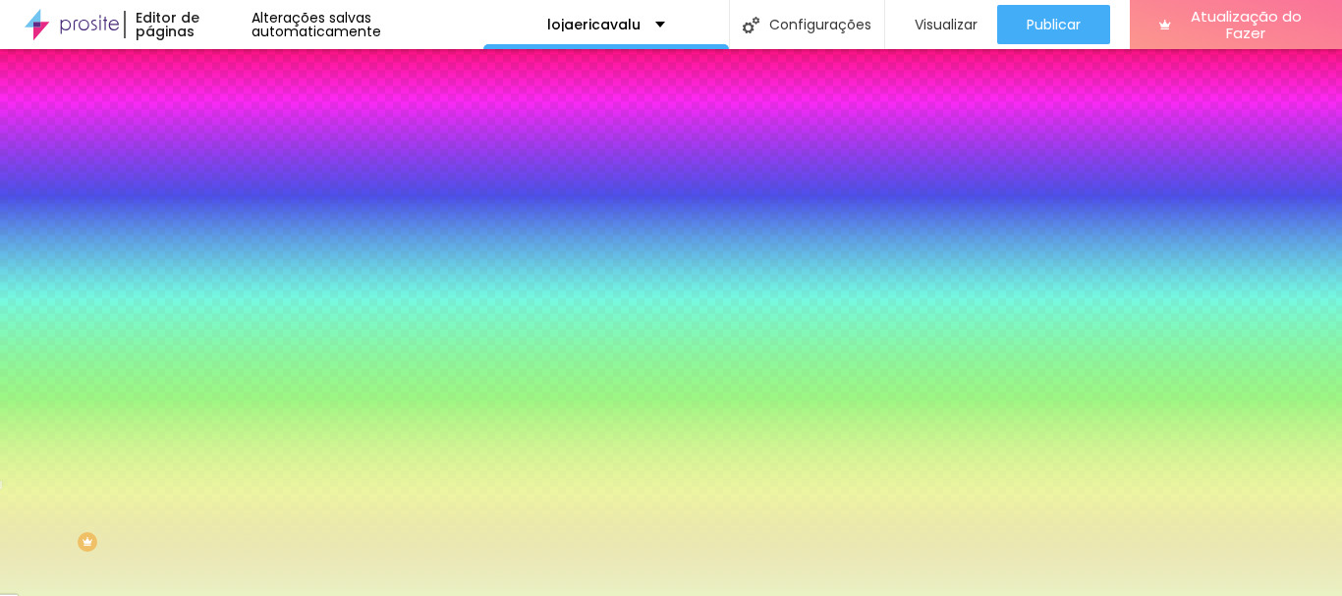
click at [55, 389] on div at bounding box center [671, 298] width 1342 height 596
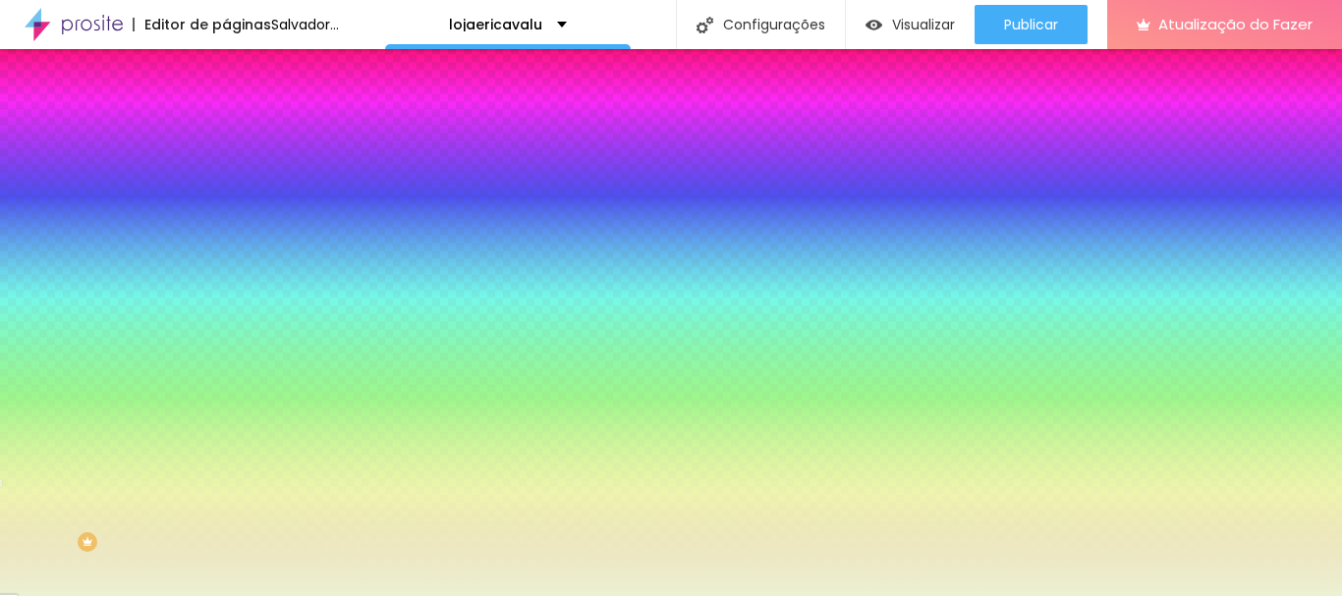
click at [47, 389] on div at bounding box center [671, 298] width 1342 height 596
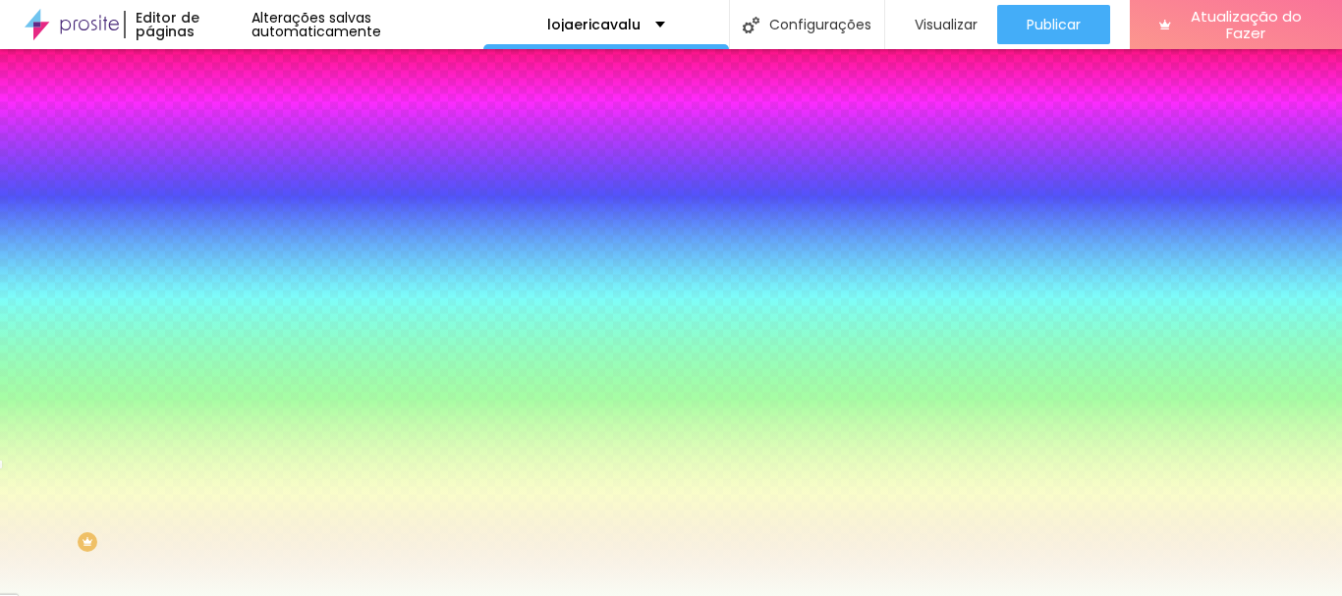
type input "#F7FCEE"
drag, startPoint x: 47, startPoint y: 389, endPoint x: 34, endPoint y: 383, distance: 14.1
click at [40, 9] on div at bounding box center [42, 7] width 4 height 4
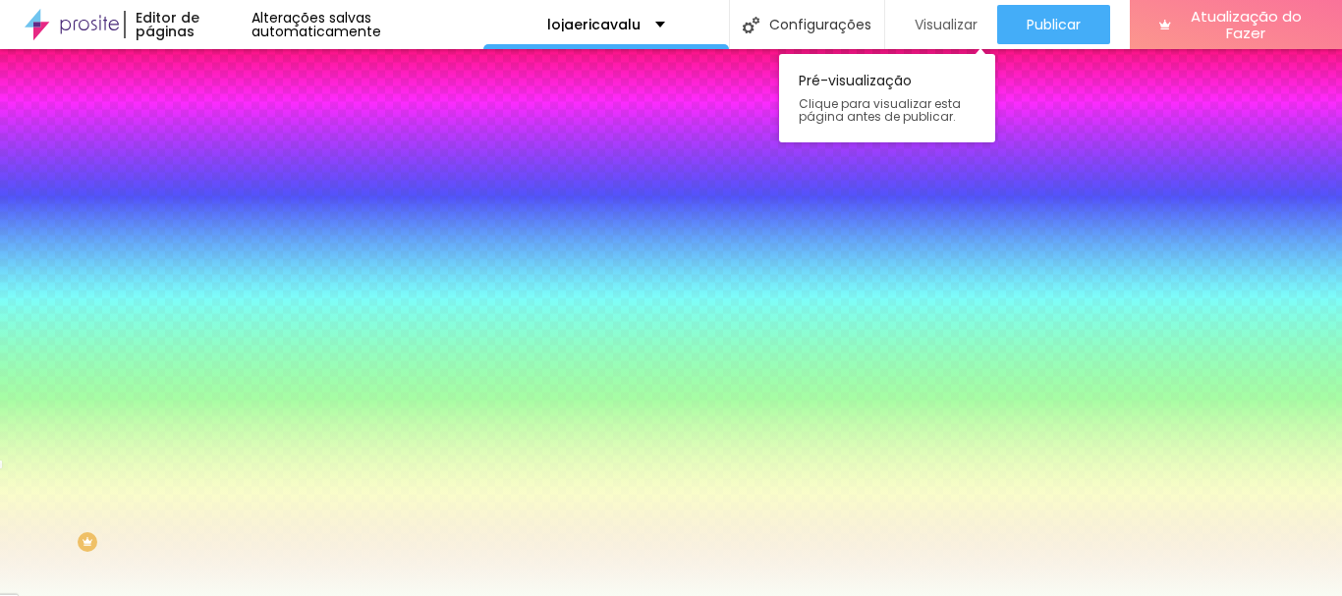
click at [923, 21] on font "Visualizar" at bounding box center [945, 25] width 63 height 20
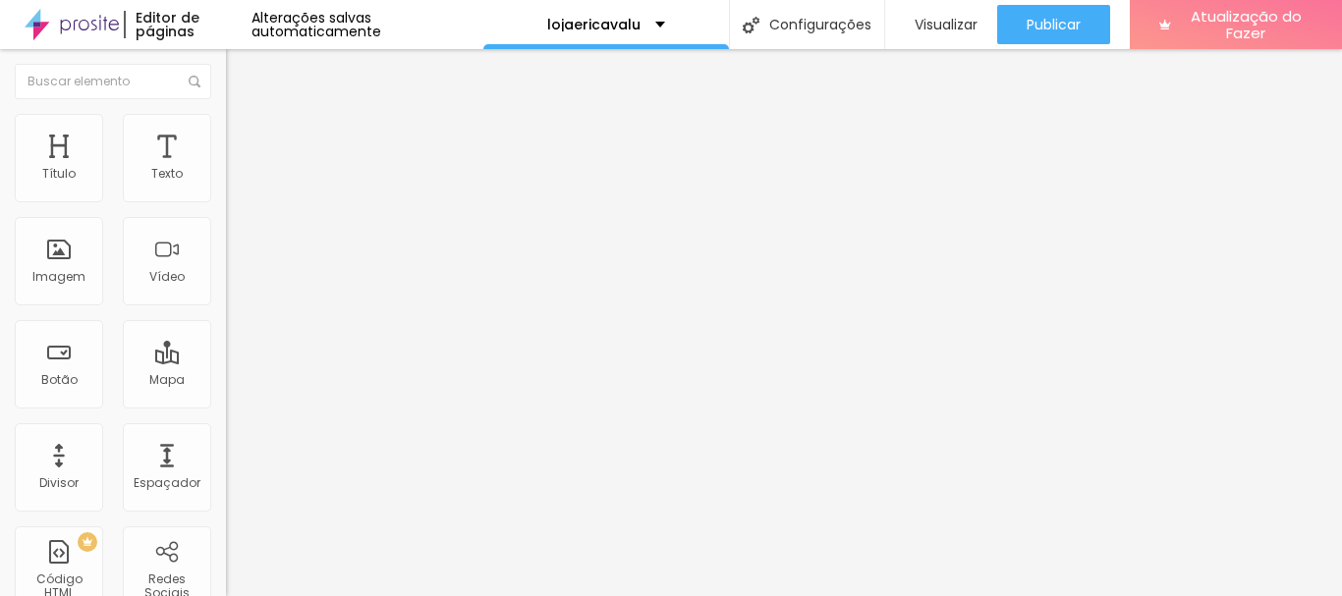
click at [226, 134] on li "Estilo" at bounding box center [339, 124] width 226 height 20
type input "20"
drag, startPoint x: 66, startPoint y: 213, endPoint x: 39, endPoint y: 213, distance: 26.5
type input "20"
click at [226, 201] on input "range" at bounding box center [289, 194] width 127 height 16
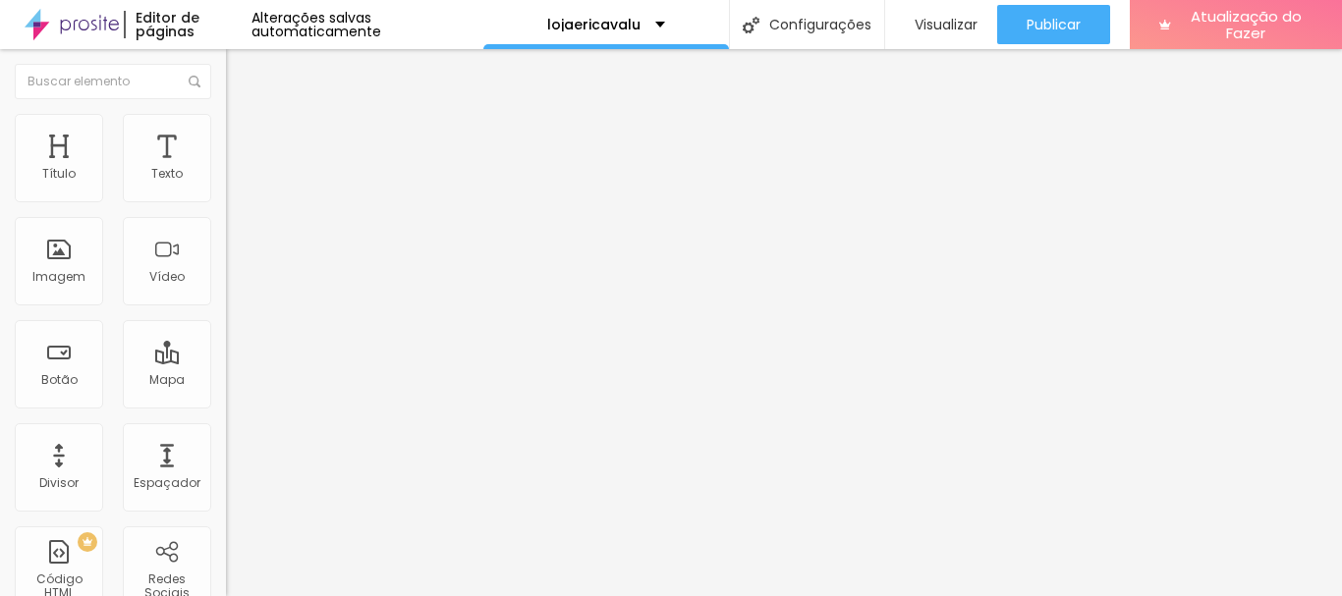
click at [244, 138] on font "Avançado" at bounding box center [276, 146] width 65 height 17
type input "17"
type input "42"
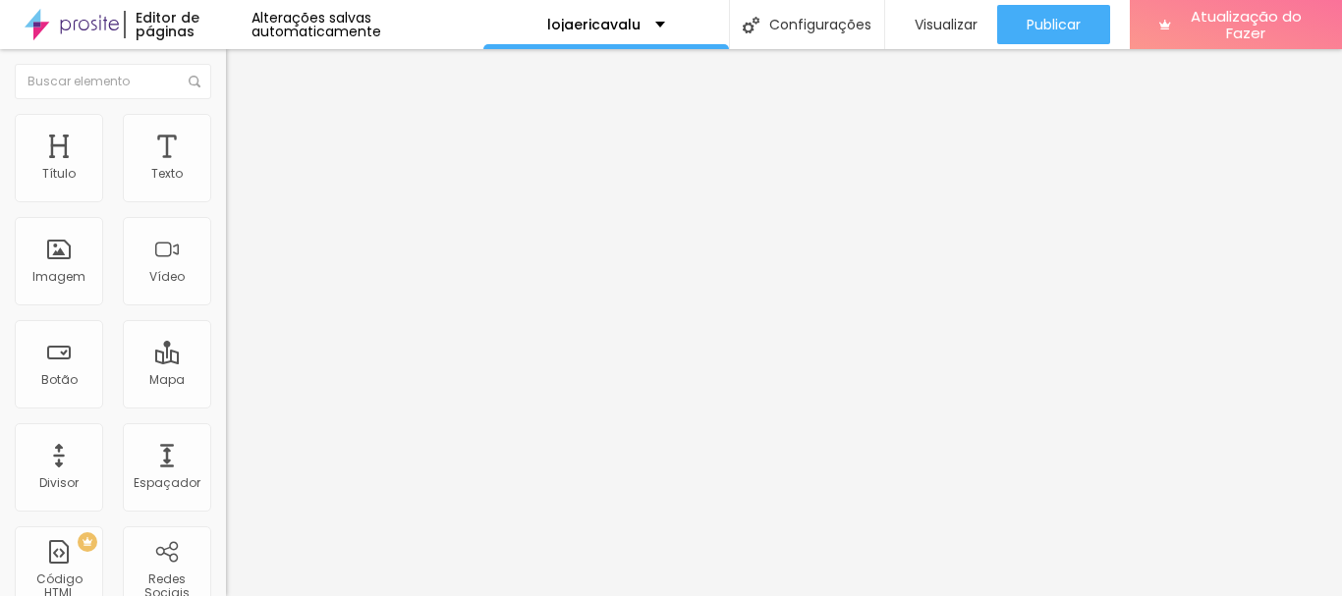
type input "43"
type input "45"
type input "44"
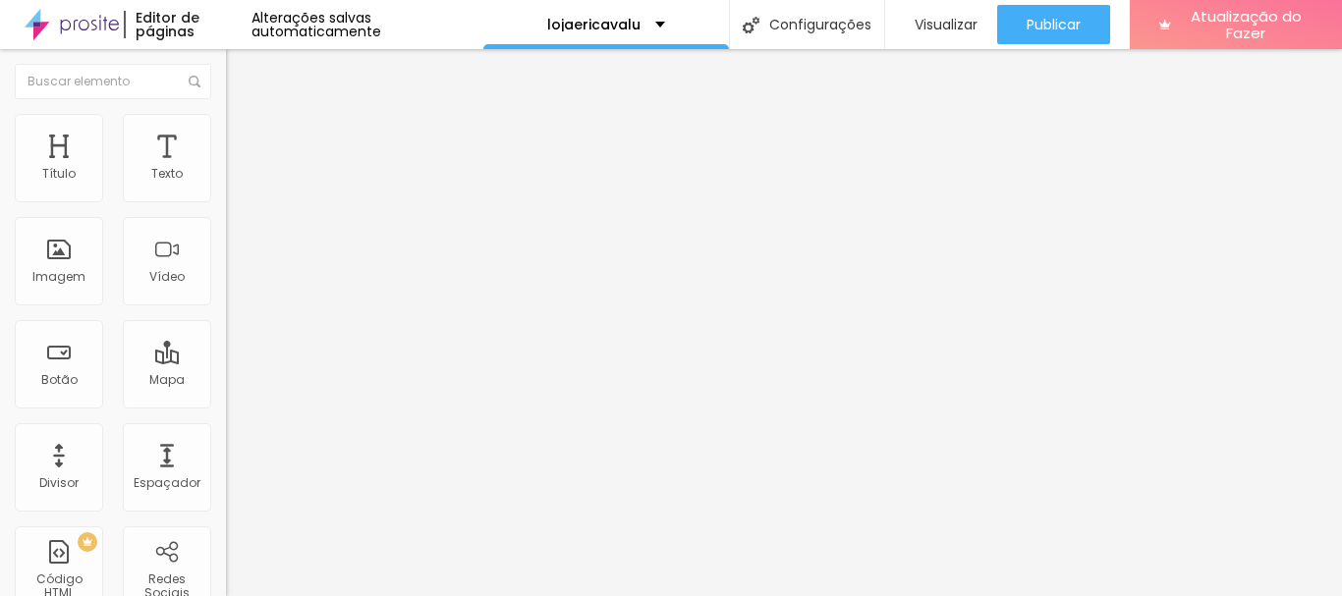
type input "44"
type input "26"
type input "19"
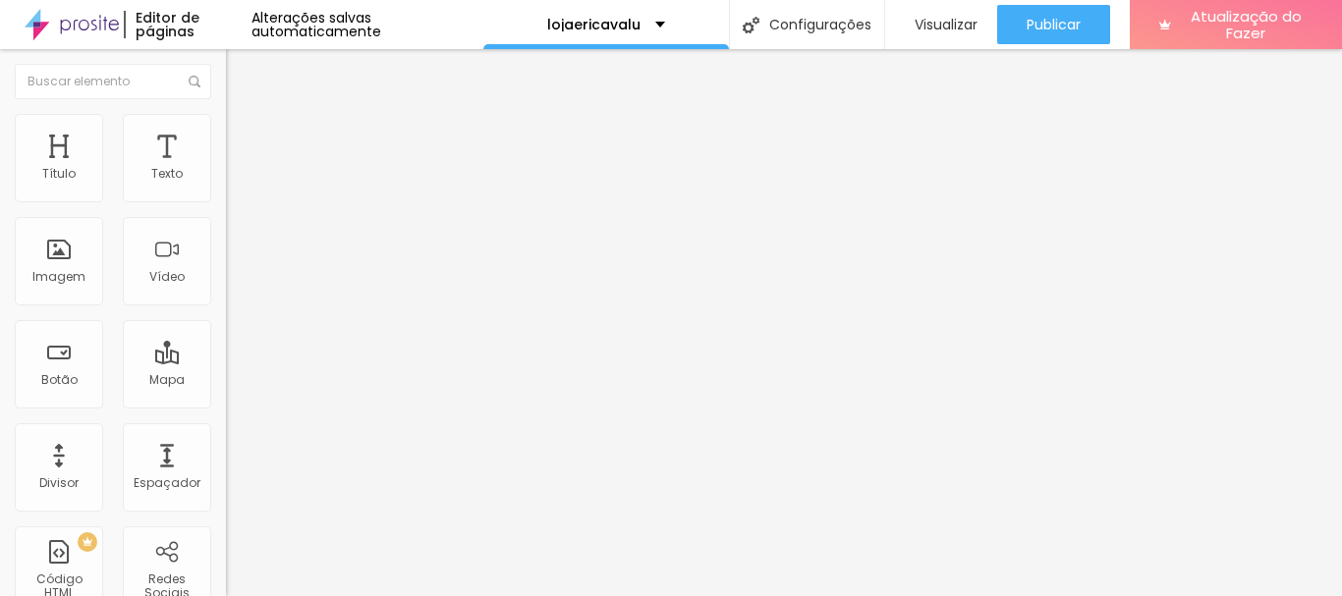
type input "15"
type input "12"
type input "0"
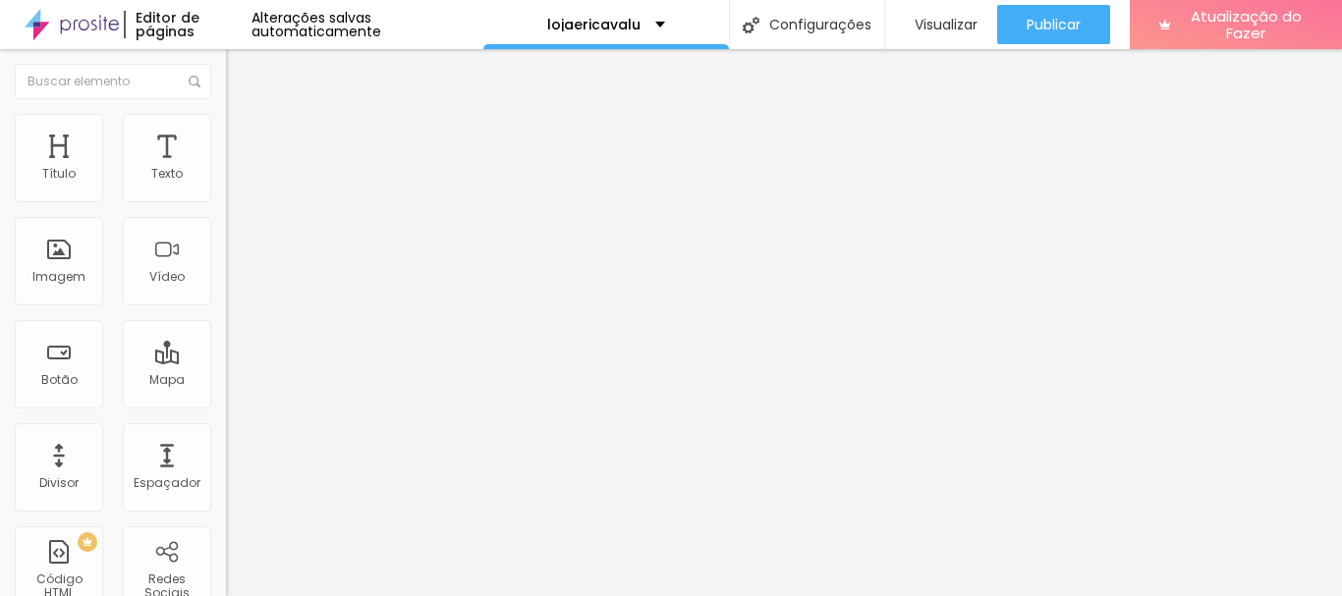
type input "0"
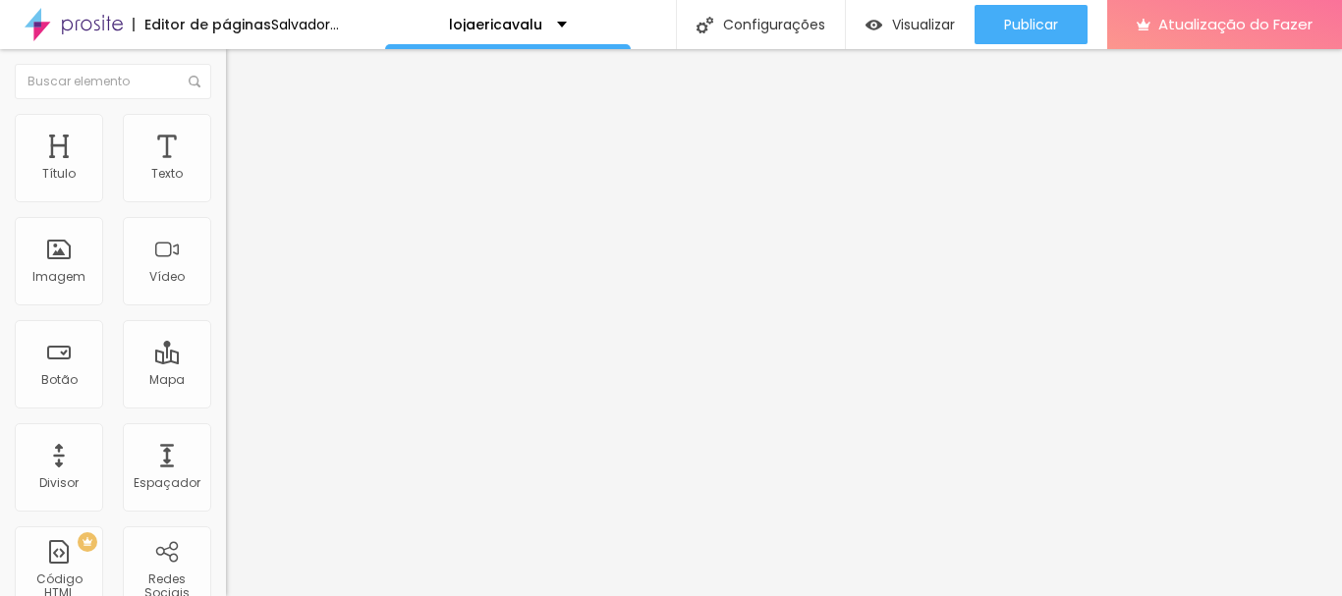
drag, startPoint x: 58, startPoint y: 232, endPoint x: 36, endPoint y: 233, distance: 21.6
type input "0"
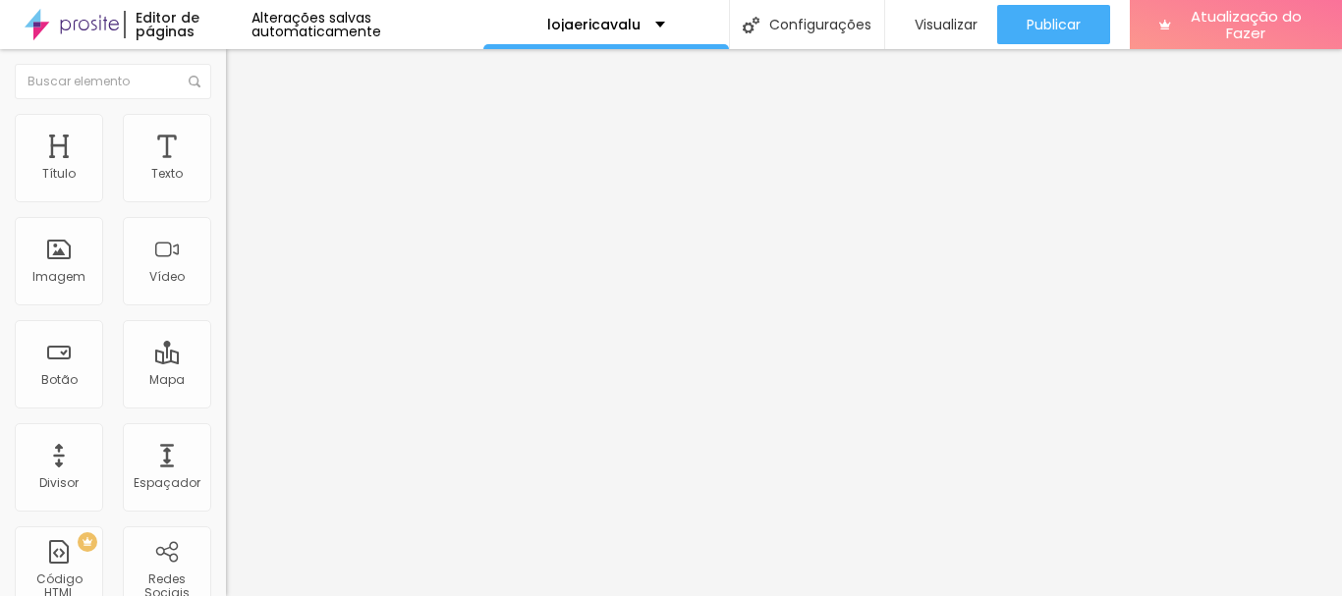
click at [226, 114] on li "Conteúdo" at bounding box center [339, 104] width 226 height 20
click at [226, 248] on img at bounding box center [233, 242] width 14 height 14
click at [226, 114] on li "Estilo" at bounding box center [339, 124] width 226 height 20
type input "15"
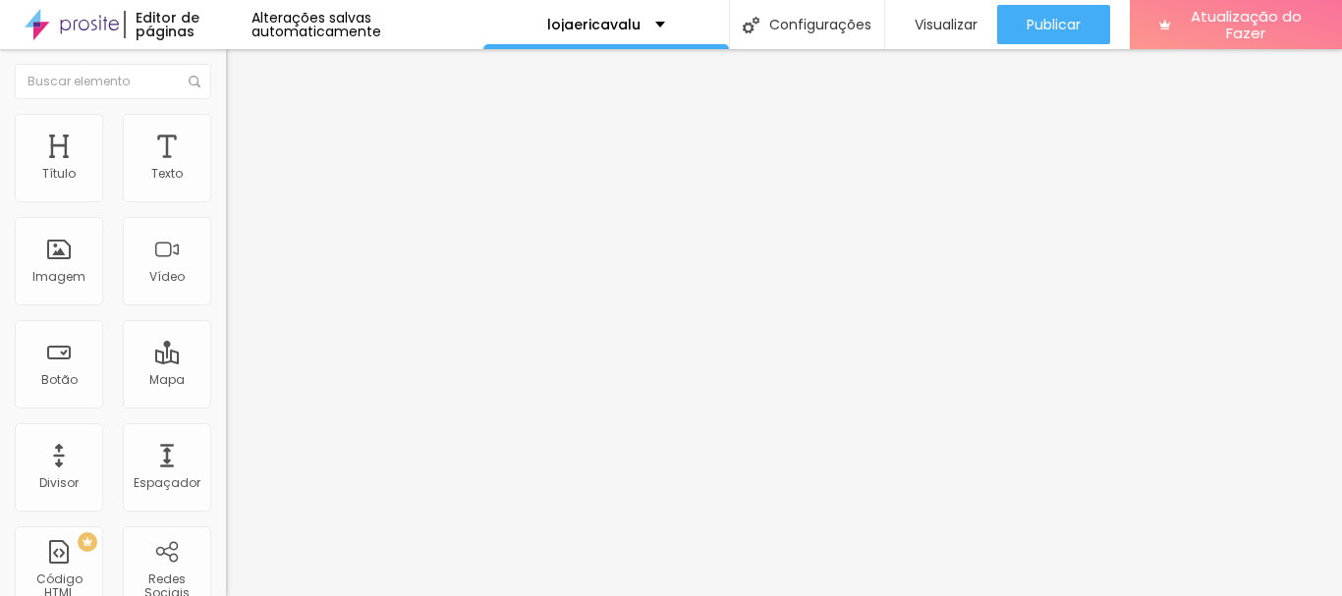
click at [226, 201] on input "range" at bounding box center [289, 194] width 127 height 16
click at [241, 71] on img "button" at bounding box center [249, 72] width 16 height 16
click at [238, 169] on font "Adicionar imagem" at bounding box center [295, 160] width 115 height 17
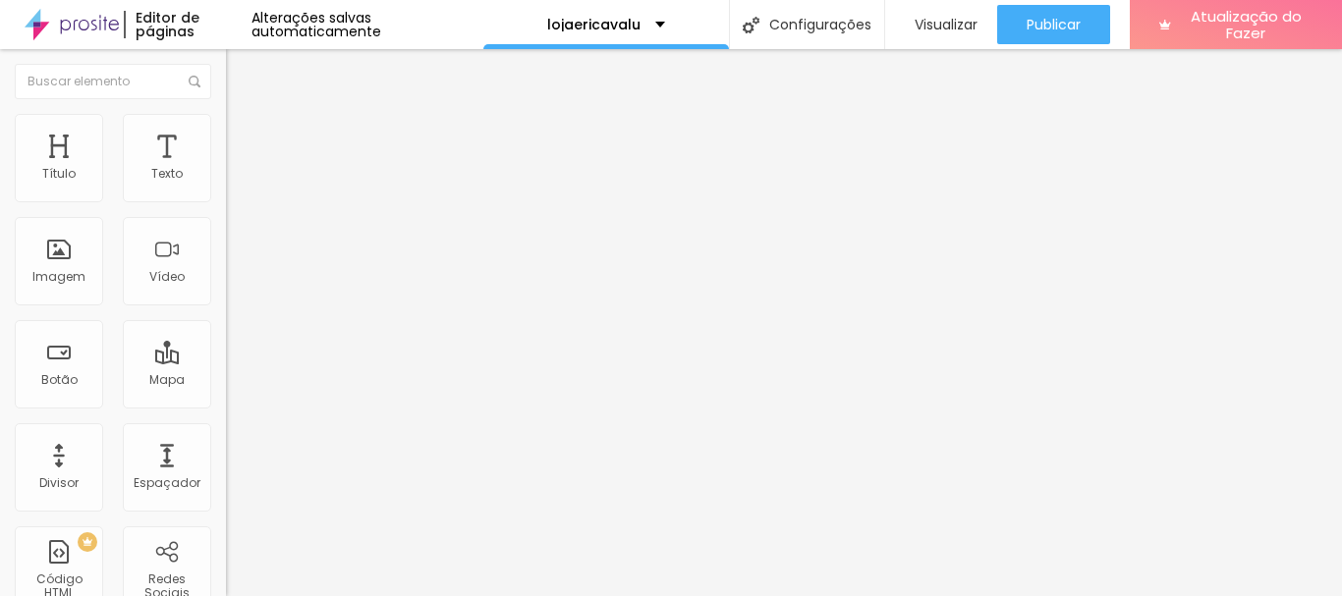
click at [226, 126] on li "Estilo" at bounding box center [339, 124] width 226 height 20
type input "90"
type input "75"
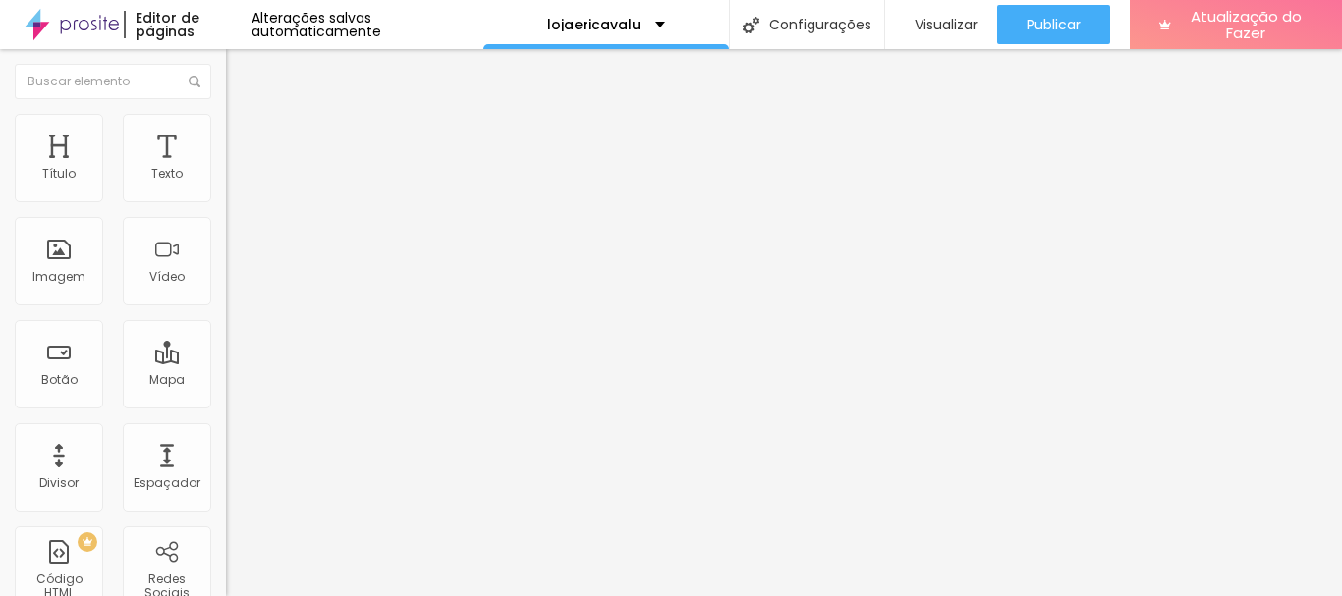
type input "75"
type input "70"
type input "65"
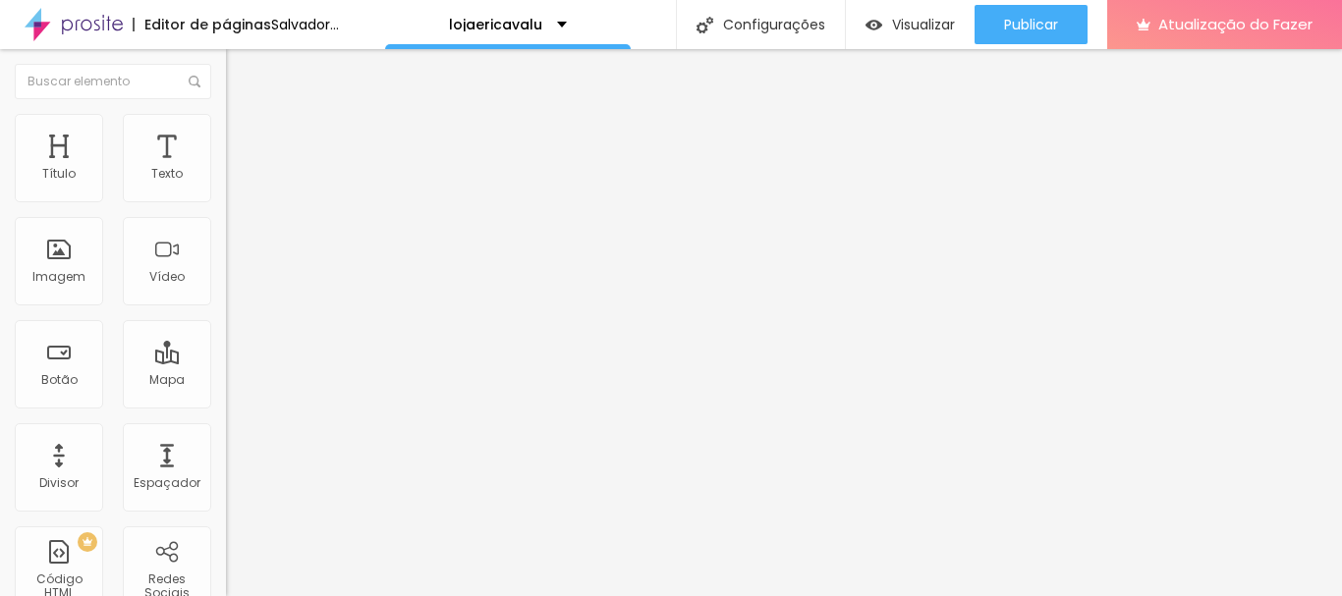
type input "60"
type input "55"
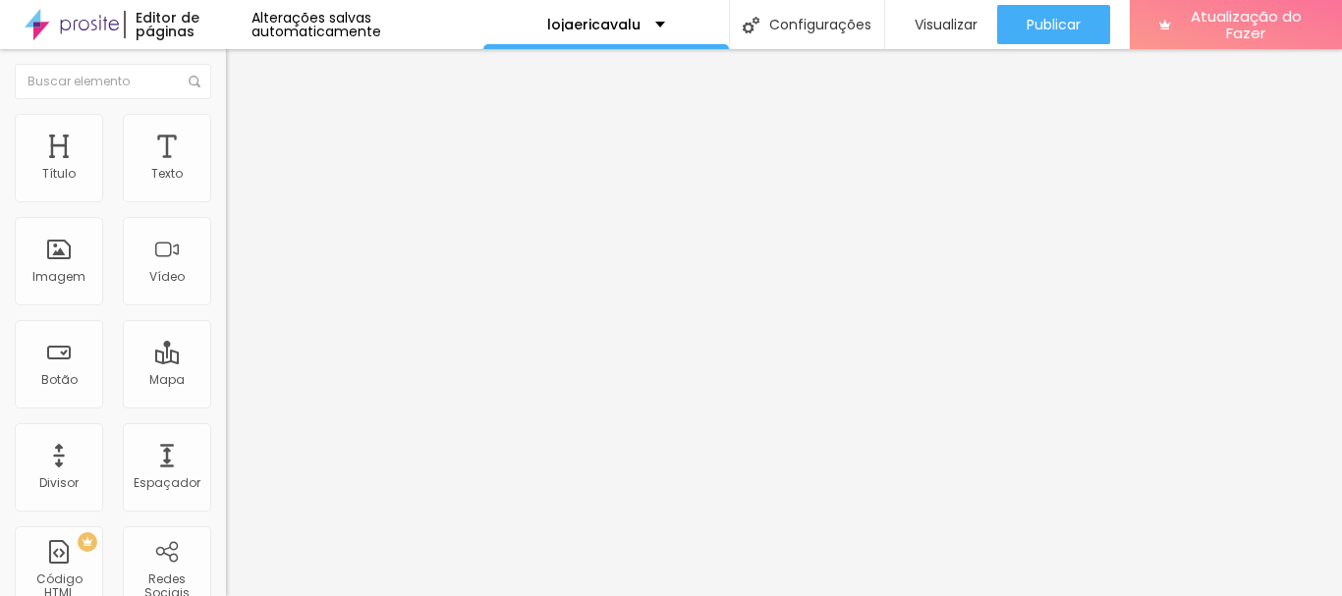
type input "50"
drag, startPoint x: 194, startPoint y: 213, endPoint x: 99, endPoint y: 213, distance: 95.3
type input "50"
click at [226, 201] on input "range" at bounding box center [289, 194] width 127 height 16
click at [964, 28] on font "Visualizar" at bounding box center [945, 25] width 63 height 20
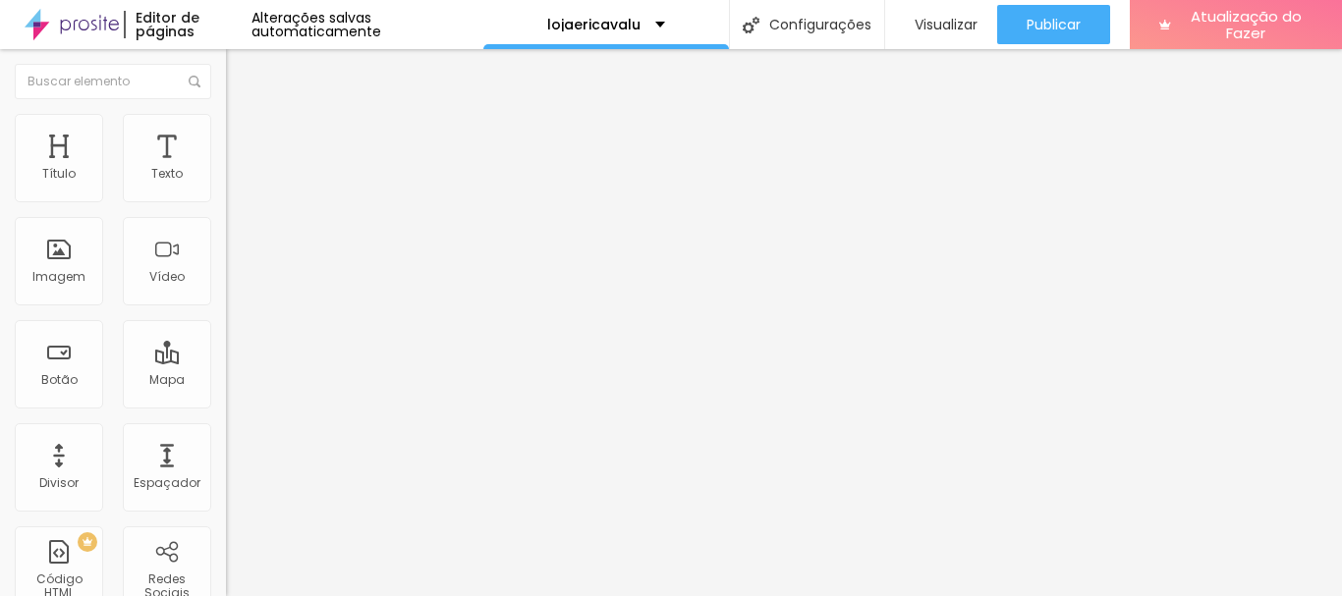
click at [226, 134] on img at bounding box center [235, 143] width 18 height 18
type input "0"
drag, startPoint x: 52, startPoint y: 189, endPoint x: 19, endPoint y: 189, distance: 33.4
type input "0"
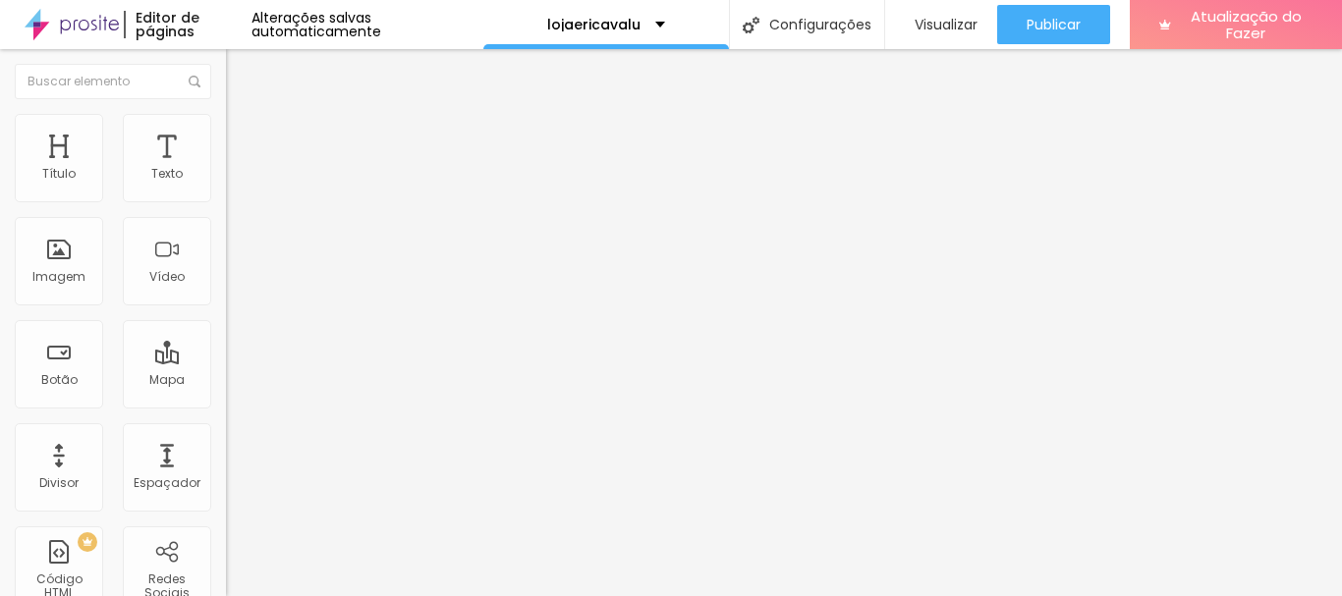
click at [226, 381] on input "range" at bounding box center [289, 389] width 127 height 16
drag, startPoint x: 55, startPoint y: 239, endPoint x: 12, endPoint y: 236, distance: 43.3
click at [226, 431] on div "10 Espaço de baixo" at bounding box center [339, 570] width 226 height 278
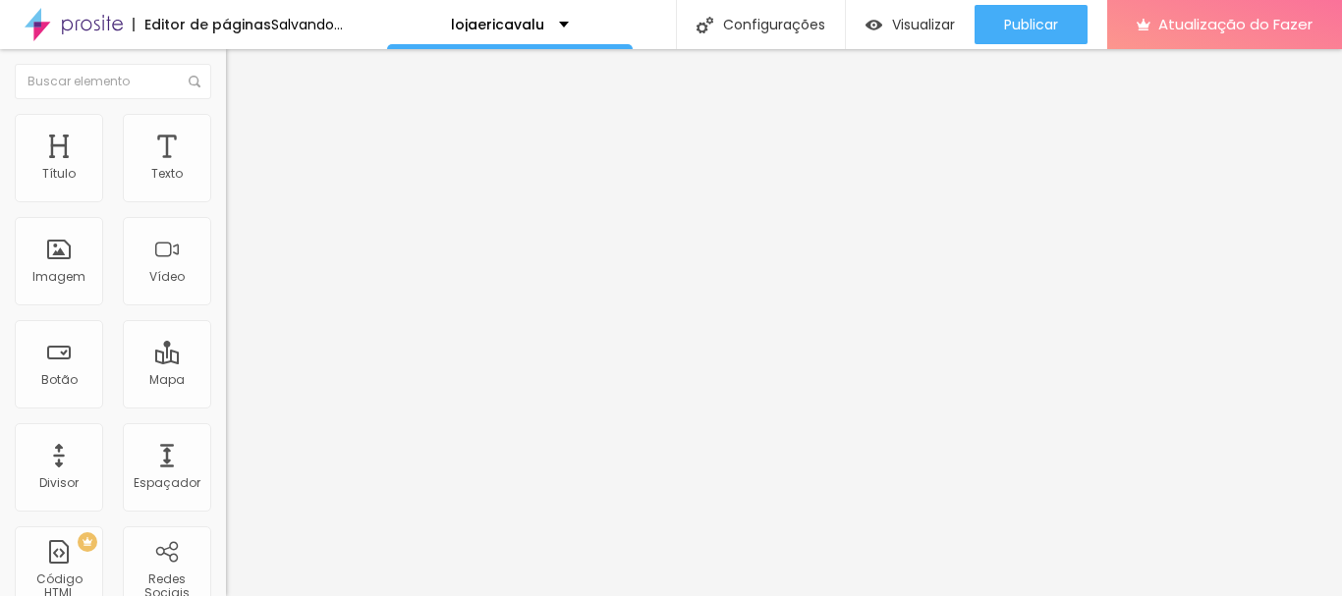
type input "0"
drag, startPoint x: 52, startPoint y: 235, endPoint x: 21, endPoint y: 235, distance: 31.4
type input "0"
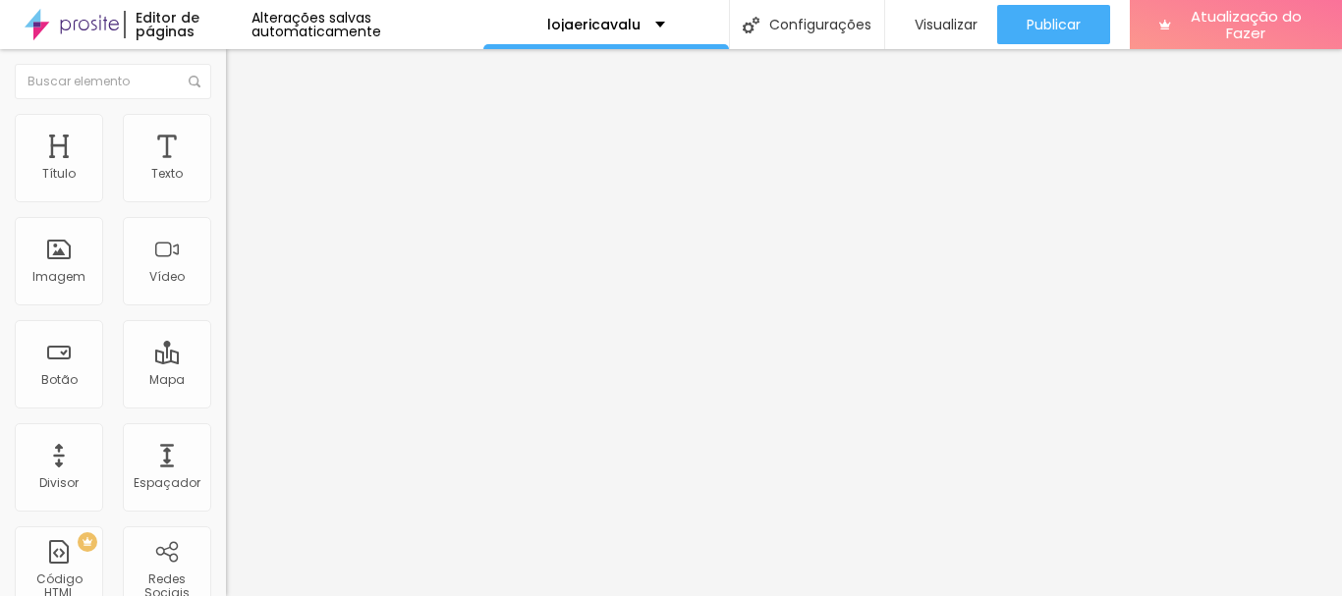
click at [226, 112] on img at bounding box center [235, 103] width 18 height 18
click at [226, 248] on img at bounding box center [233, 242] width 14 height 14
click at [244, 135] on font "Estilo" at bounding box center [259, 127] width 30 height 17
type input "45"
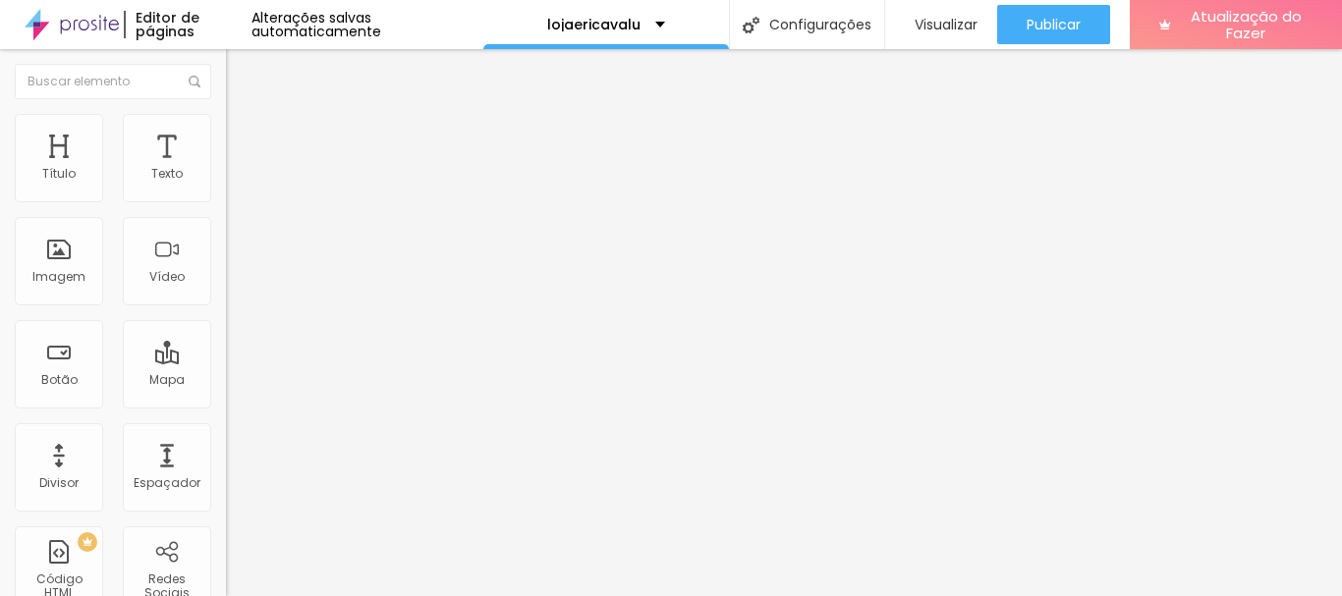
type input "40"
drag, startPoint x: 106, startPoint y: 207, endPoint x: 84, endPoint y: 208, distance: 21.6
type input "40"
click at [226, 201] on input "range" at bounding box center [289, 194] width 127 height 16
click at [950, 25] on font "Visualizar" at bounding box center [945, 25] width 63 height 20
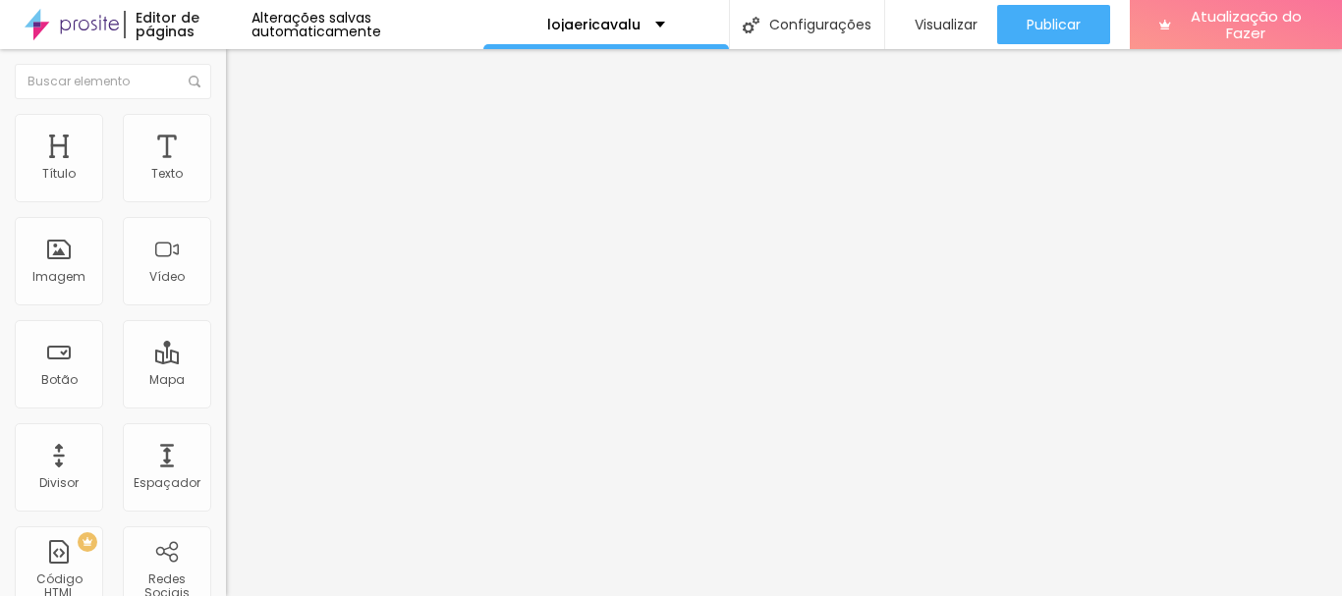
click at [226, 134] on img at bounding box center [235, 143] width 18 height 18
type input "31"
type input "34"
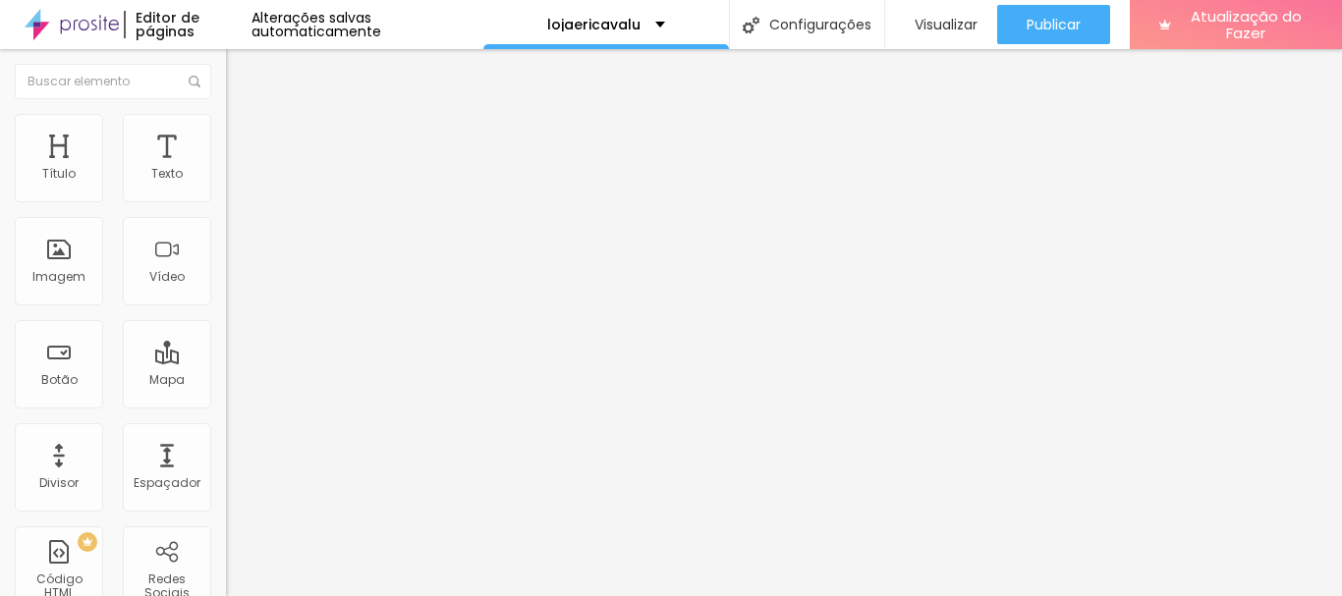
type input "27"
type input "0"
drag, startPoint x: 50, startPoint y: 195, endPoint x: 26, endPoint y: 194, distance: 24.6
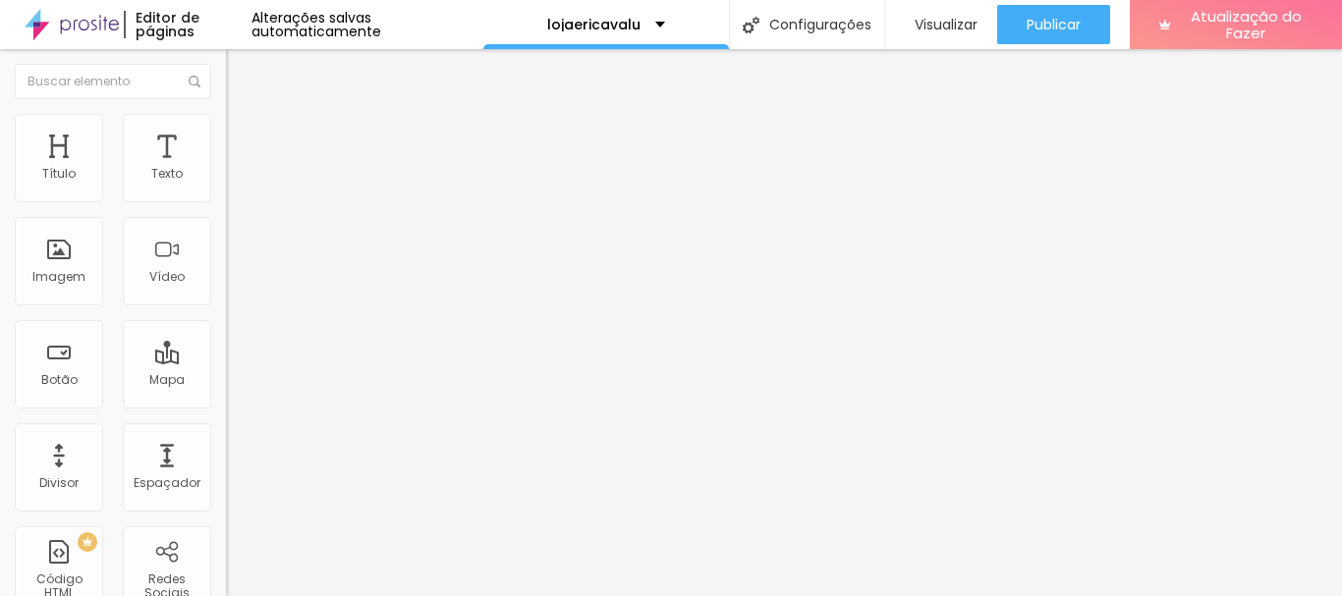
click at [226, 381] on input "range" at bounding box center [289, 389] width 127 height 16
click at [226, 112] on img at bounding box center [235, 103] width 18 height 18
click at [226, 264] on img at bounding box center [233, 257] width 14 height 14
click at [226, 131] on li "Estilo" at bounding box center [339, 124] width 226 height 20
type input "55"
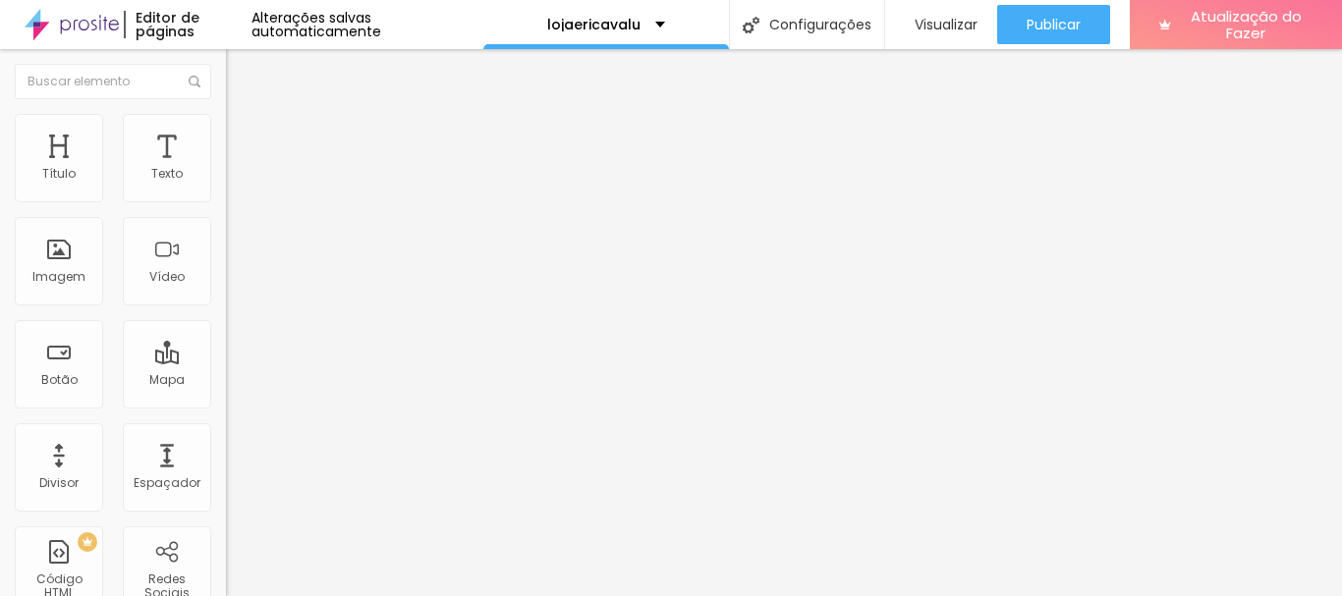
type input "55"
click at [226, 201] on input "range" at bounding box center [289, 194] width 127 height 16
type input "65"
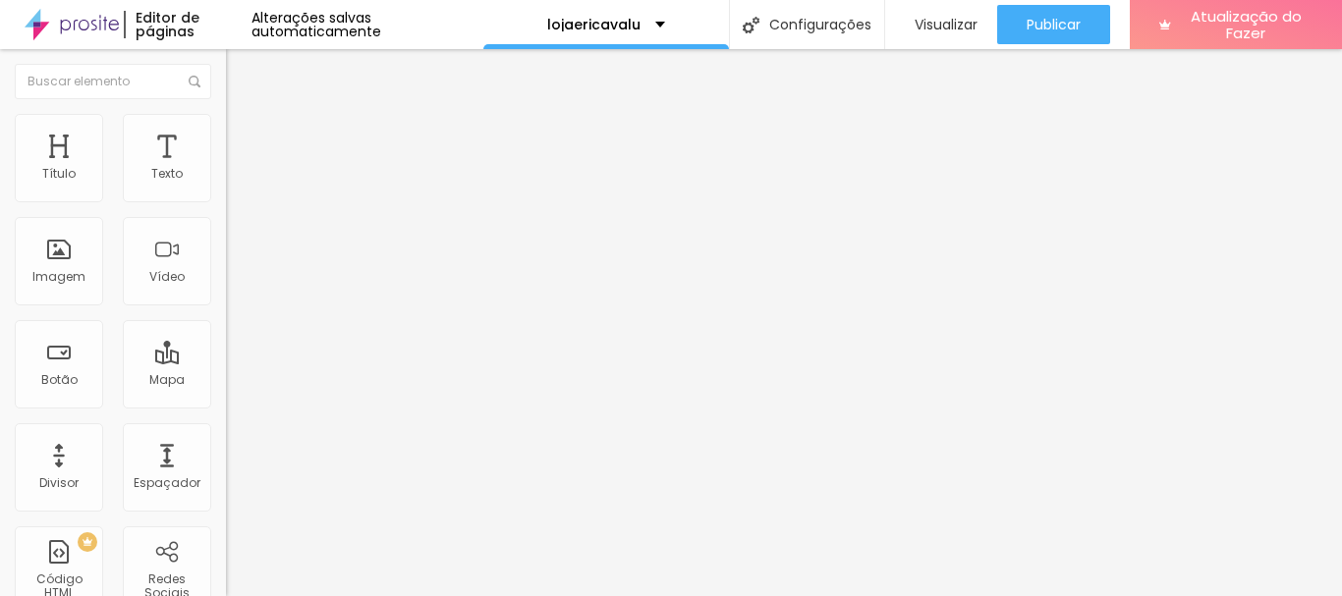
click at [226, 201] on input "range" at bounding box center [289, 194] width 127 height 16
type input "60"
click at [226, 201] on input "range" at bounding box center [289, 194] width 127 height 16
click at [226, 203] on font "Título 3" at bounding box center [254, 192] width 57 height 23
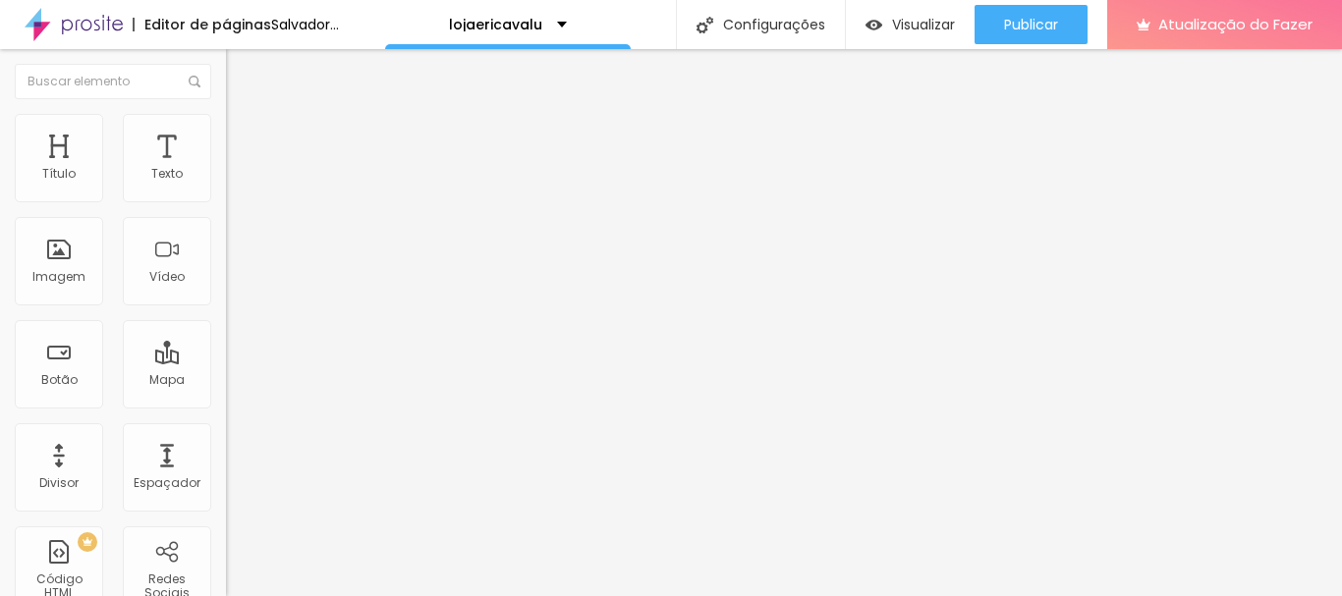
click at [226, 219] on font "Título 4" at bounding box center [252, 209] width 53 height 20
